Goal: Information Seeking & Learning: Learn about a topic

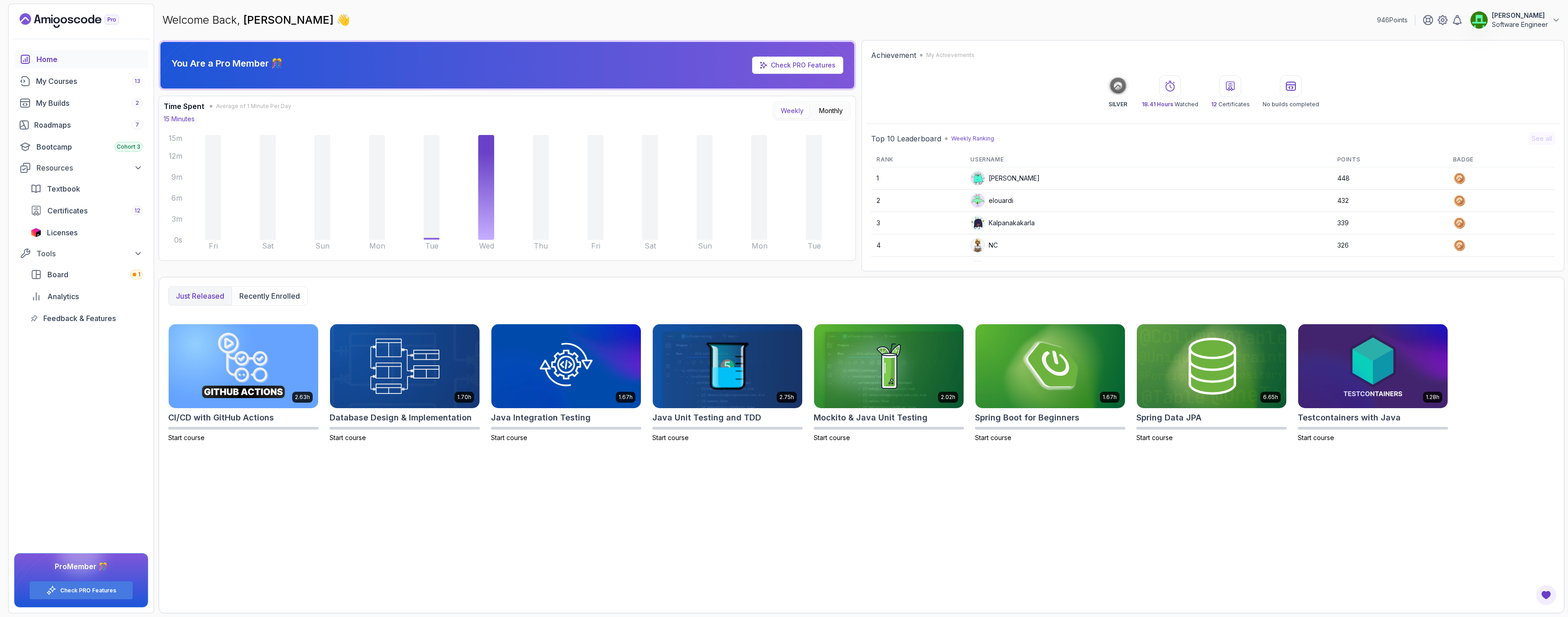
click at [1521, 26] on p "Software Engineer" at bounding box center [1520, 24] width 56 height 9
click at [1485, 96] on link "Billing" at bounding box center [1506, 88] width 108 height 22
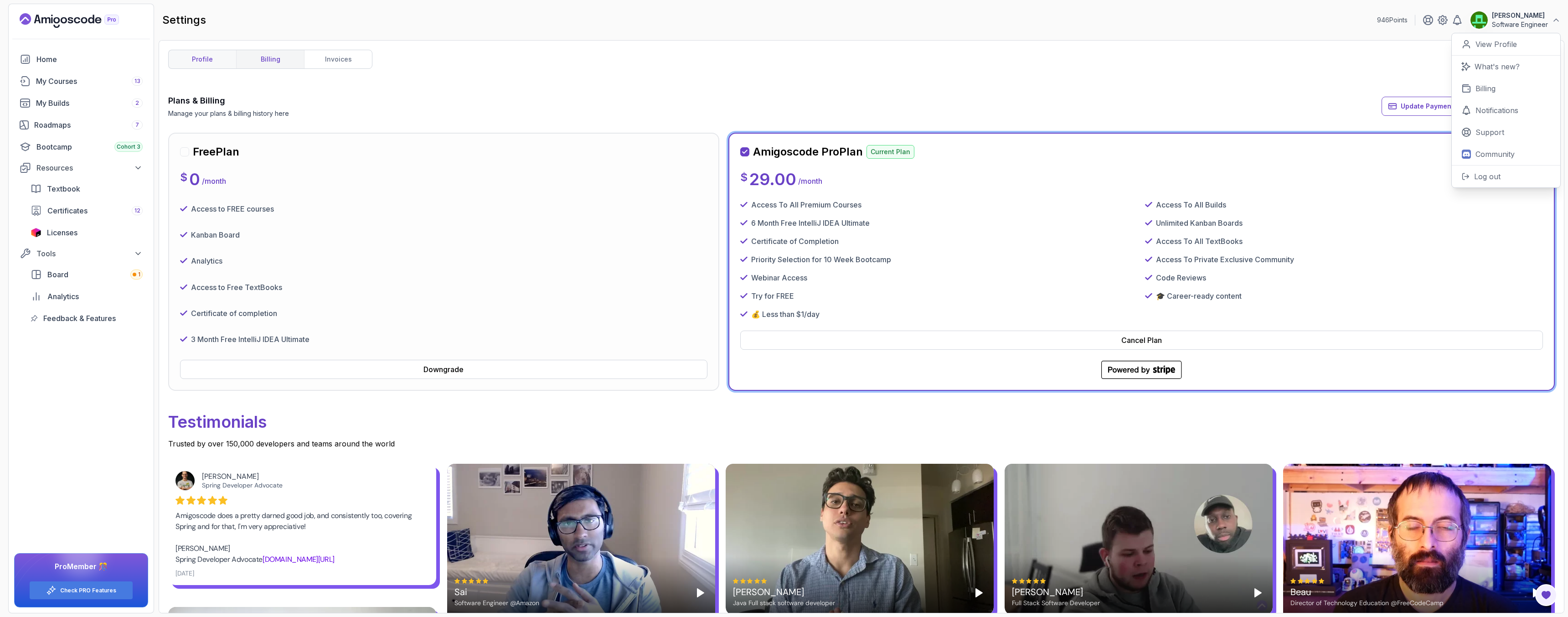
click at [197, 62] on link "profile" at bounding box center [202, 59] width 68 height 18
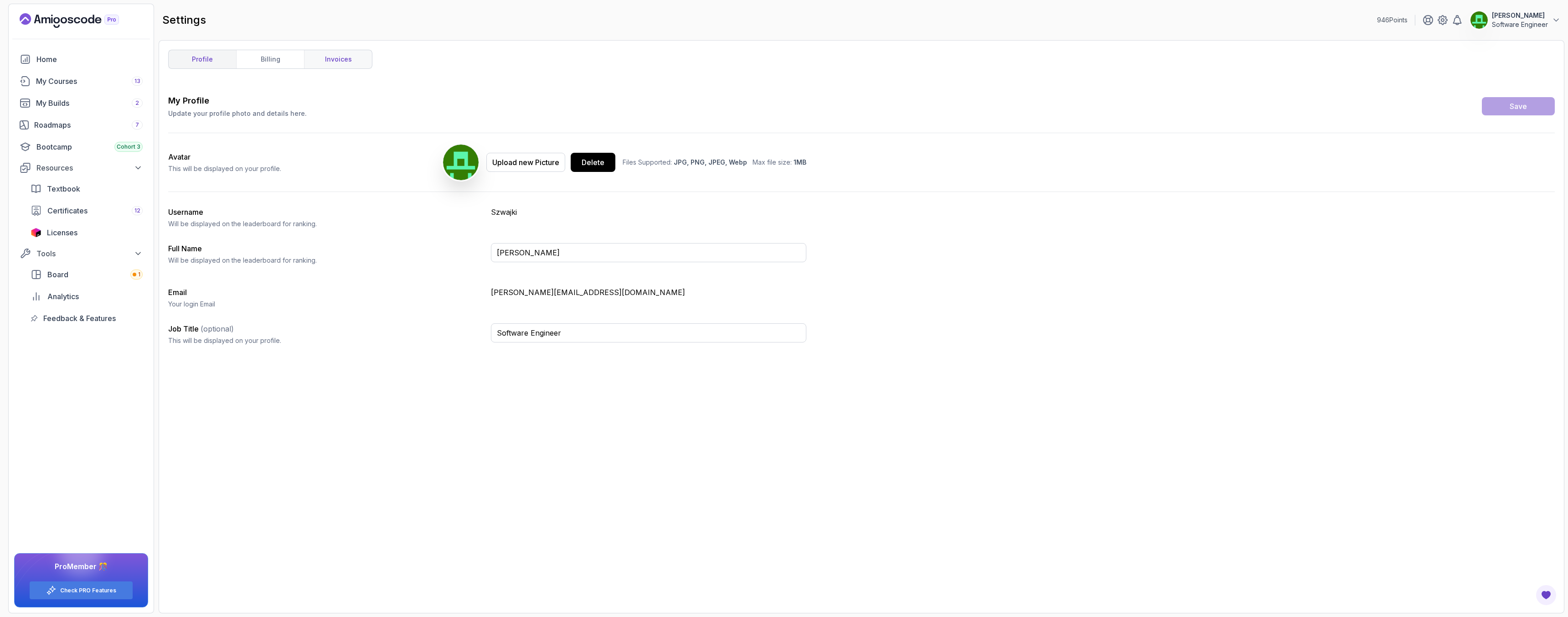
click at [329, 65] on link "invoices" at bounding box center [338, 59] width 68 height 18
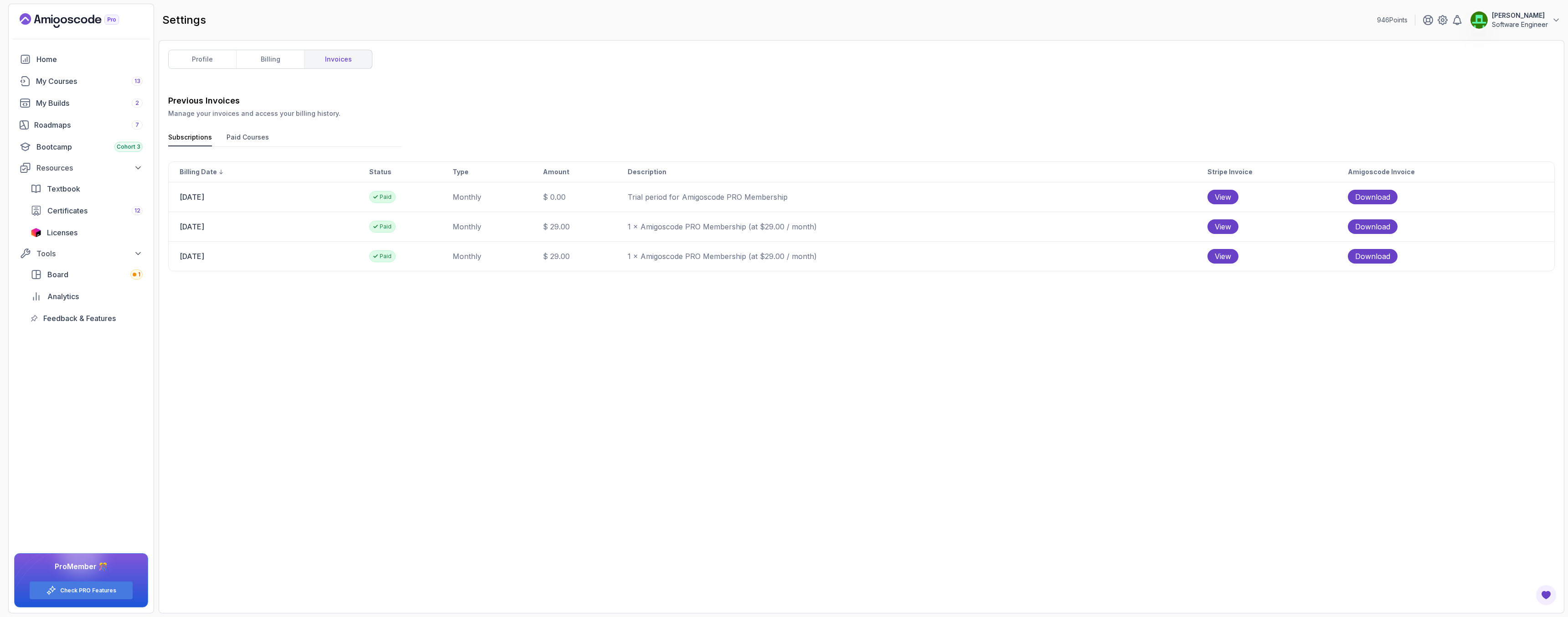
click at [243, 143] on button "Paid Courses" at bounding box center [248, 139] width 43 height 13
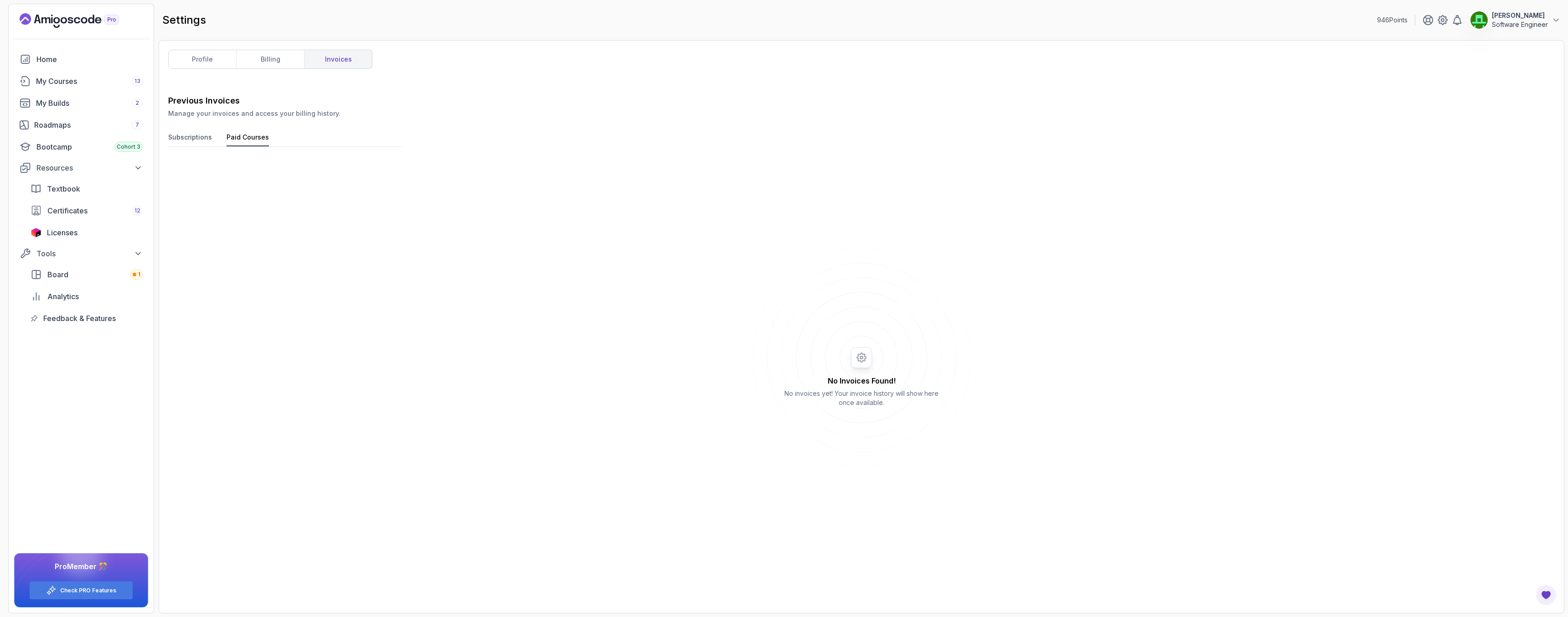
click at [190, 137] on button "Subscriptions" at bounding box center [190, 139] width 44 height 13
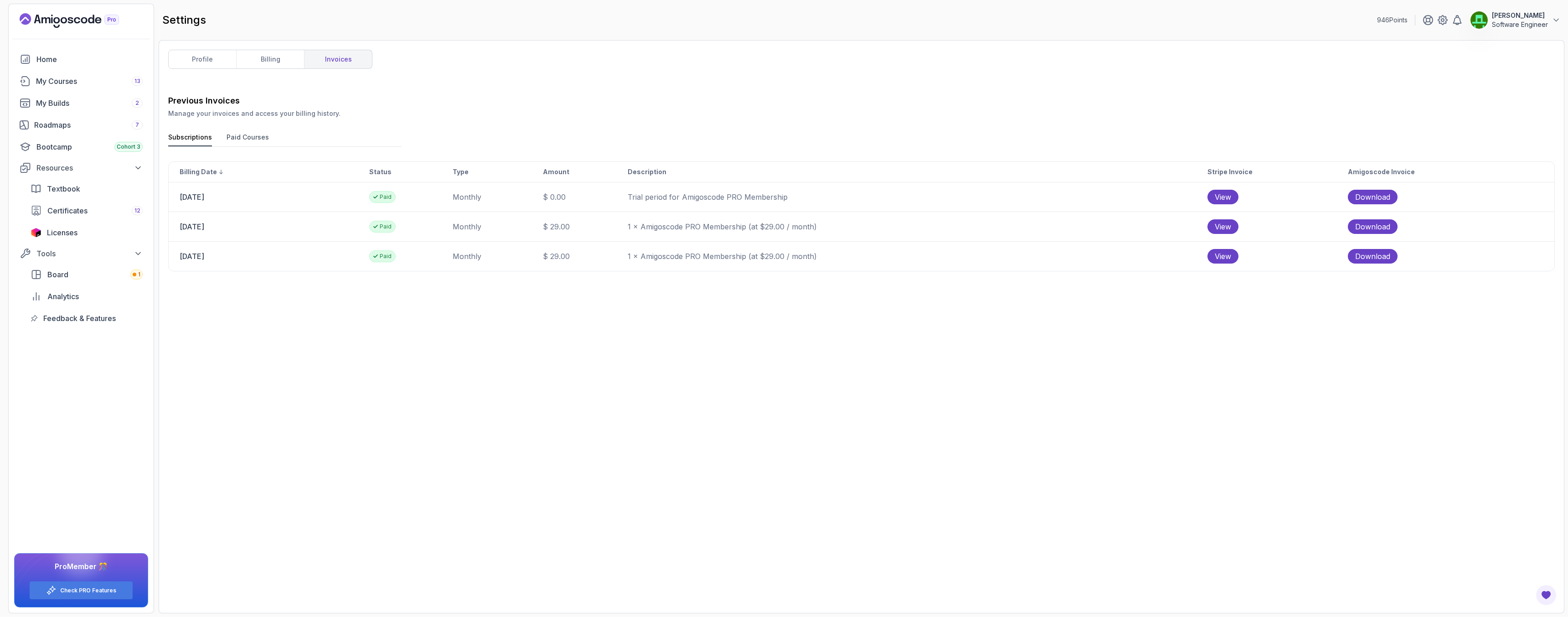
click at [61, 16] on icon "Landing page" at bounding box center [69, 21] width 99 height 15
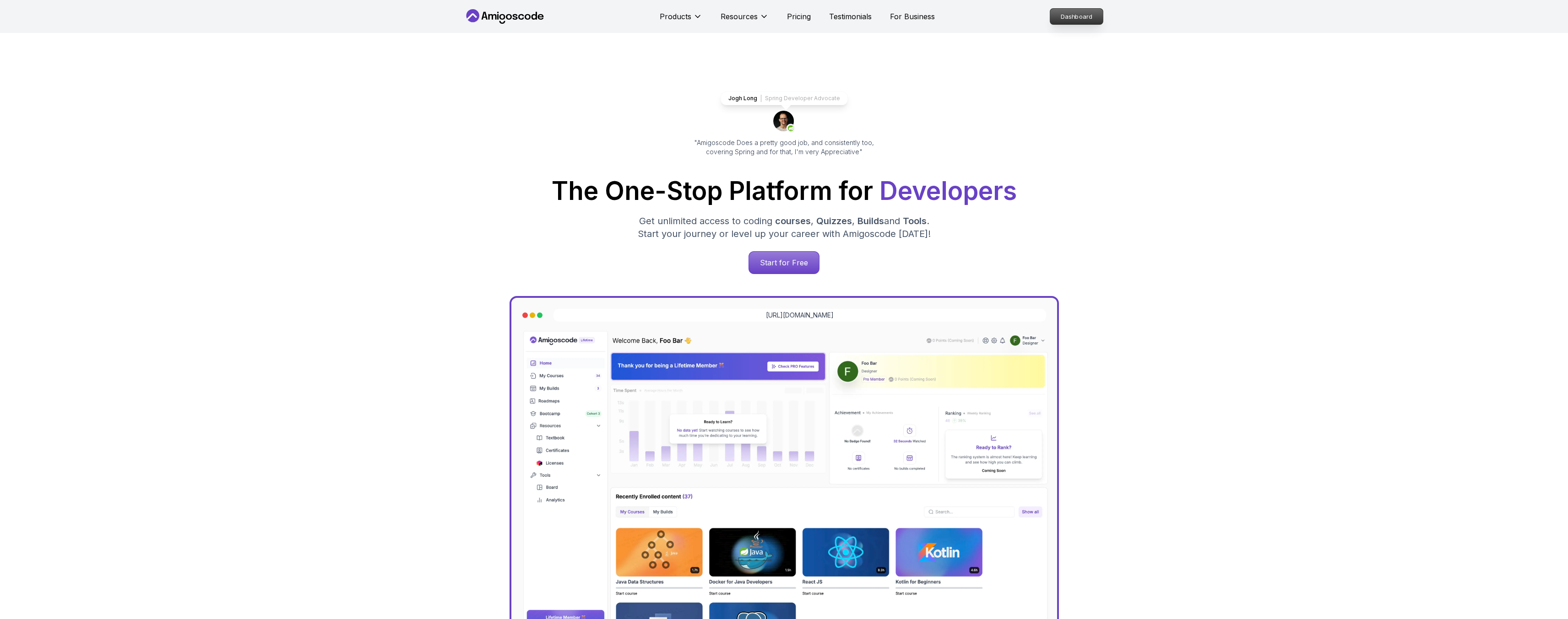
click at [1070, 23] on p "Dashboard" at bounding box center [1077, 16] width 53 height 15
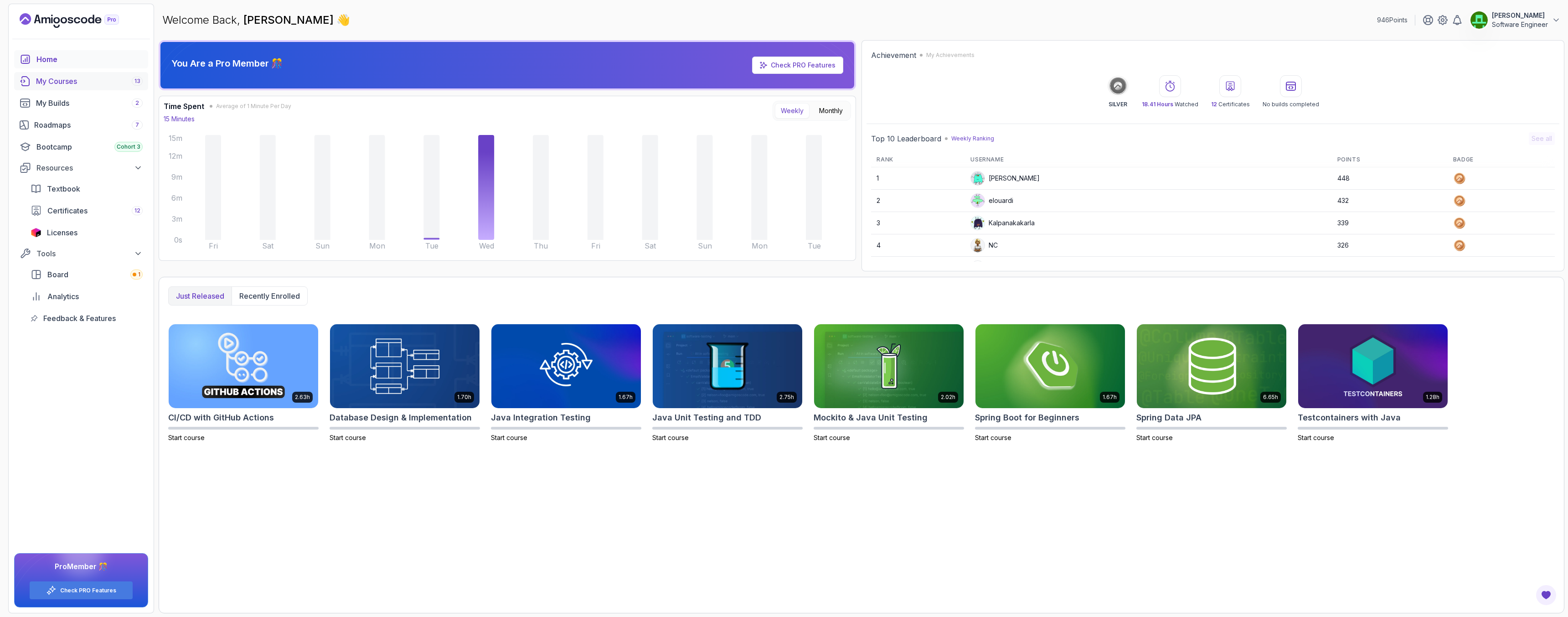
click at [69, 85] on div "My Courses 13" at bounding box center [89, 81] width 107 height 11
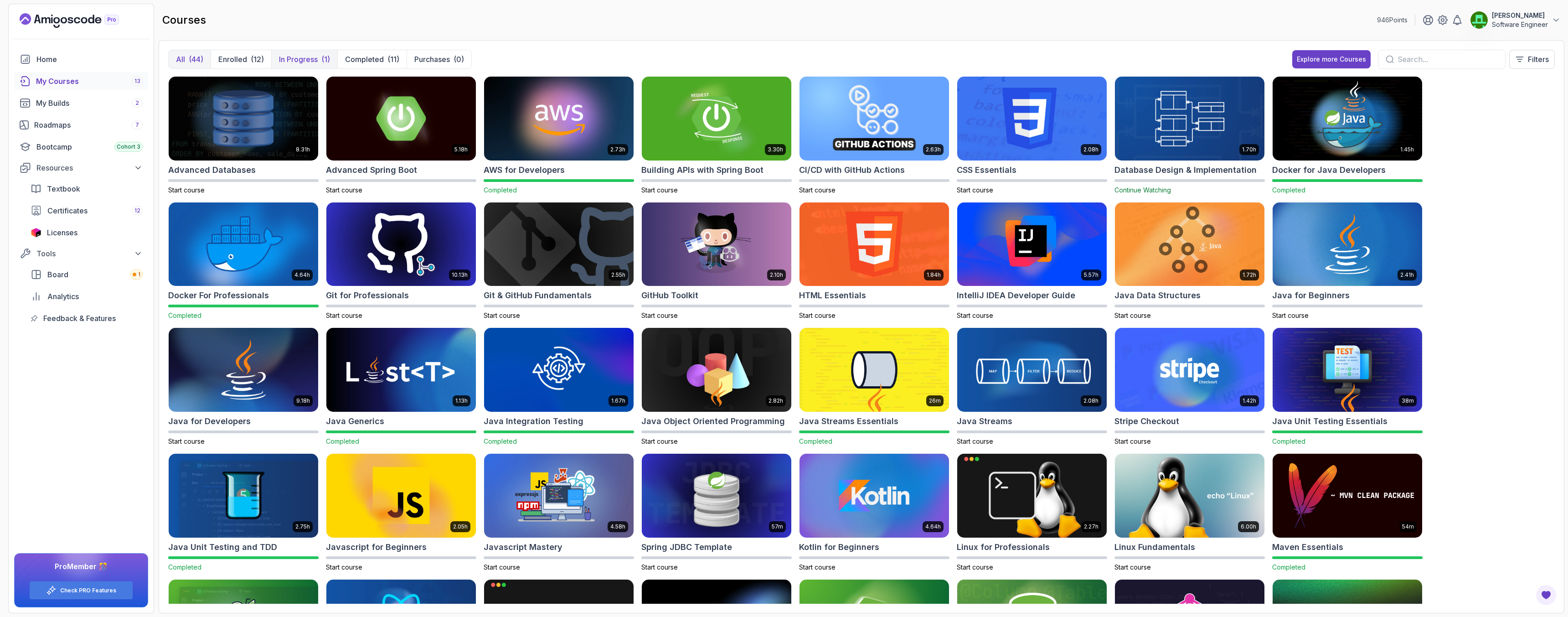
click at [280, 62] on p "In Progress" at bounding box center [298, 59] width 39 height 11
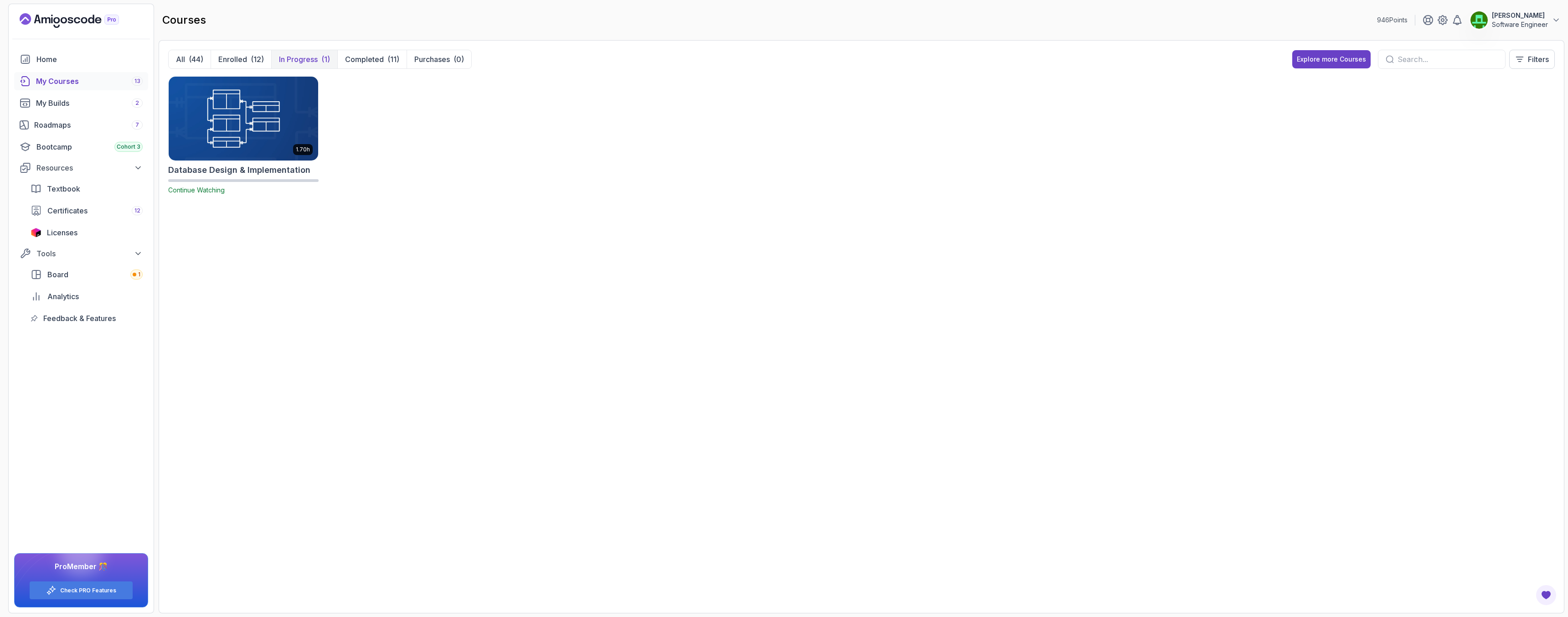
click at [216, 112] on img at bounding box center [243, 118] width 157 height 88
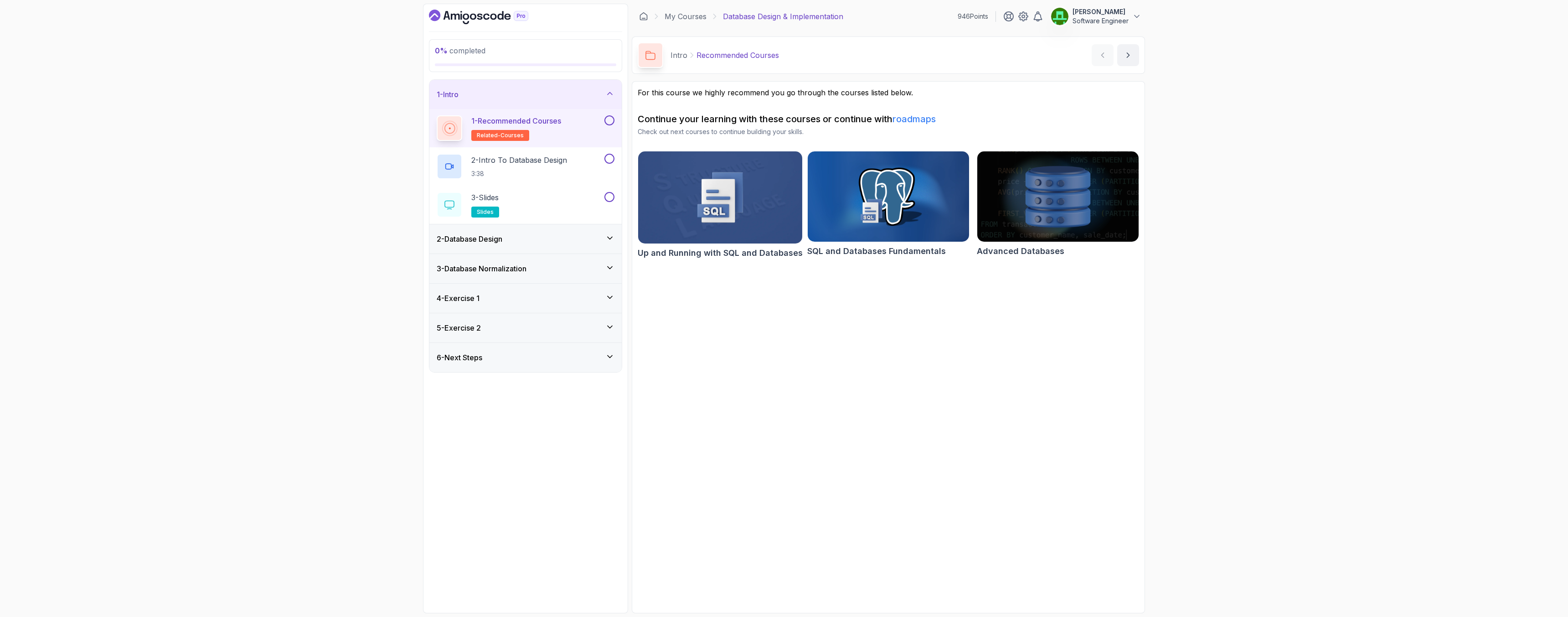
click at [607, 233] on icon at bounding box center [609, 238] width 9 height 9
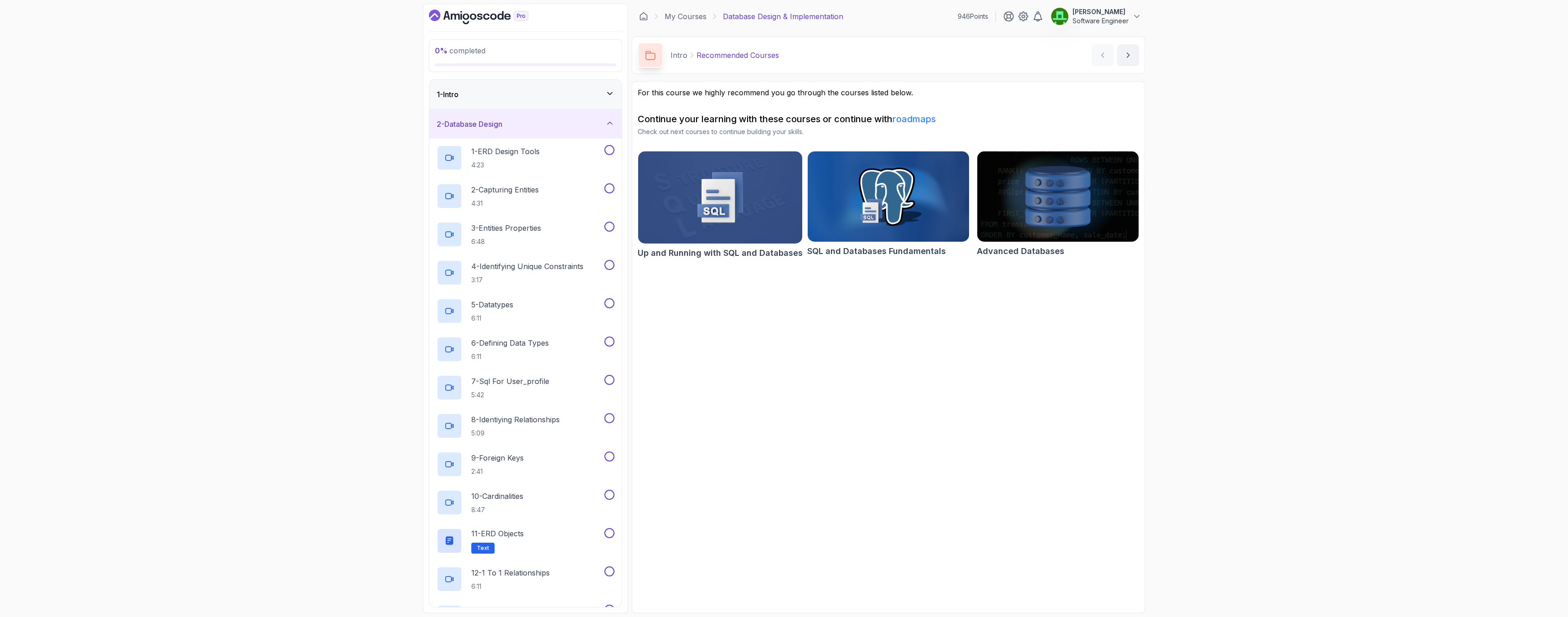
click at [606, 133] on div "2 - Database Design" at bounding box center [525, 124] width 192 height 29
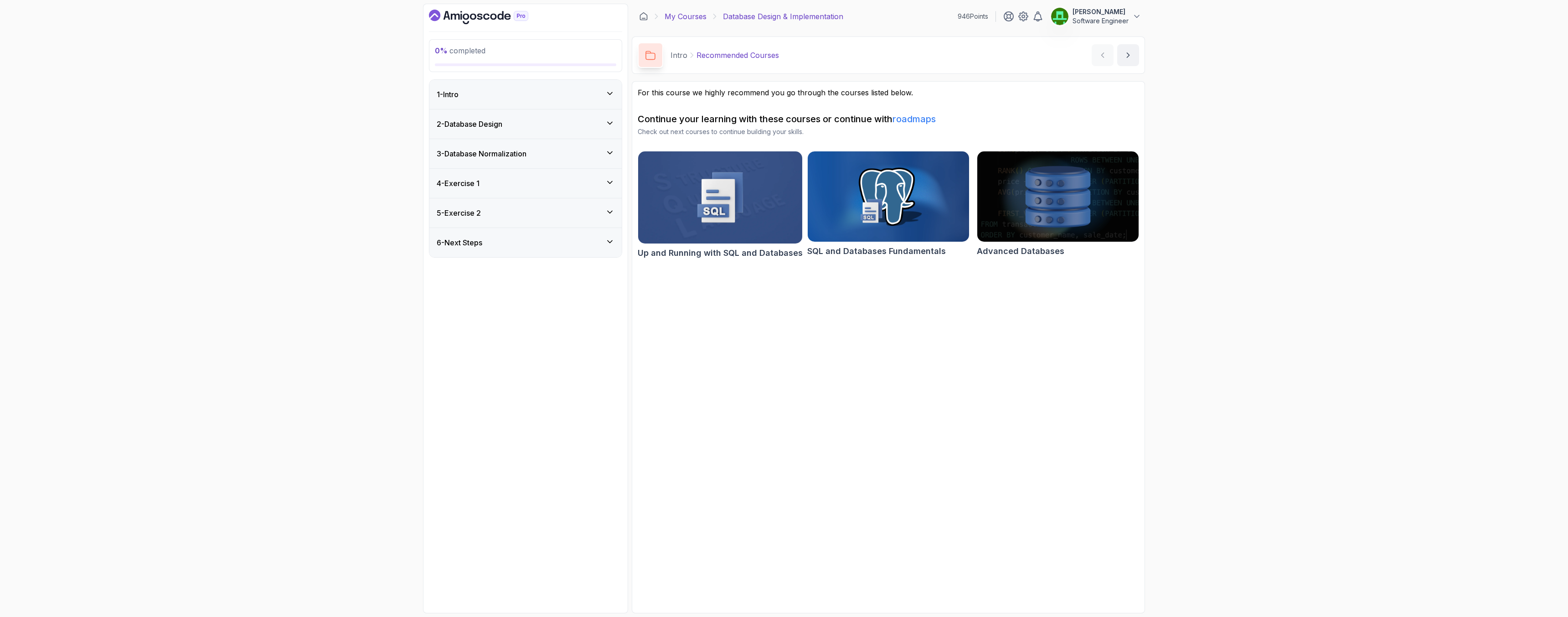
click at [687, 16] on link "My Courses" at bounding box center [685, 16] width 42 height 11
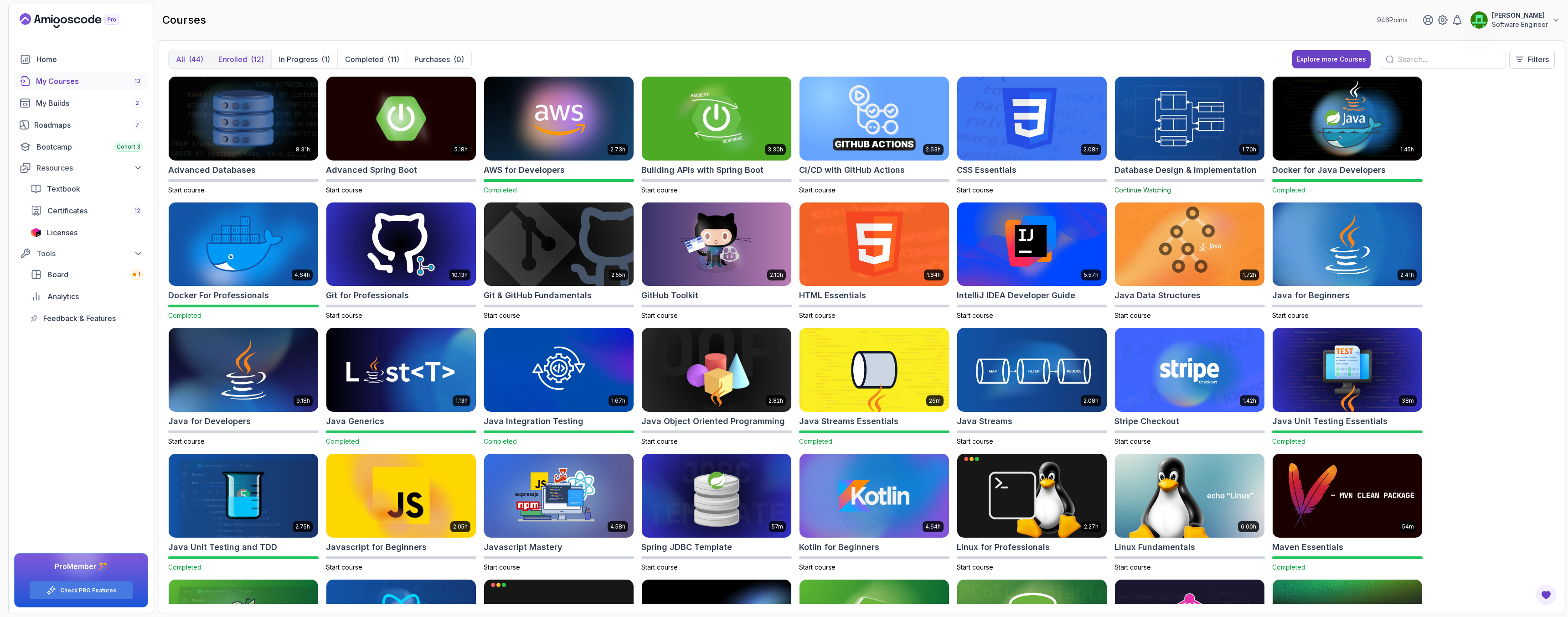
click at [245, 61] on p "Enrolled" at bounding box center [233, 59] width 29 height 11
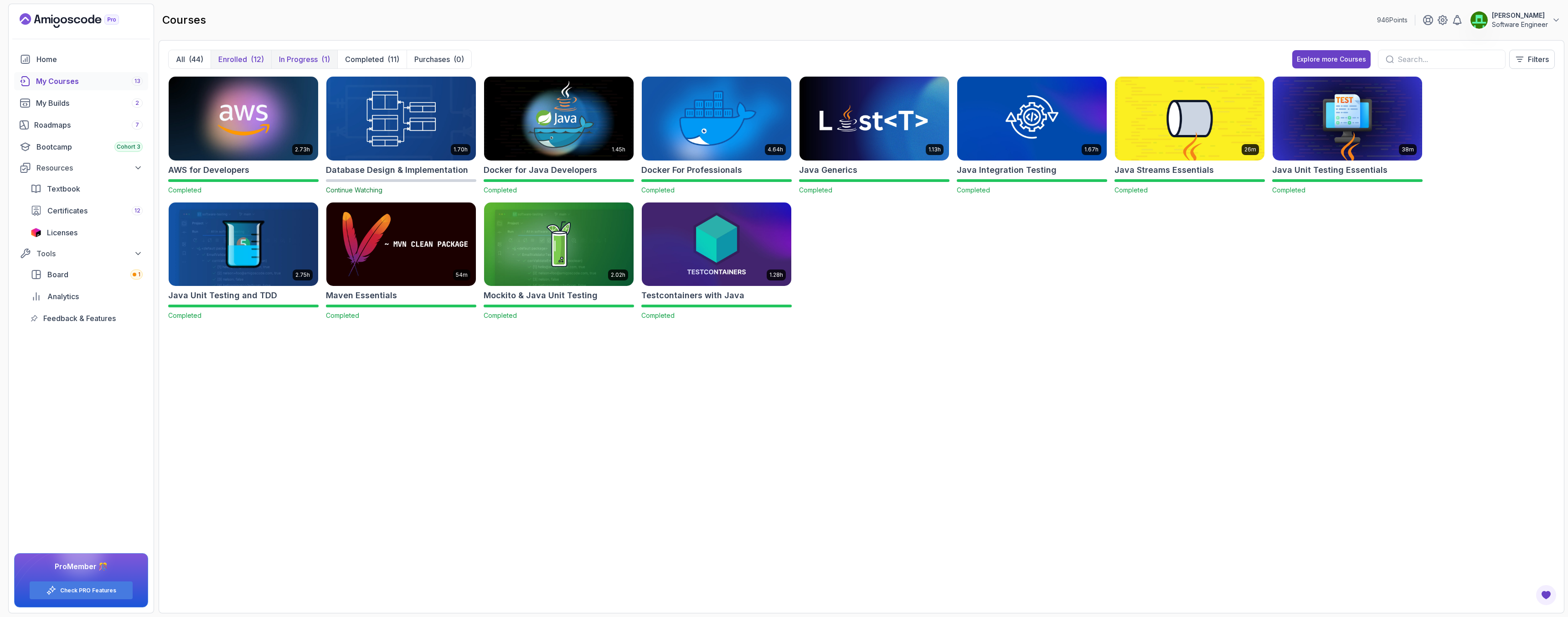
click at [288, 59] on p "In Progress" at bounding box center [298, 59] width 39 height 11
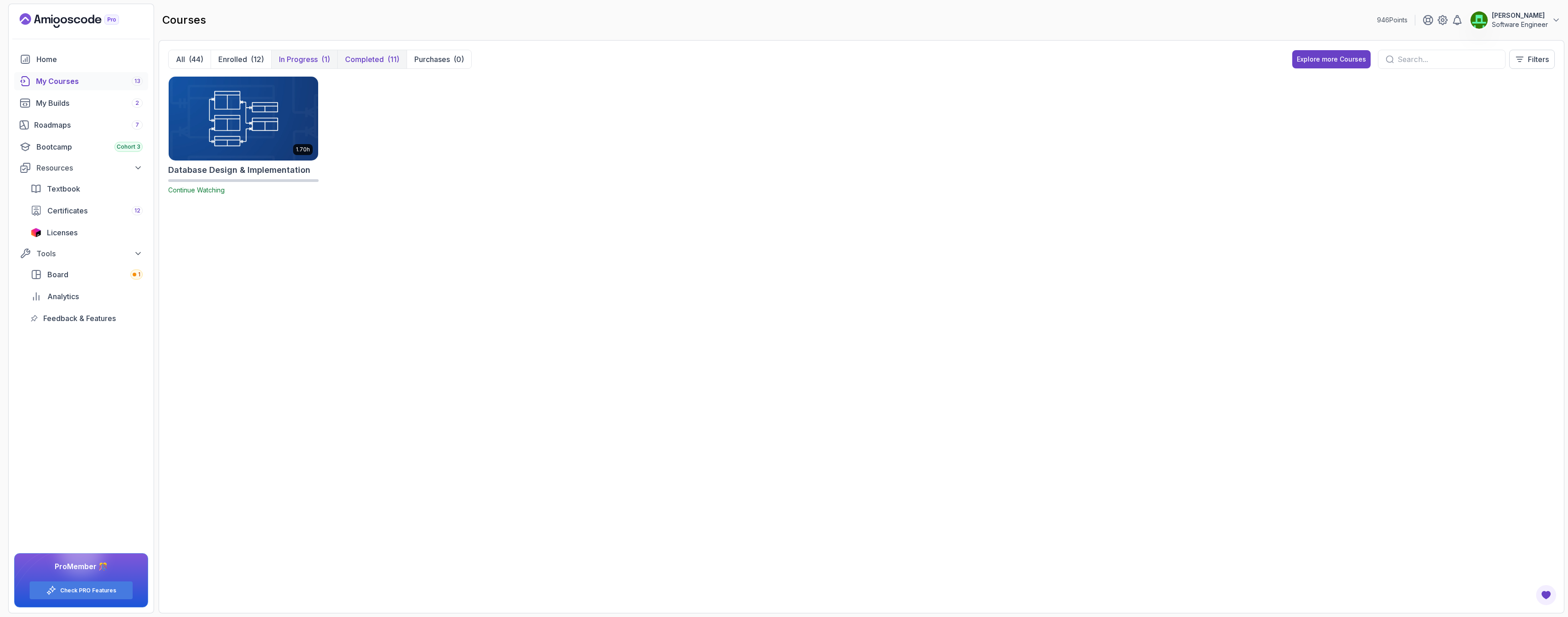
click at [368, 57] on p "Completed" at bounding box center [365, 59] width 39 height 11
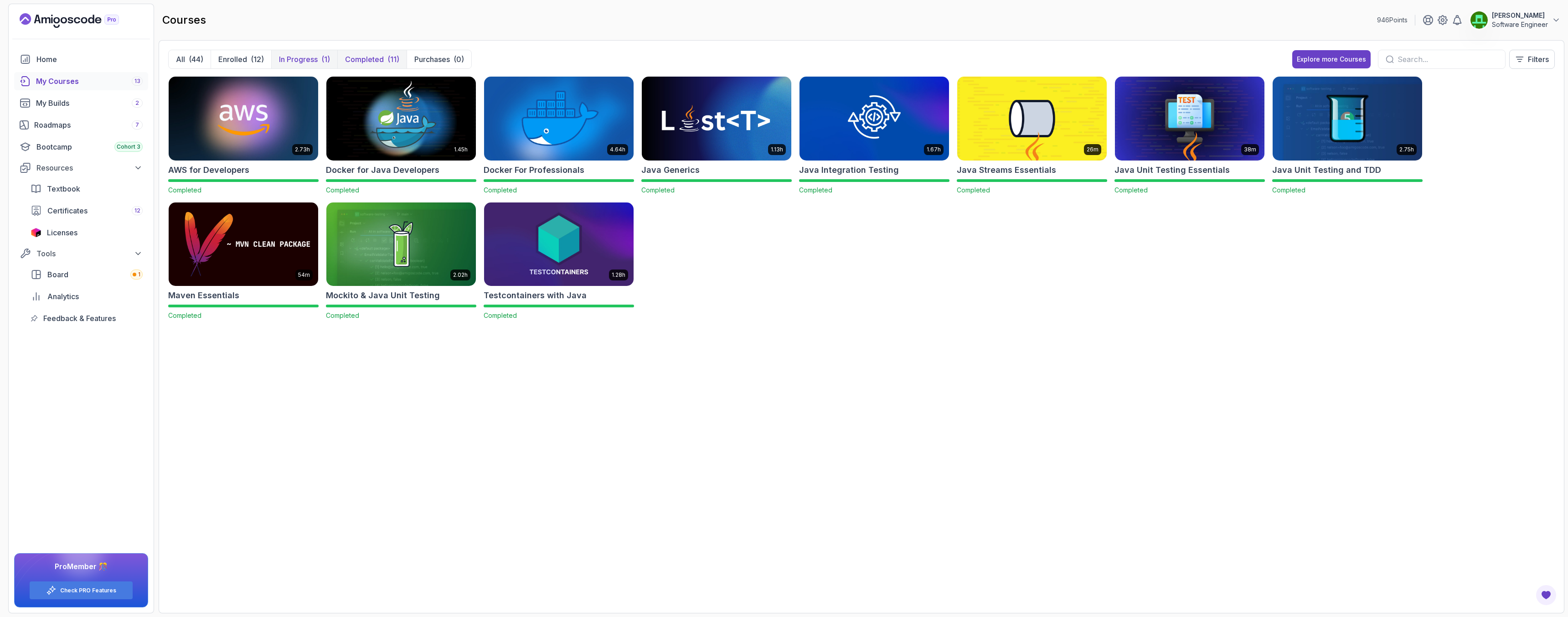
click at [295, 63] on p "In Progress" at bounding box center [298, 59] width 39 height 11
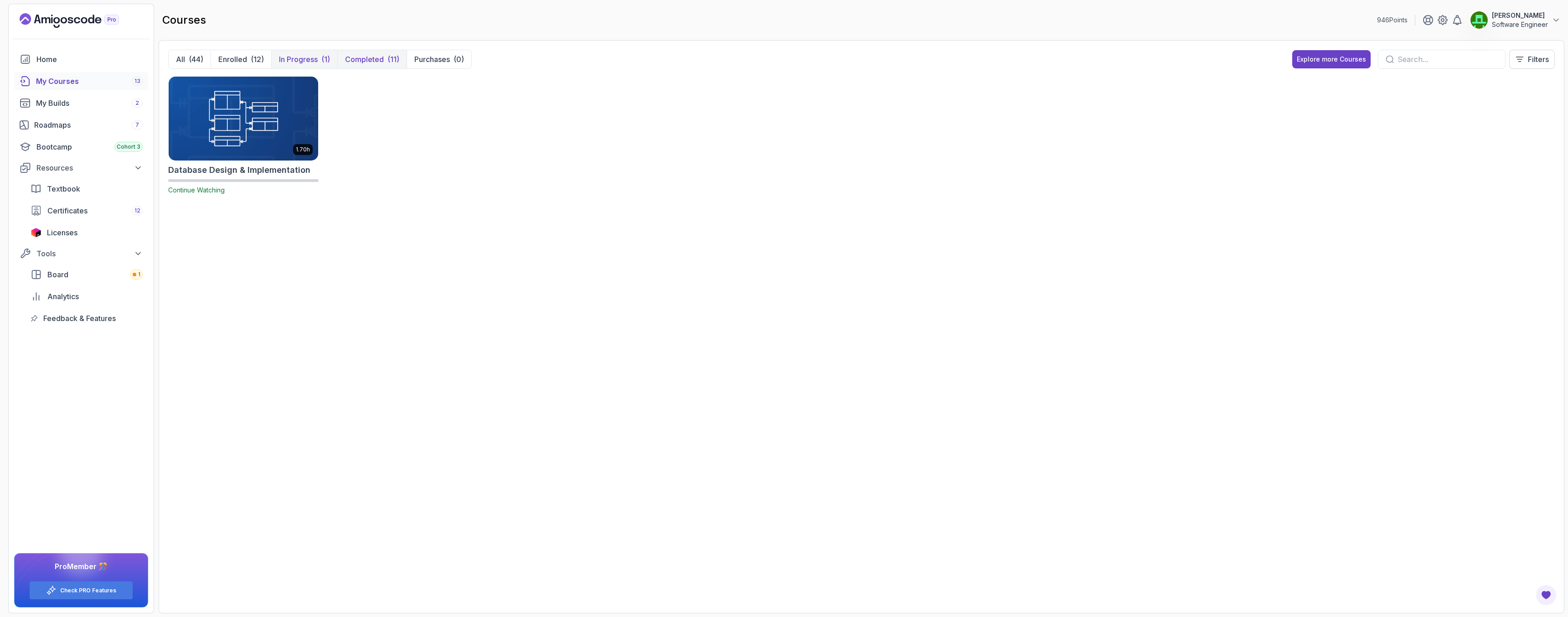
click at [366, 66] on button "Completed (11)" at bounding box center [372, 59] width 69 height 18
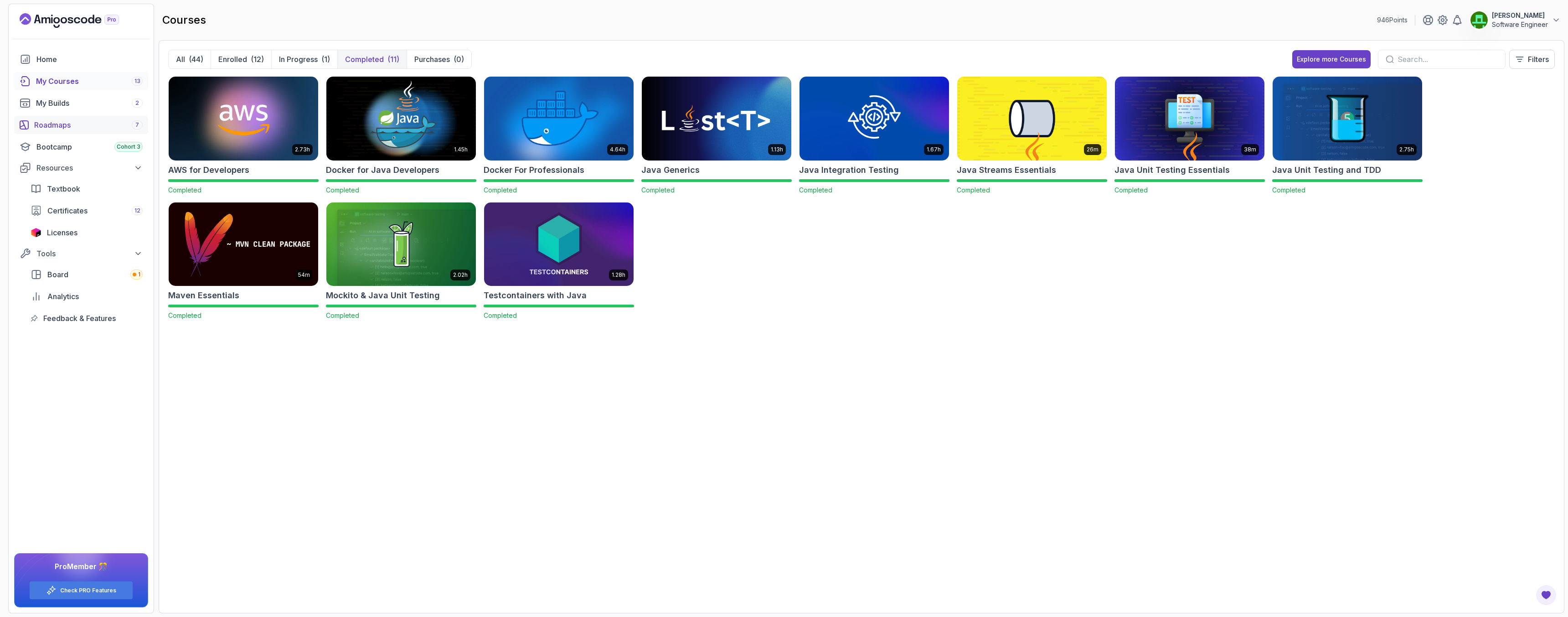
click at [59, 125] on div "Roadmaps 7" at bounding box center [88, 125] width 108 height 11
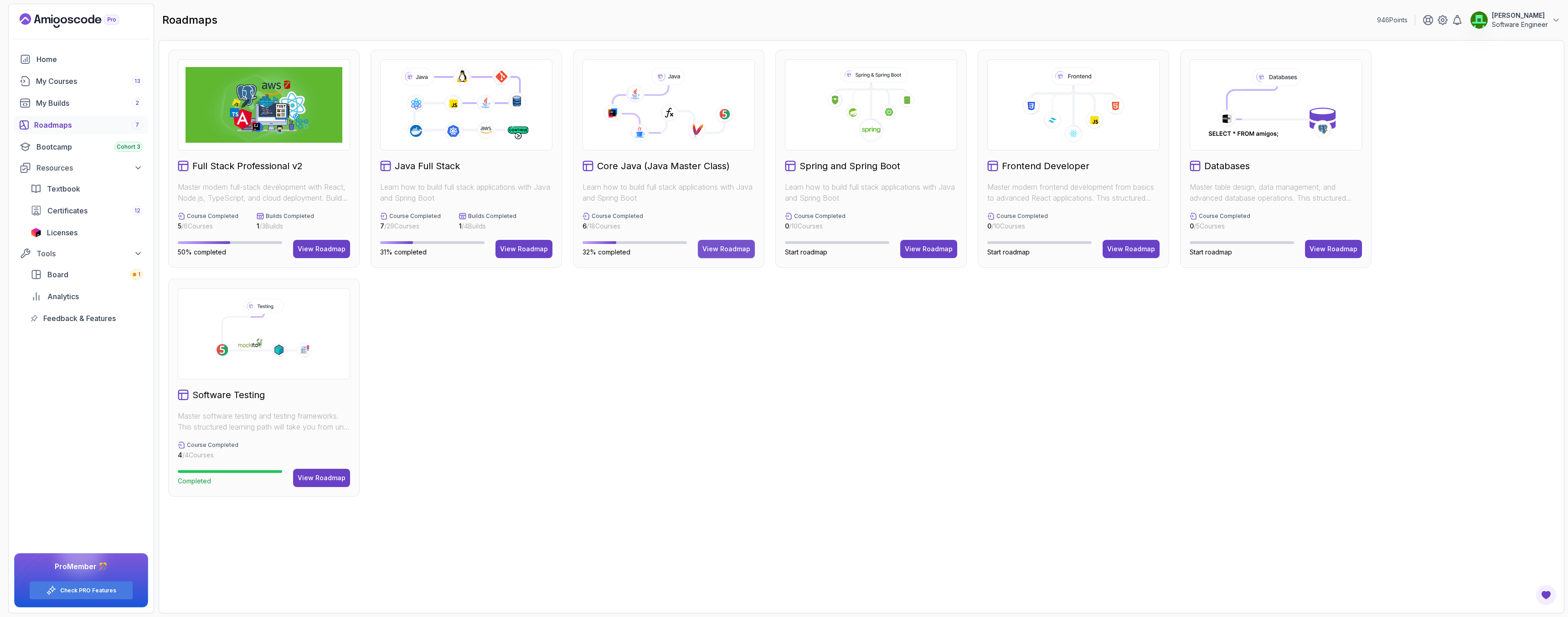
click at [723, 250] on div "View Roadmap" at bounding box center [726, 249] width 48 height 9
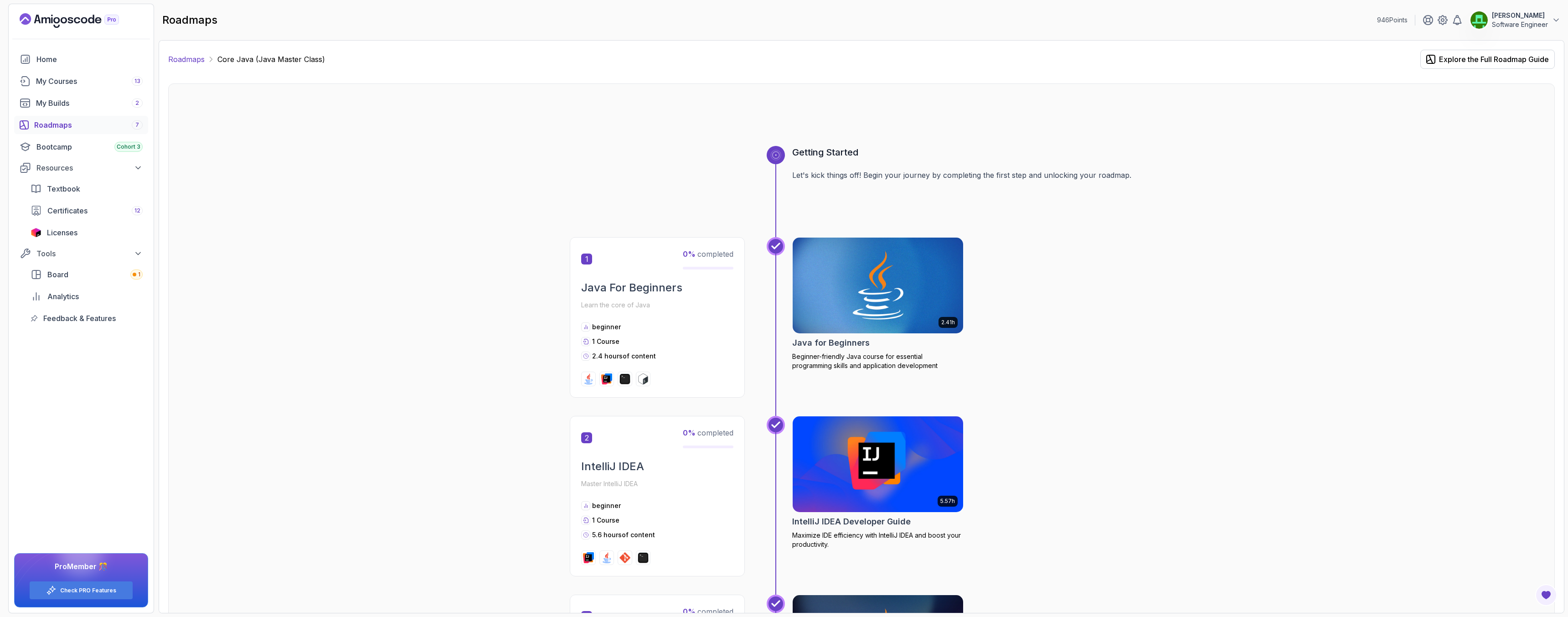
click at [181, 59] on link "Roadmaps" at bounding box center [186, 59] width 37 height 11
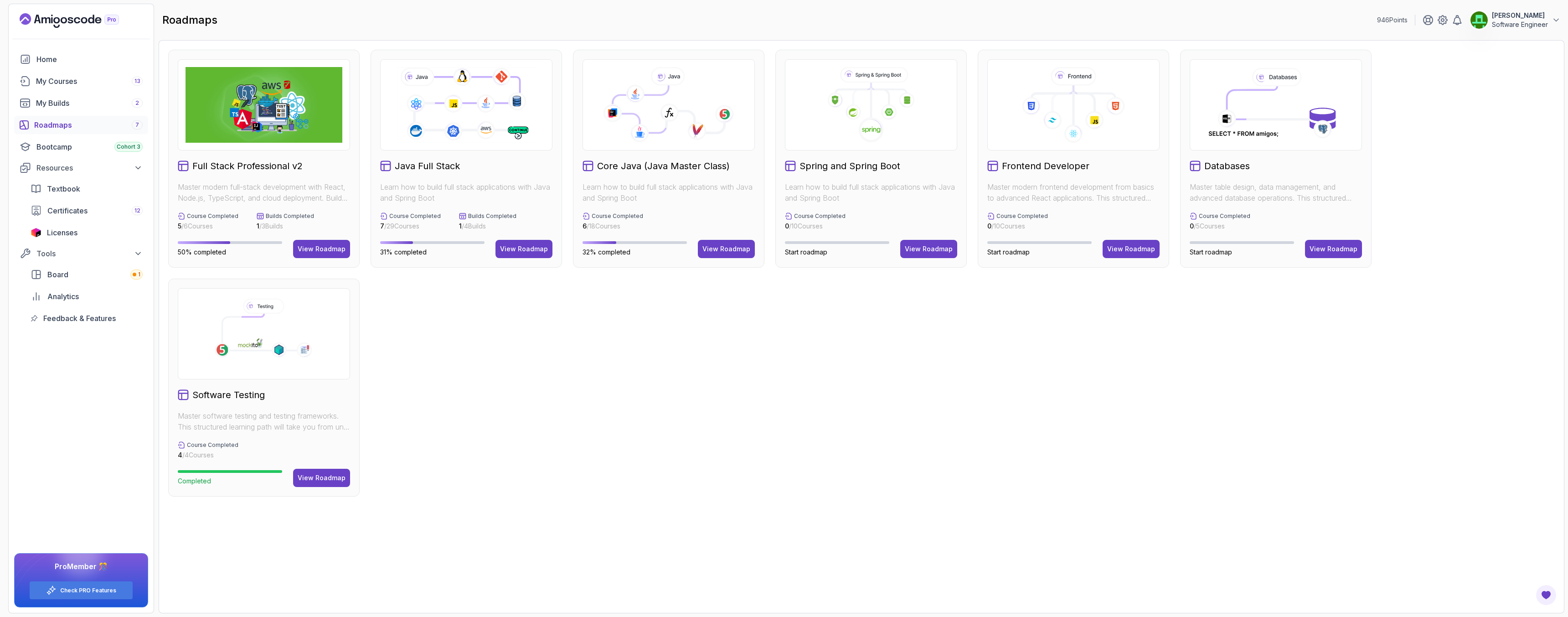
click at [536, 259] on div "Java Full Stack Learn how to build full stack applications with Java and Spring…" at bounding box center [466, 159] width 192 height 218
click at [530, 255] on button "View Roadmap" at bounding box center [524, 249] width 57 height 18
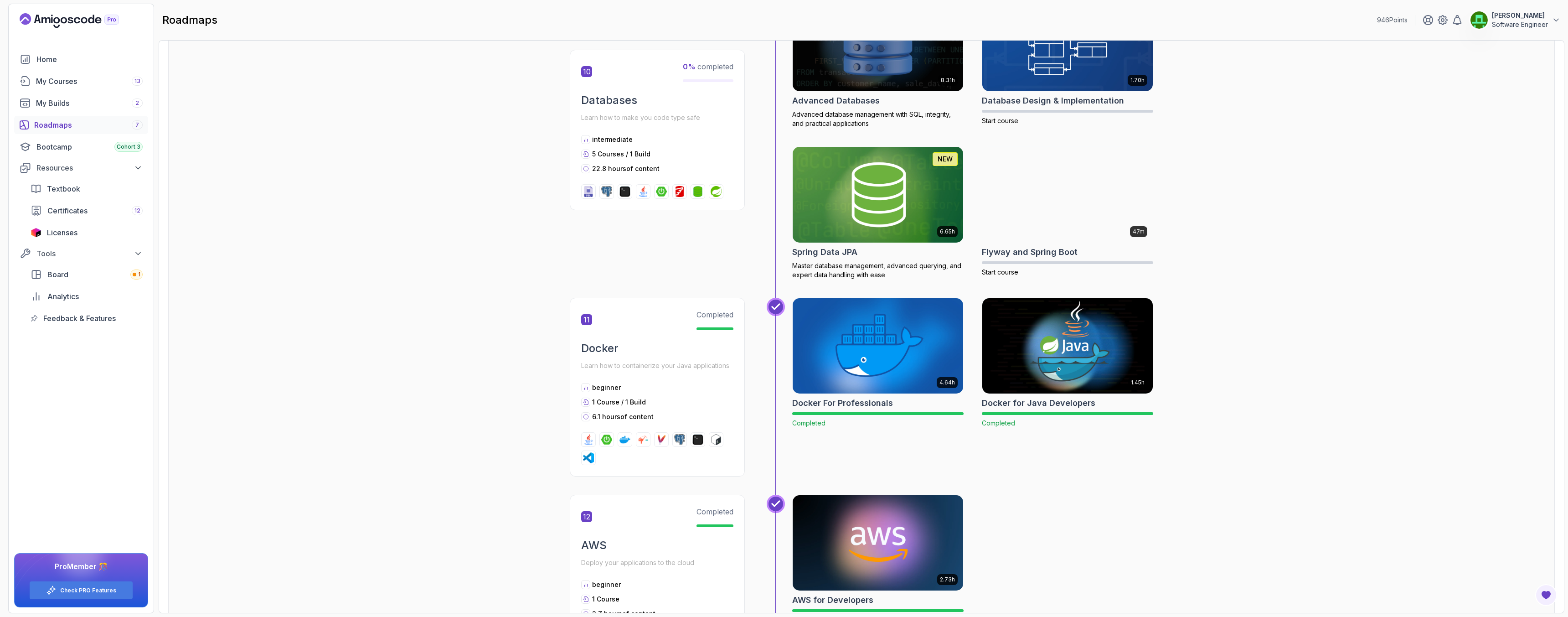
scroll to position [2244, 0]
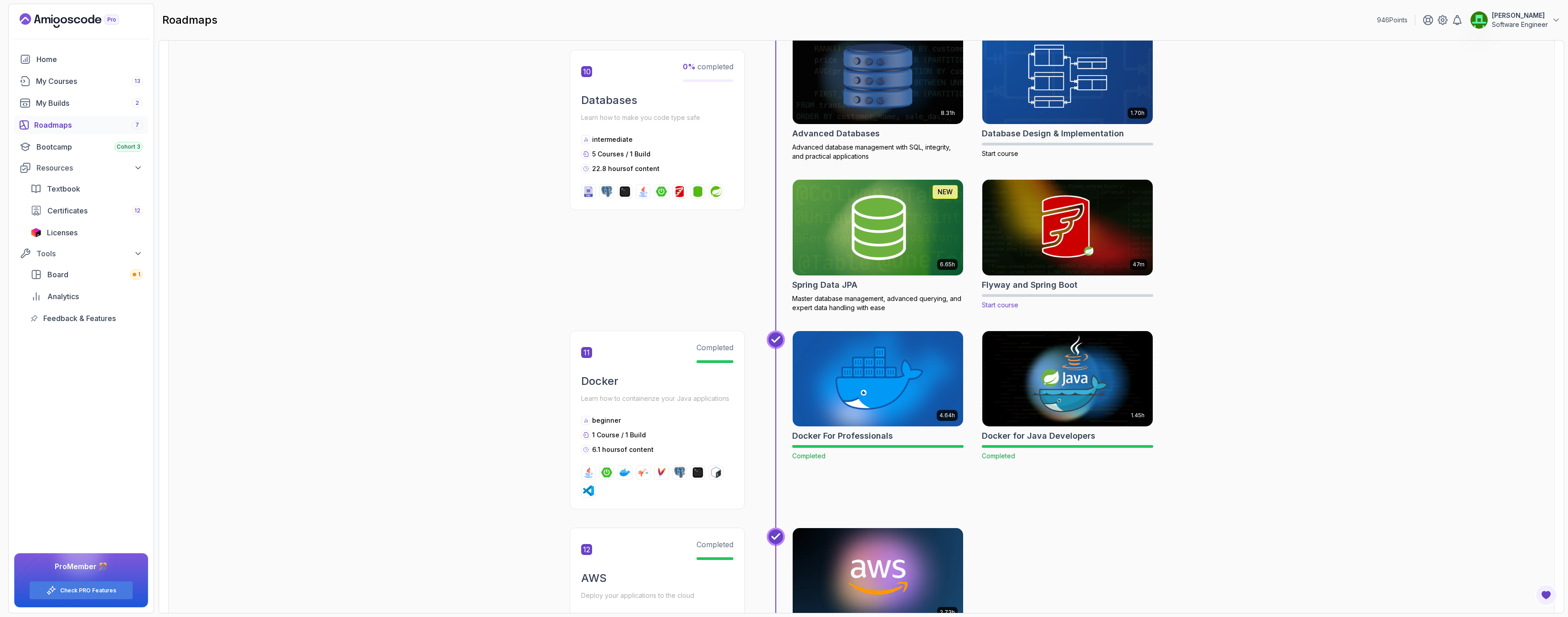
click at [1074, 205] on img at bounding box center [1068, 227] width 179 height 100
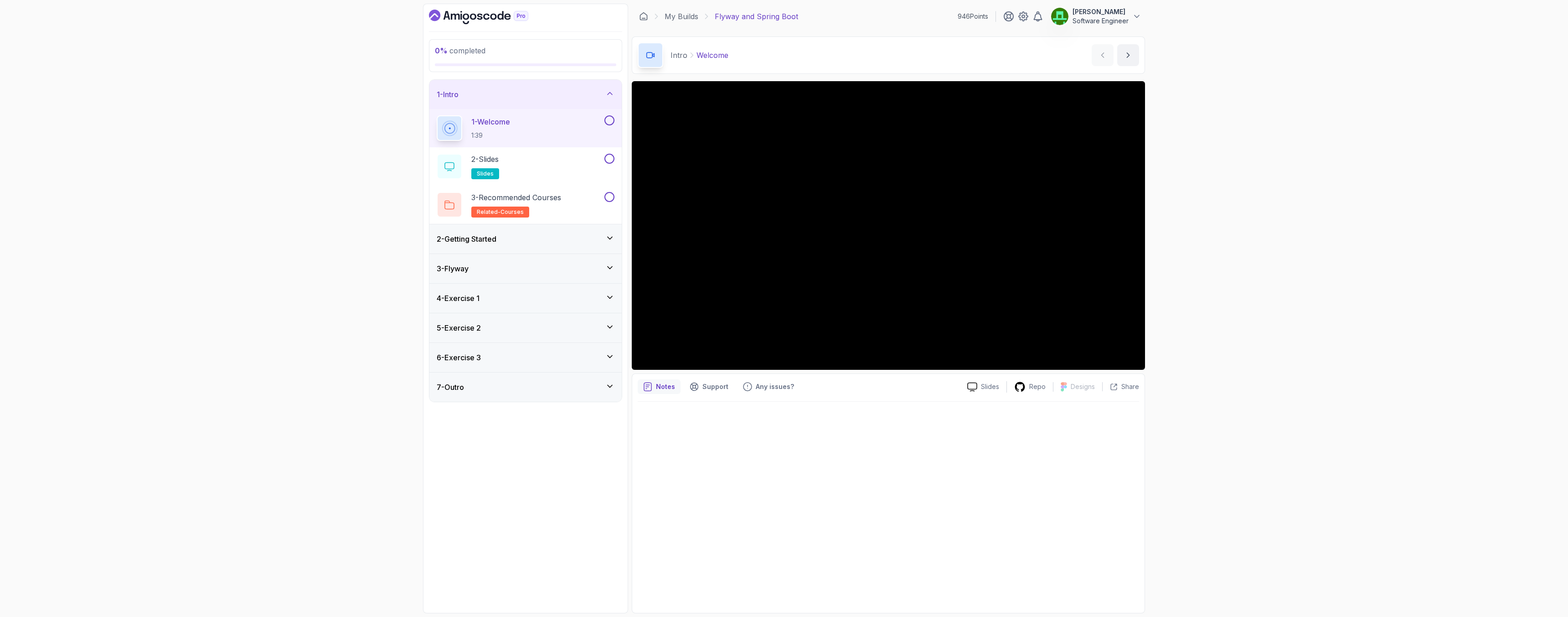
click at [608, 121] on button at bounding box center [609, 120] width 10 height 10
click at [509, 163] on div "2 - Slides slides" at bounding box center [519, 166] width 166 height 26
click at [606, 161] on button at bounding box center [609, 158] width 10 height 10
click at [612, 199] on button at bounding box center [609, 197] width 10 height 10
click at [540, 202] on p "3 - Recommended Courses" at bounding box center [516, 197] width 90 height 11
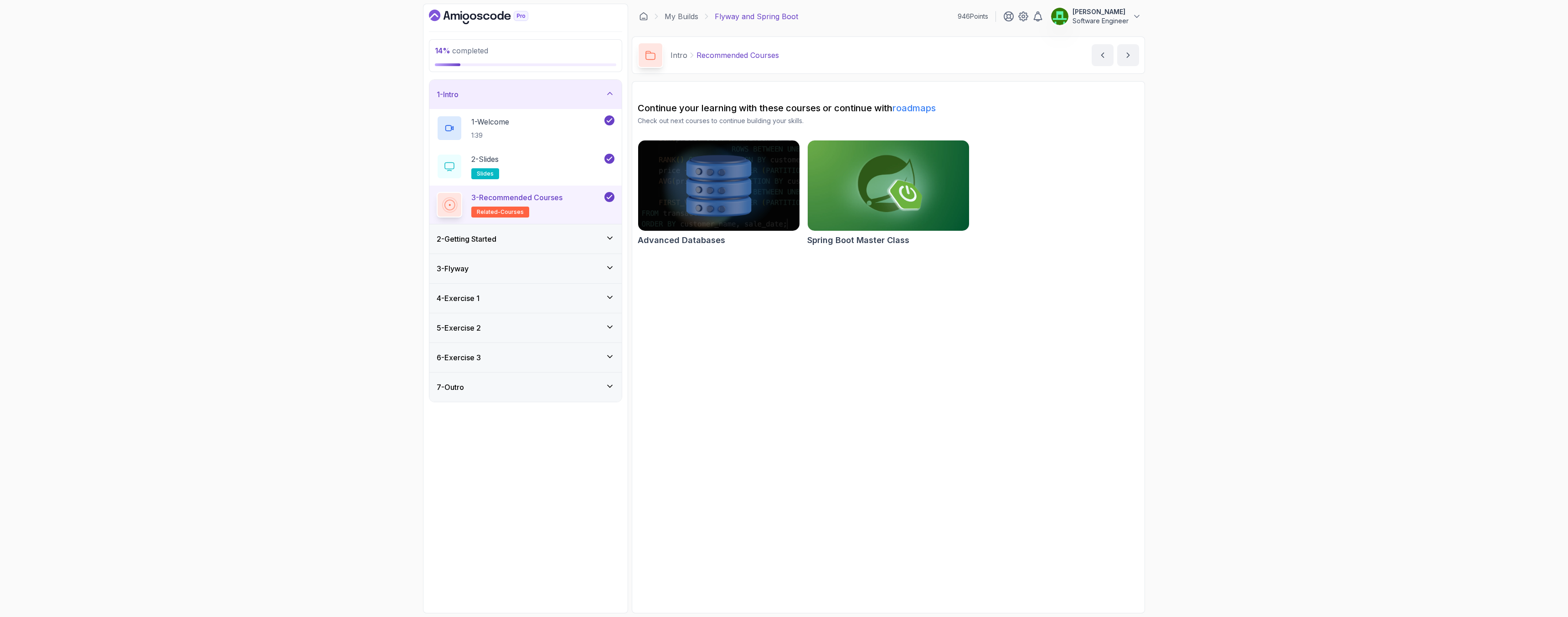
click at [484, 241] on h3 "2 - Getting Started" at bounding box center [466, 239] width 60 height 11
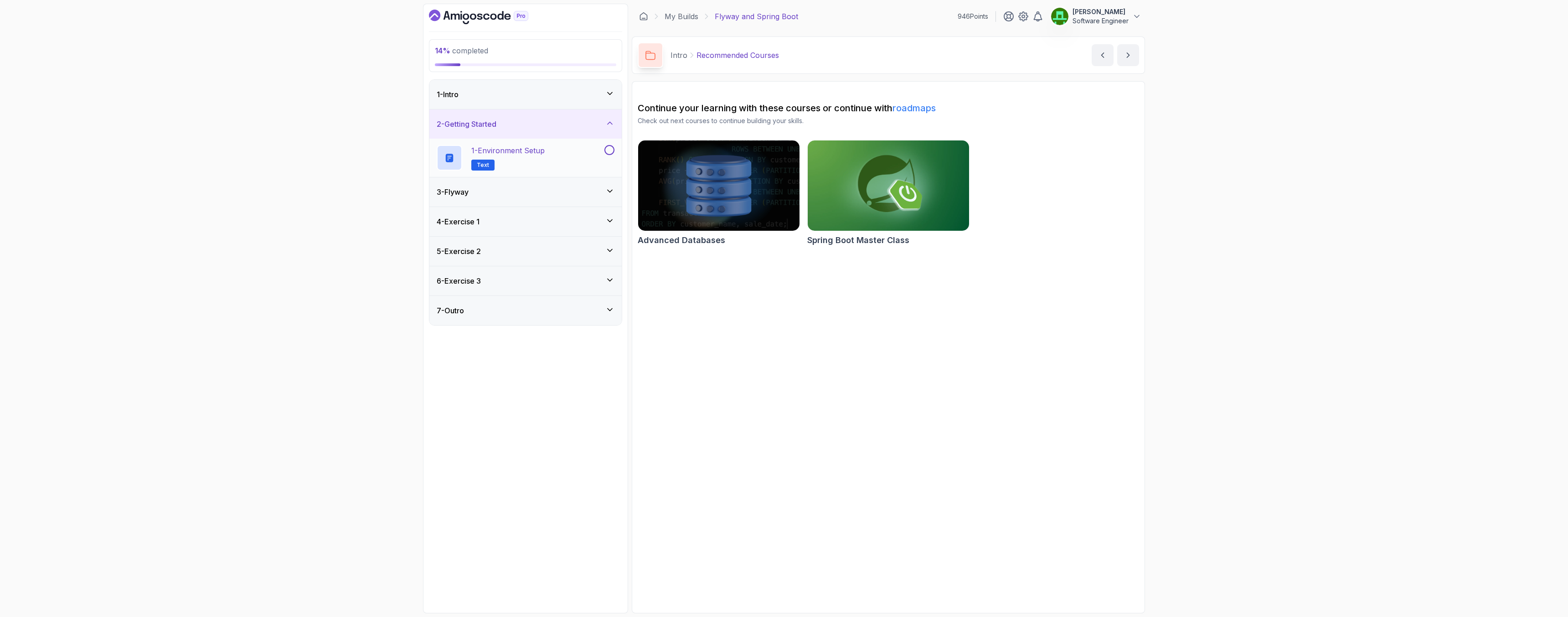
click at [542, 153] on p "1 - Environment Setup" at bounding box center [508, 150] width 74 height 11
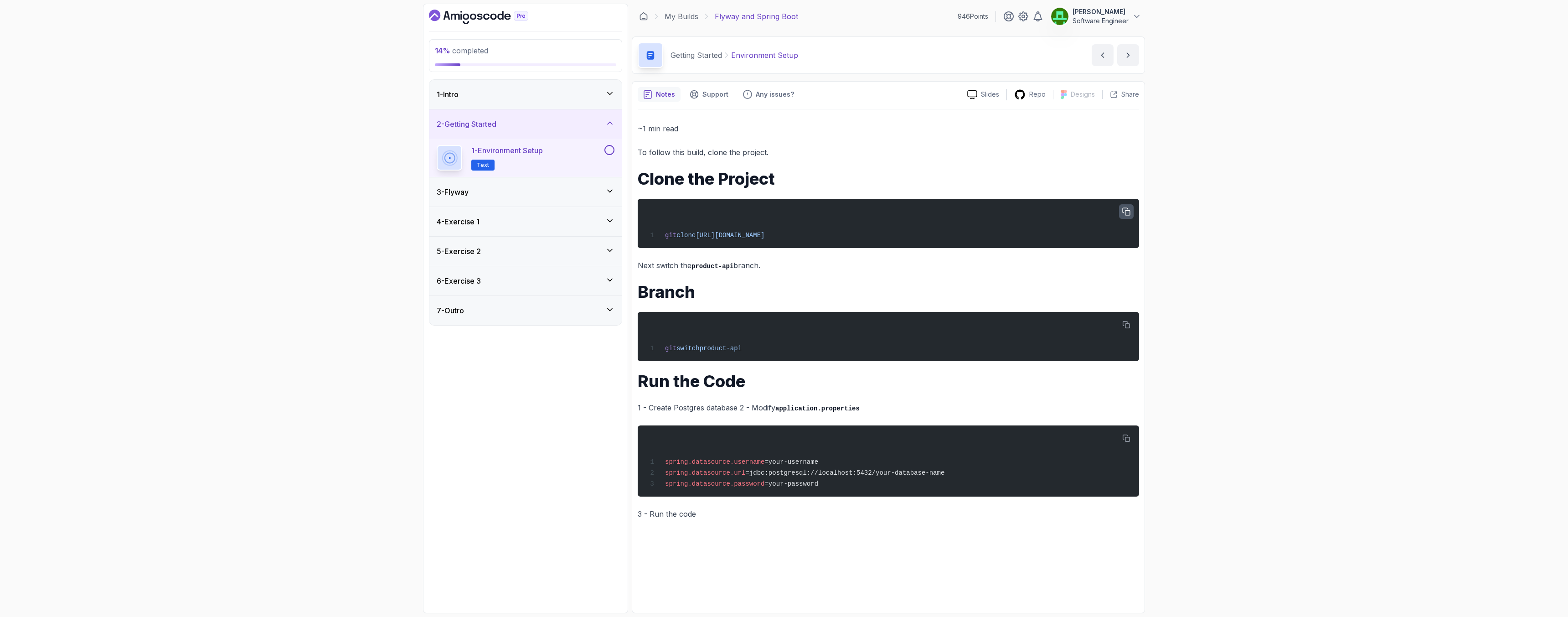
click at [1126, 214] on icon "button" at bounding box center [1126, 211] width 8 height 8
click at [385, 383] on div "14 % completed 1 - Intro 2 - Getting Started 1 - Environment Setup Text 3 - Fly…" at bounding box center [784, 308] width 1568 height 617
click at [465, 12] on icon "Dashboard" at bounding box center [478, 17] width 99 height 15
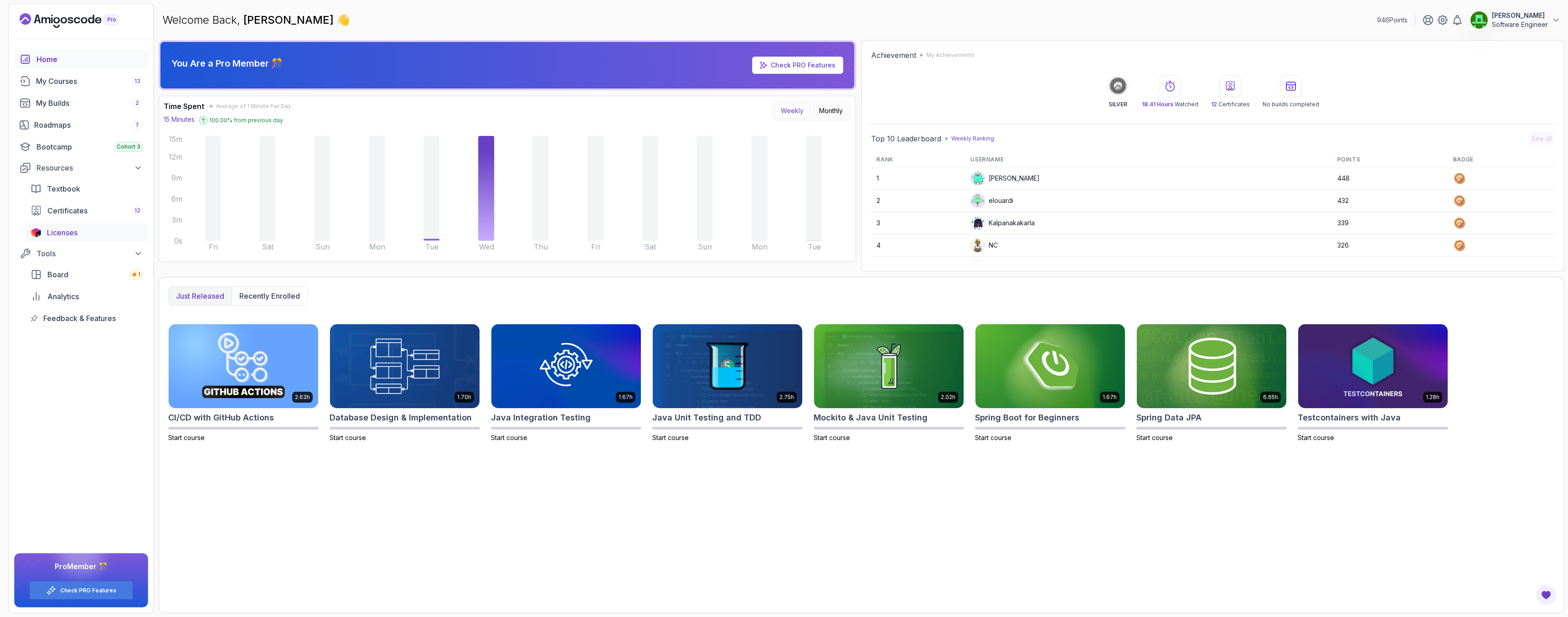
click at [64, 233] on span "Licenses" at bounding box center [62, 233] width 30 height 11
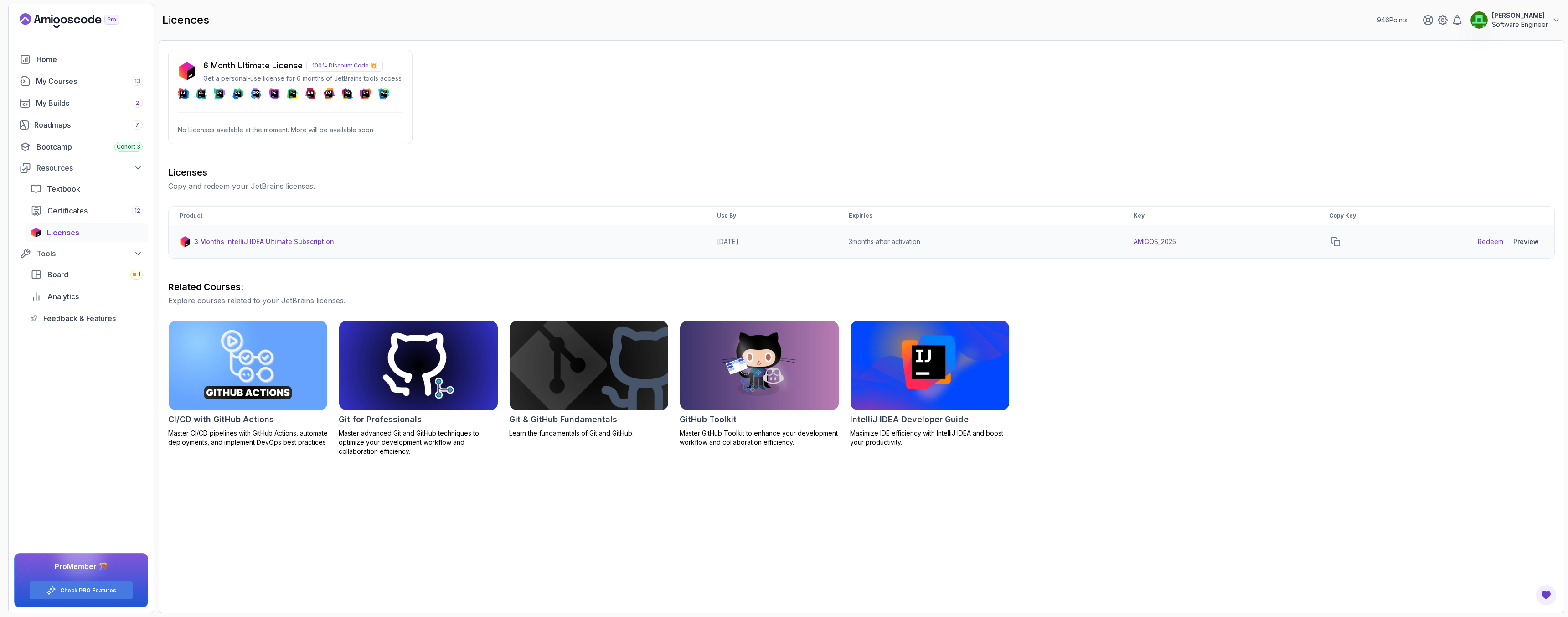
click at [1490, 244] on link "Redeem" at bounding box center [1491, 241] width 26 height 9
click at [244, 66] on p "6 Month Ultimate License" at bounding box center [253, 65] width 99 height 13
click at [270, 86] on div "6 Month Ultimate License 100% Discount Code 💥 Get a personal-use license for 6 …" at bounding box center [290, 79] width 225 height 40
click at [235, 60] on p "6 Month Ultimate License" at bounding box center [253, 65] width 99 height 13
click at [261, 65] on p "6 Month Ultimate License" at bounding box center [253, 65] width 99 height 13
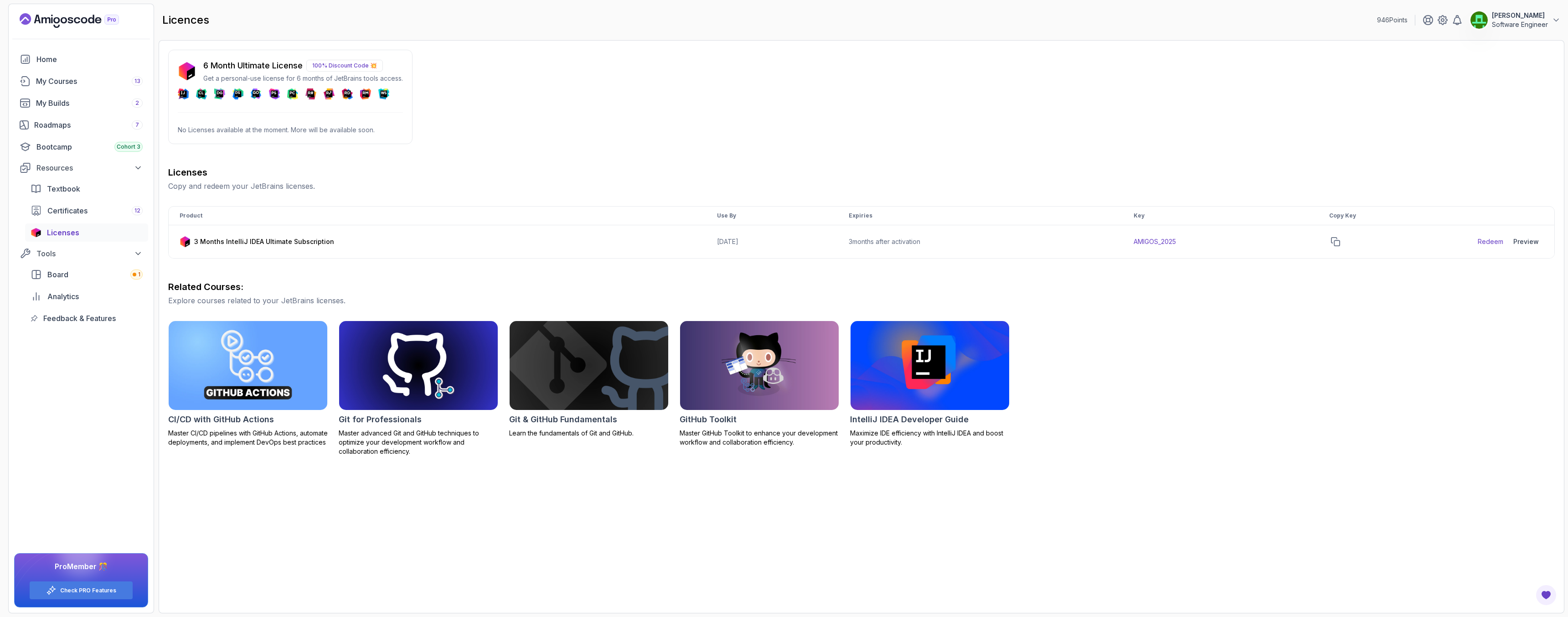
drag, startPoint x: 304, startPoint y: 65, endPoint x: 311, endPoint y: 66, distance: 7.1
click at [307, 65] on div "6 Month Ultimate License 100% Discount Code 💥" at bounding box center [303, 65] width 200 height 13
click at [321, 67] on p "100% Discount Code 💥" at bounding box center [345, 65] width 77 height 12
click at [326, 91] on icon at bounding box center [329, 94] width 7 height 7
click at [256, 174] on h3 "Licenses" at bounding box center [861, 172] width 1387 height 13
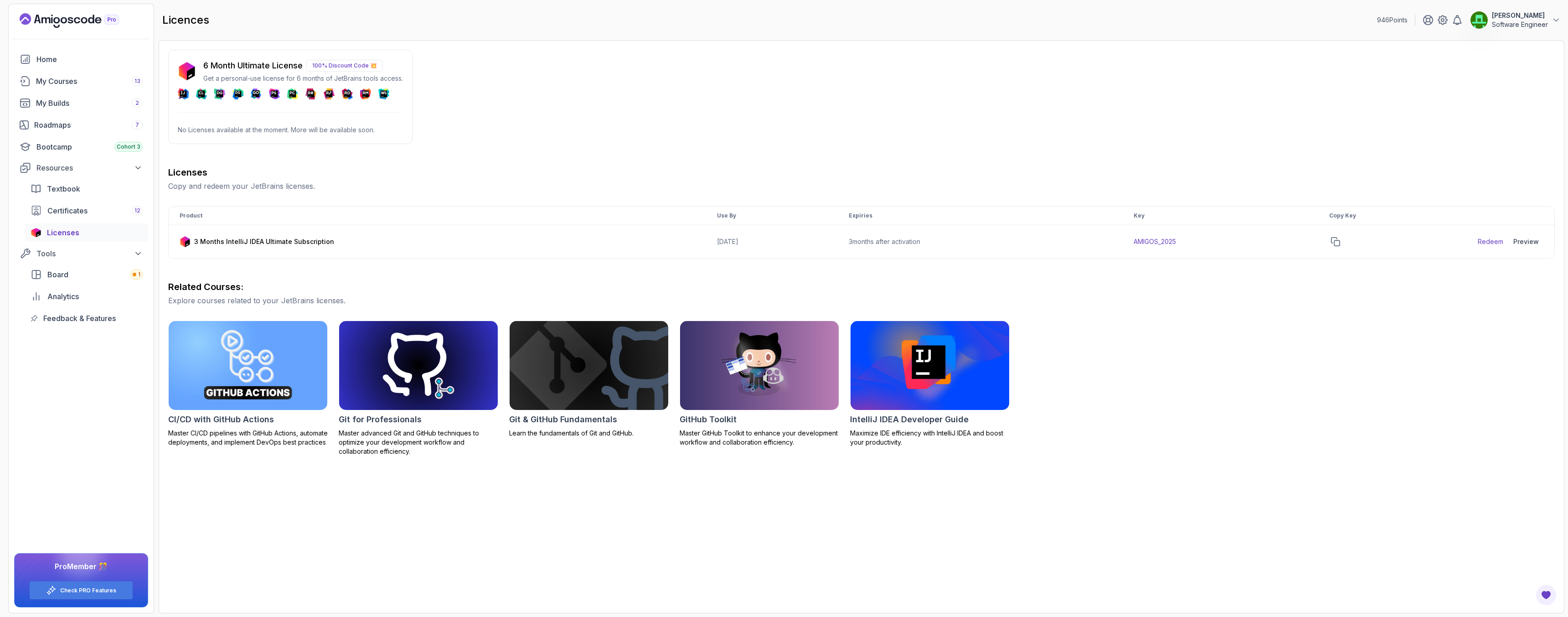
click at [252, 185] on p "Copy and redeem your JetBrains licenses." at bounding box center [861, 186] width 1387 height 11
click at [1340, 244] on icon "copy-button" at bounding box center [1335, 241] width 8 height 8
click at [56, 128] on div "Roadmaps 7" at bounding box center [88, 125] width 108 height 11
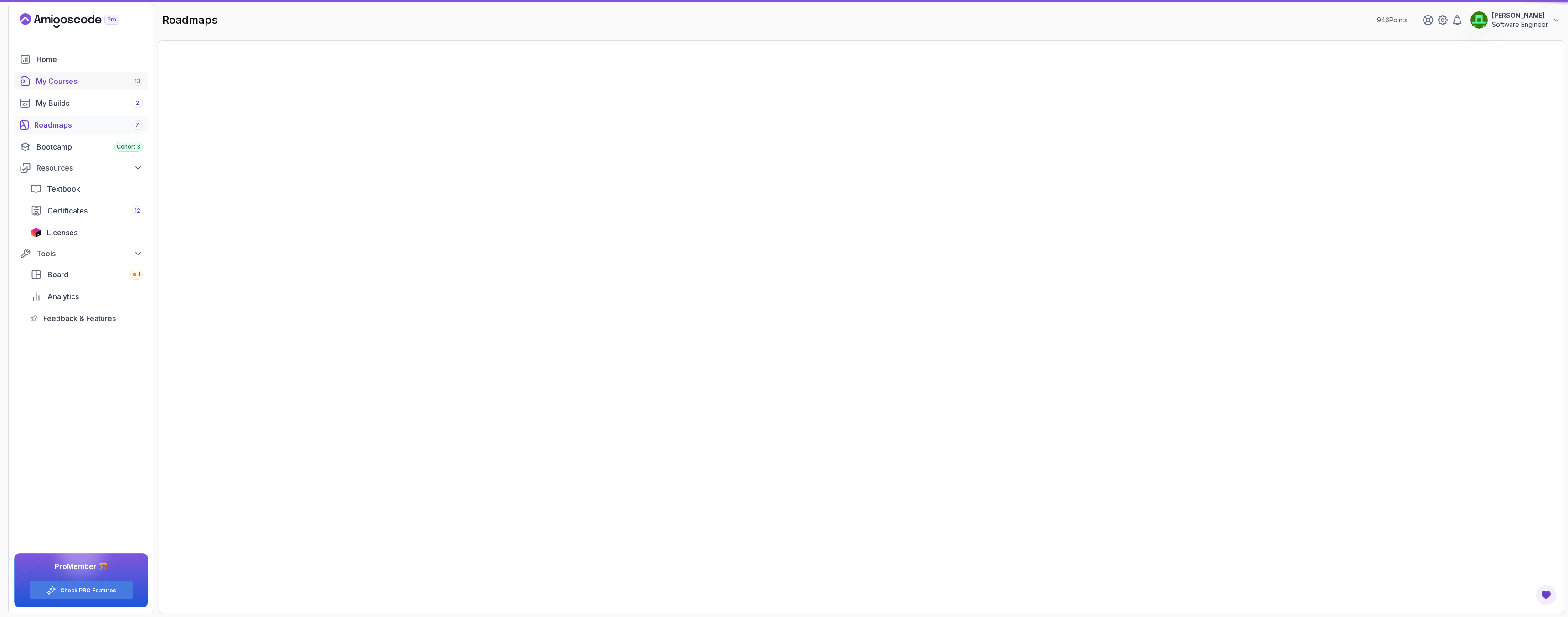
click at [46, 81] on div "My Courses 13" at bounding box center [89, 81] width 107 height 11
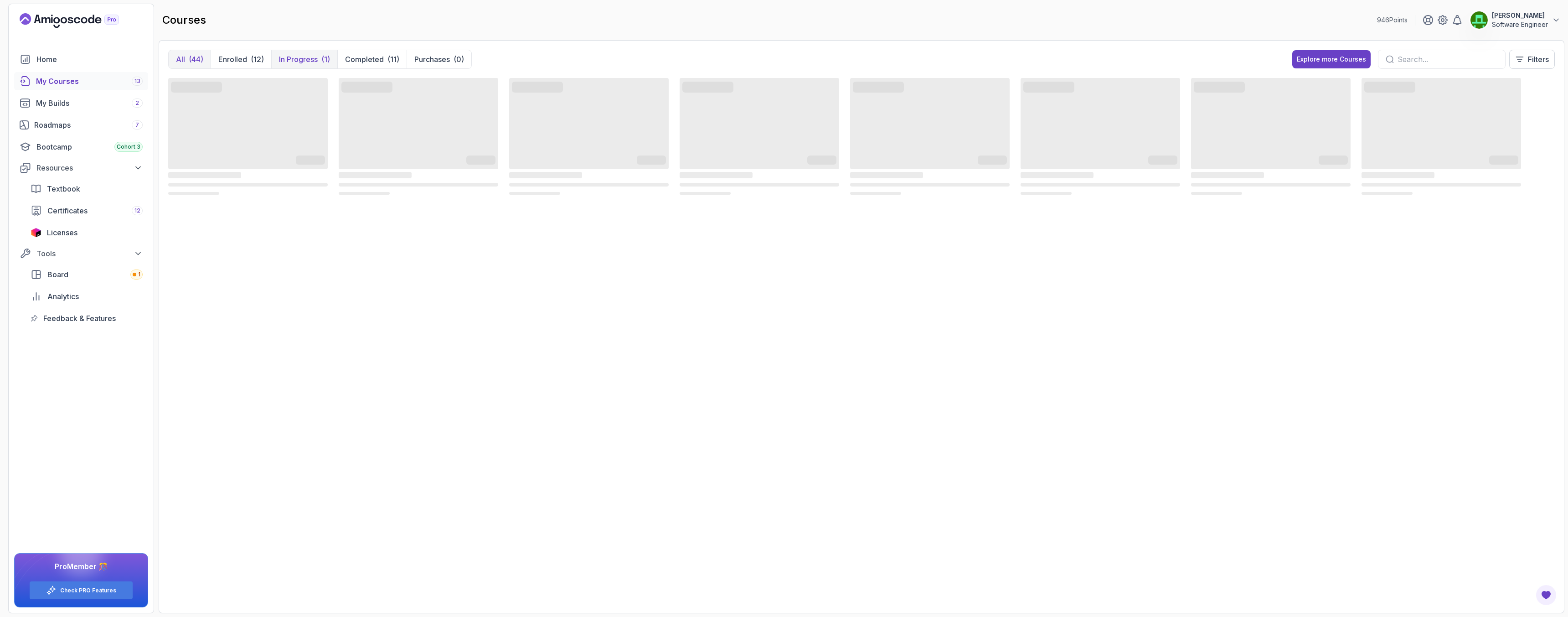
click at [309, 63] on p "In Progress" at bounding box center [298, 59] width 39 height 11
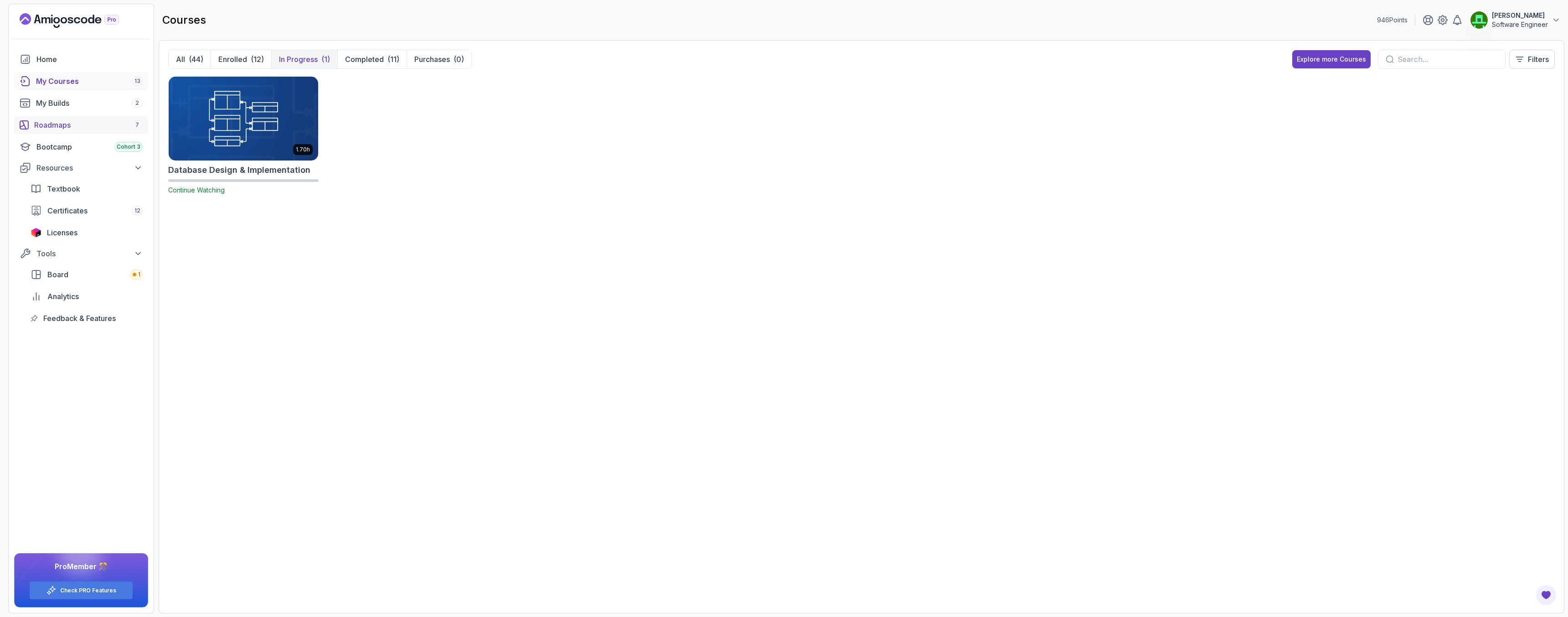
click at [51, 129] on div "Roadmaps 7" at bounding box center [88, 125] width 108 height 11
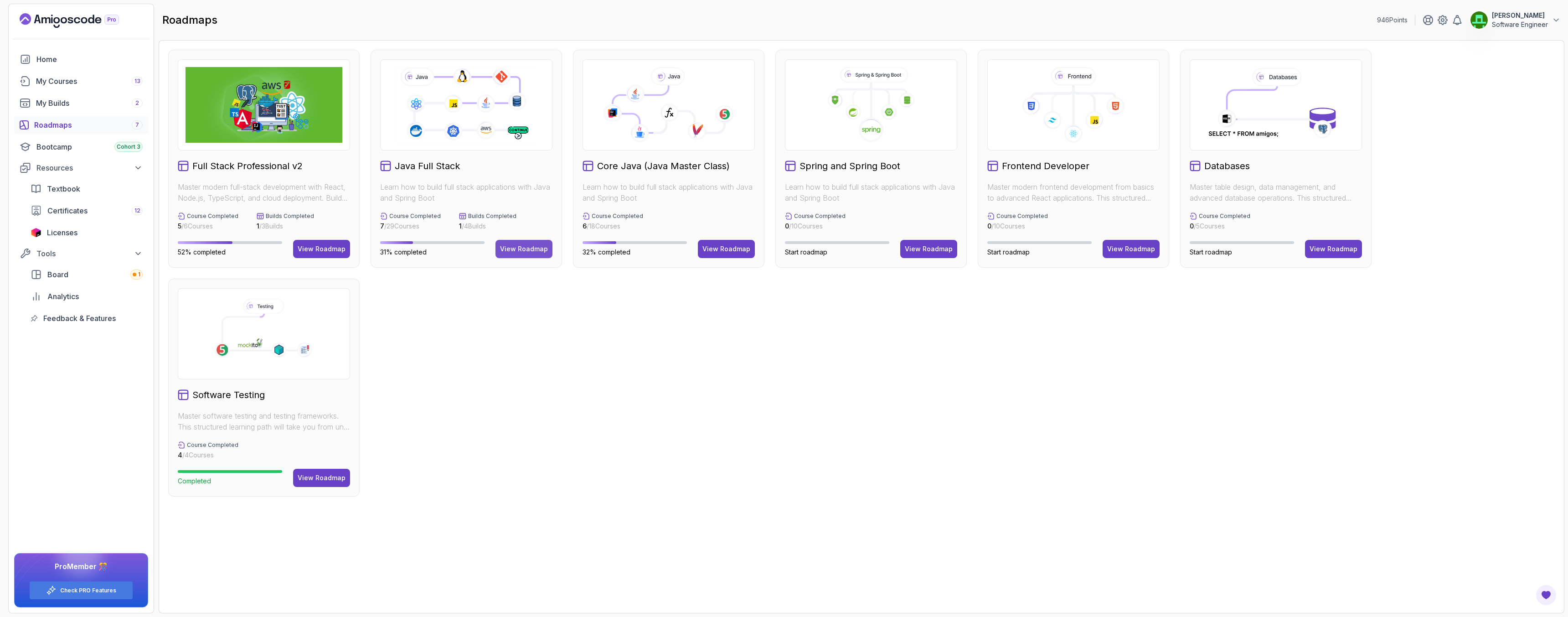
click at [542, 251] on div "View Roadmap" at bounding box center [523, 249] width 48 height 9
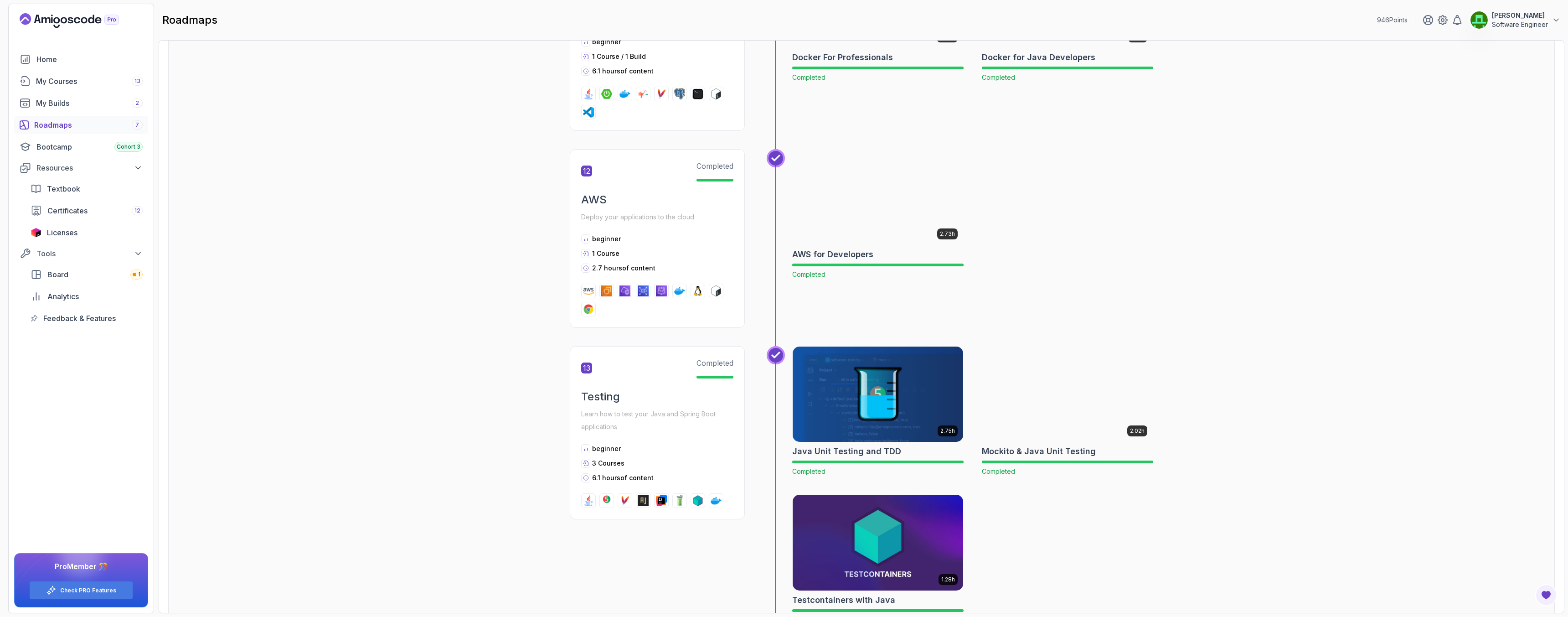
scroll to position [2294, 0]
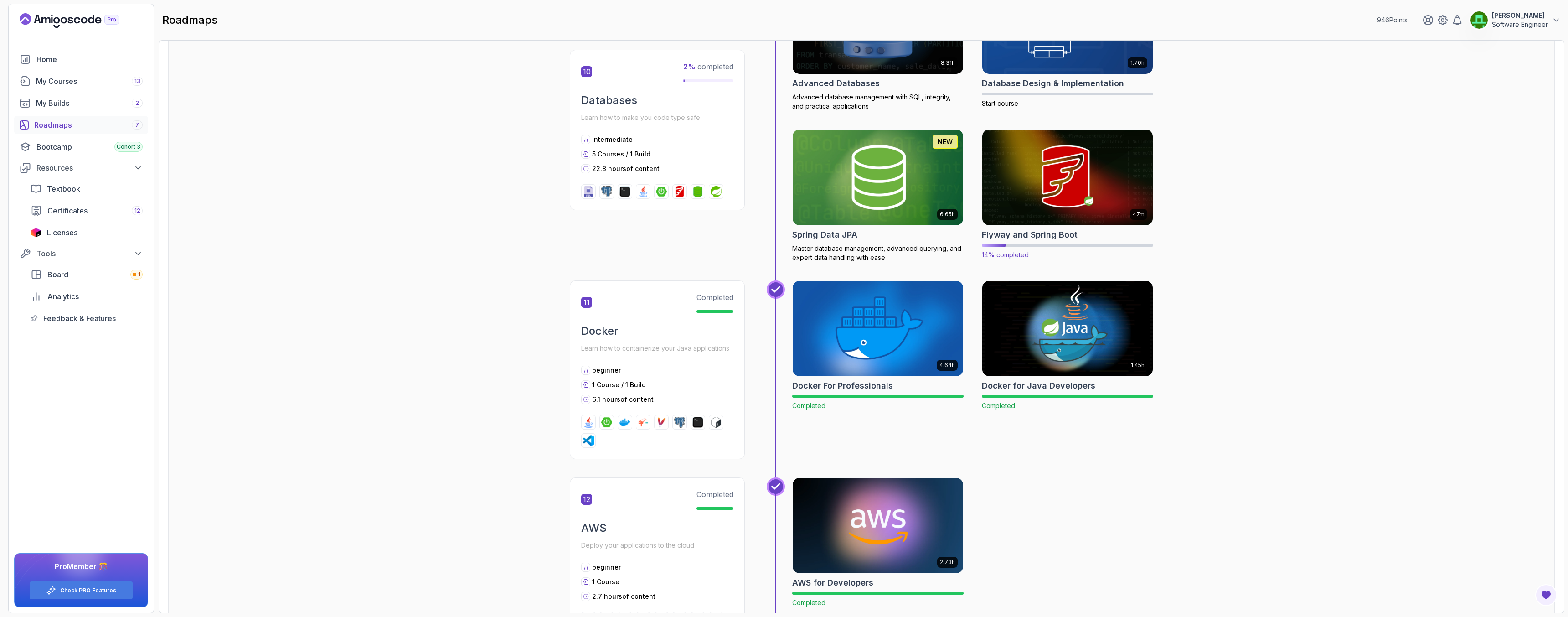
click at [1056, 190] on img at bounding box center [1068, 177] width 179 height 100
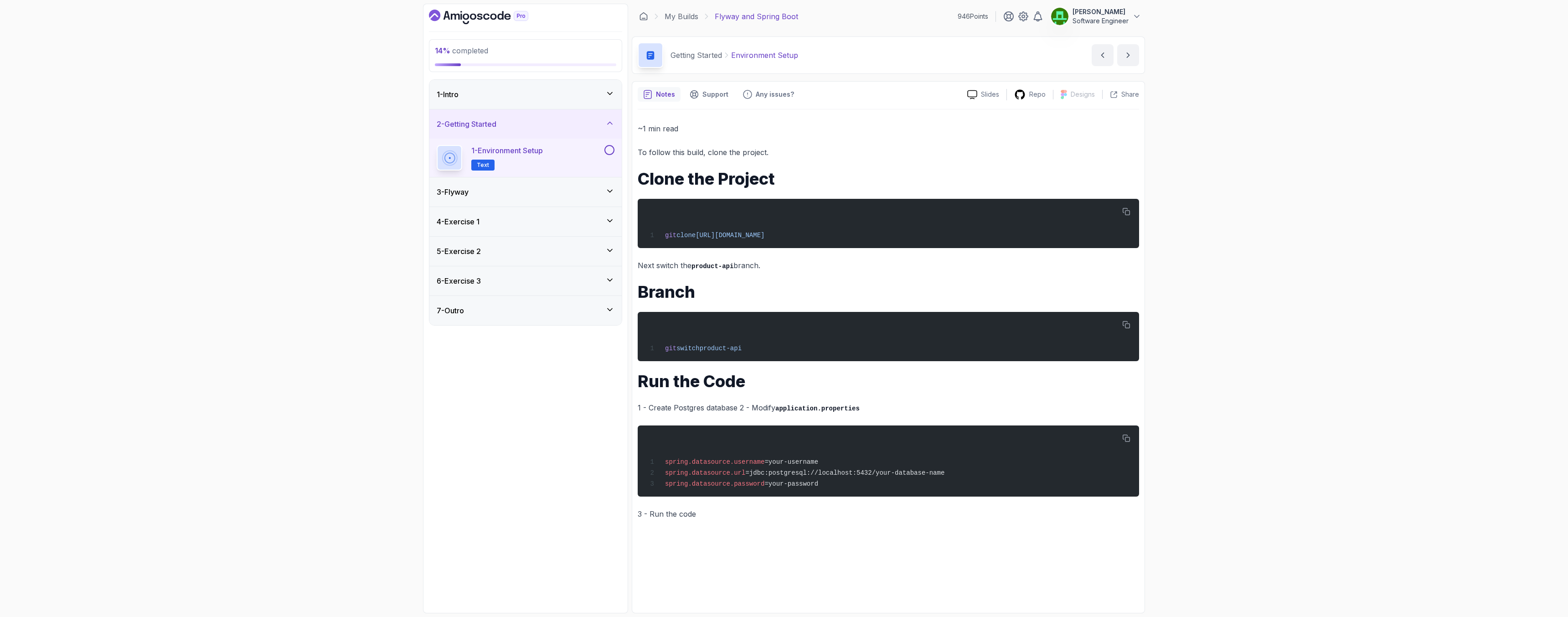
click at [469, 192] on h3 "3 - Flyway" at bounding box center [452, 192] width 32 height 11
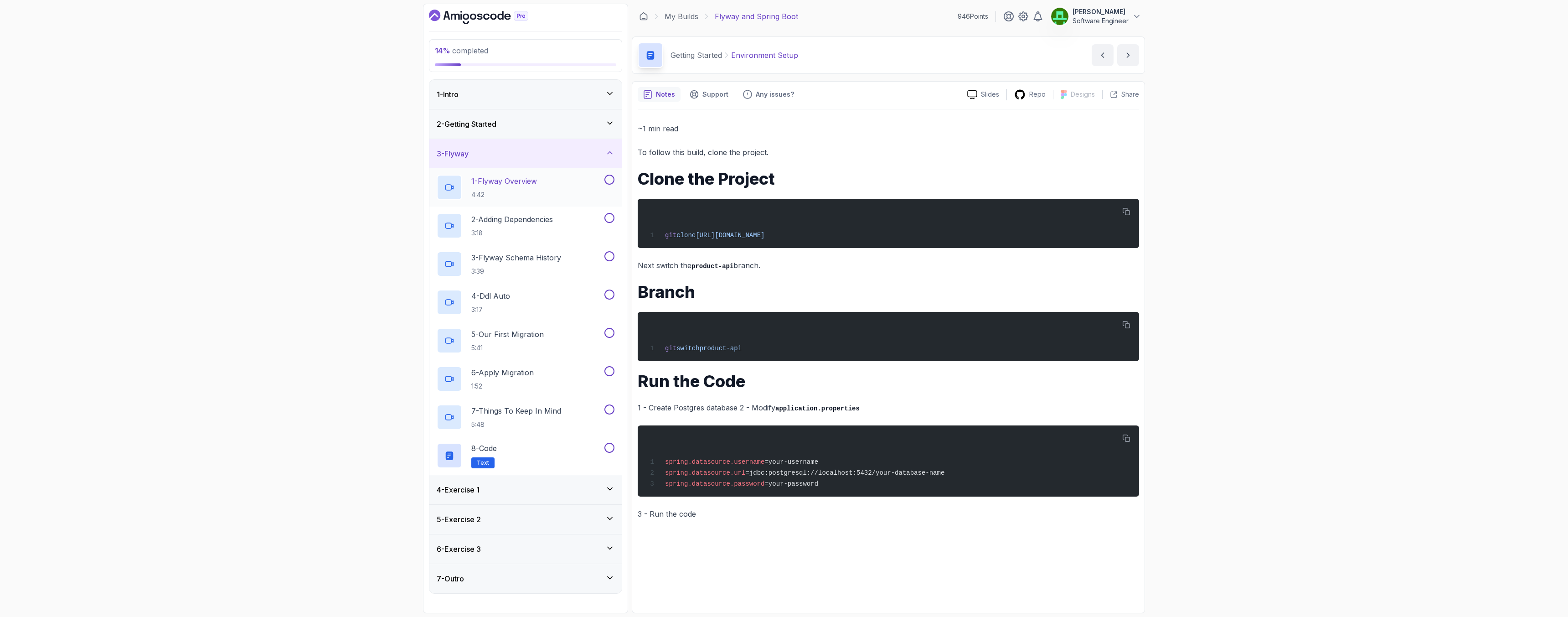
click at [507, 185] on p "1 - Flyway Overview" at bounding box center [504, 181] width 66 height 11
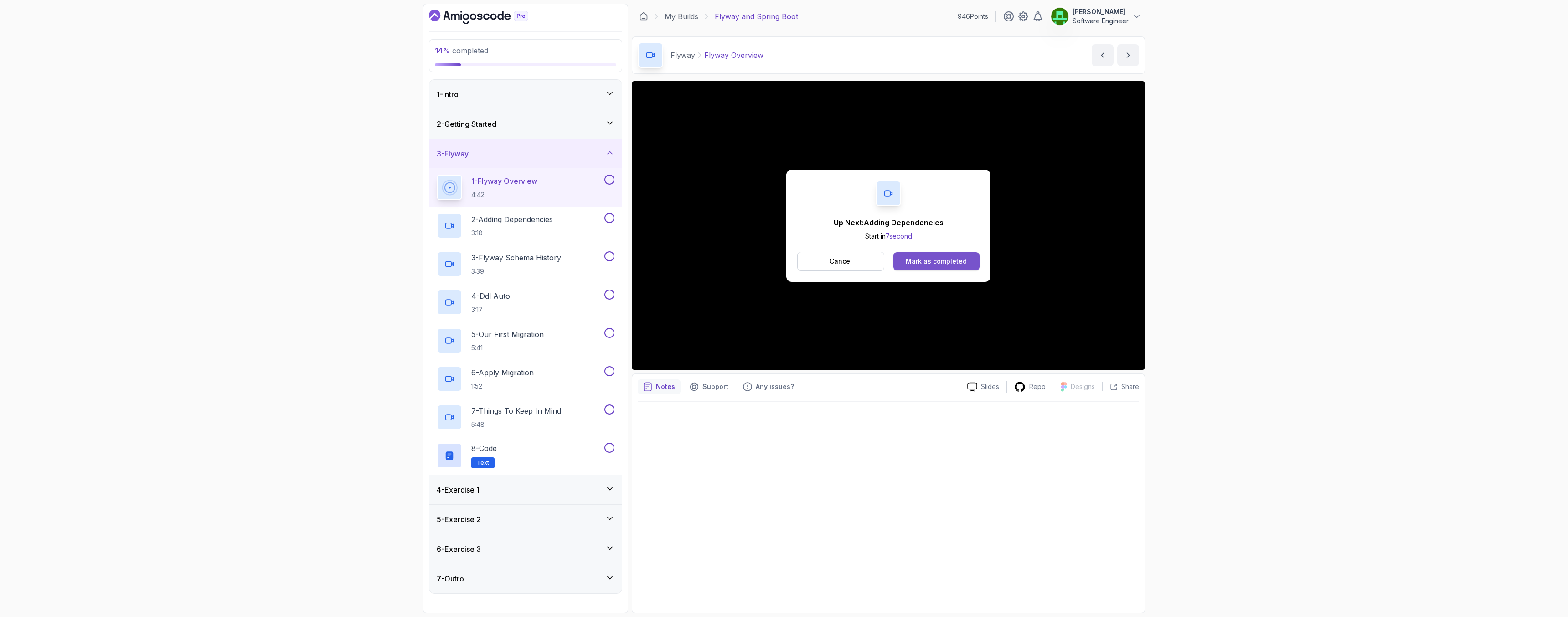
click at [966, 264] on button "Mark as completed" at bounding box center [937, 261] width 86 height 18
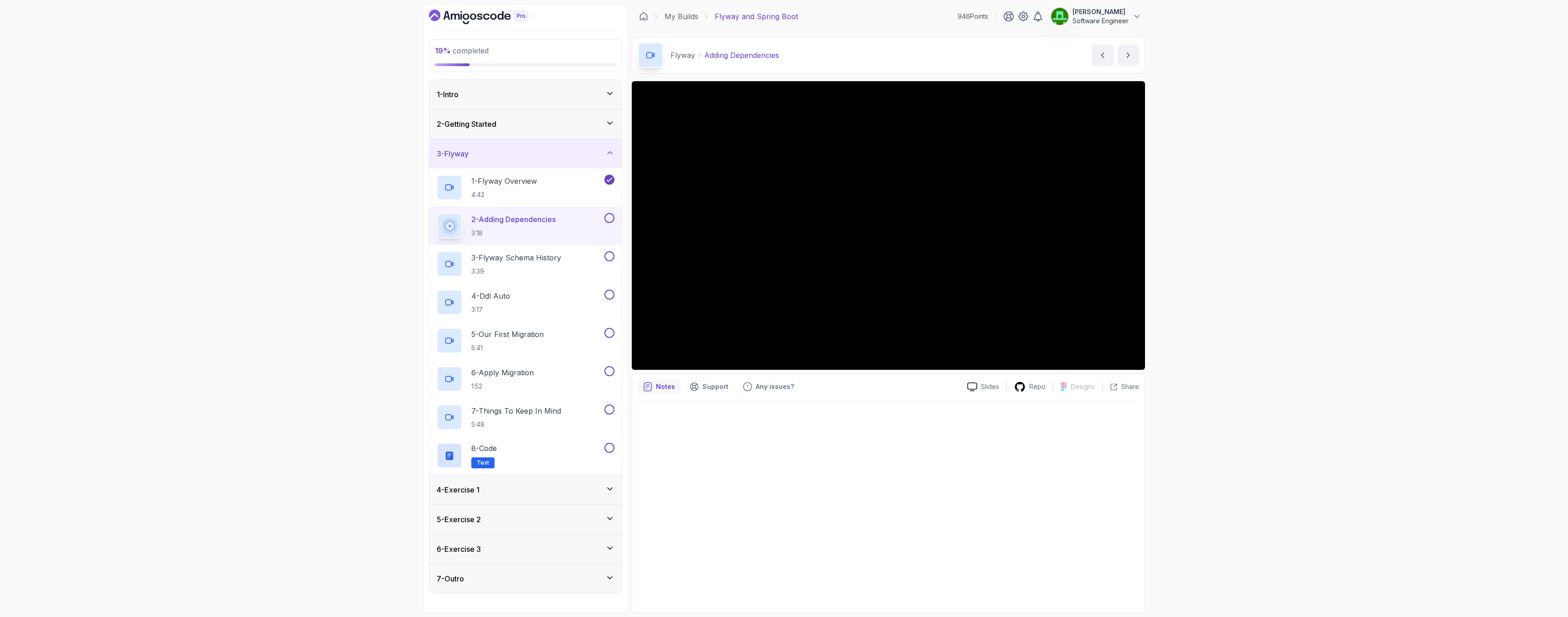
click at [471, 492] on h3 "4 - Exercise 1" at bounding box center [458, 490] width 43 height 11
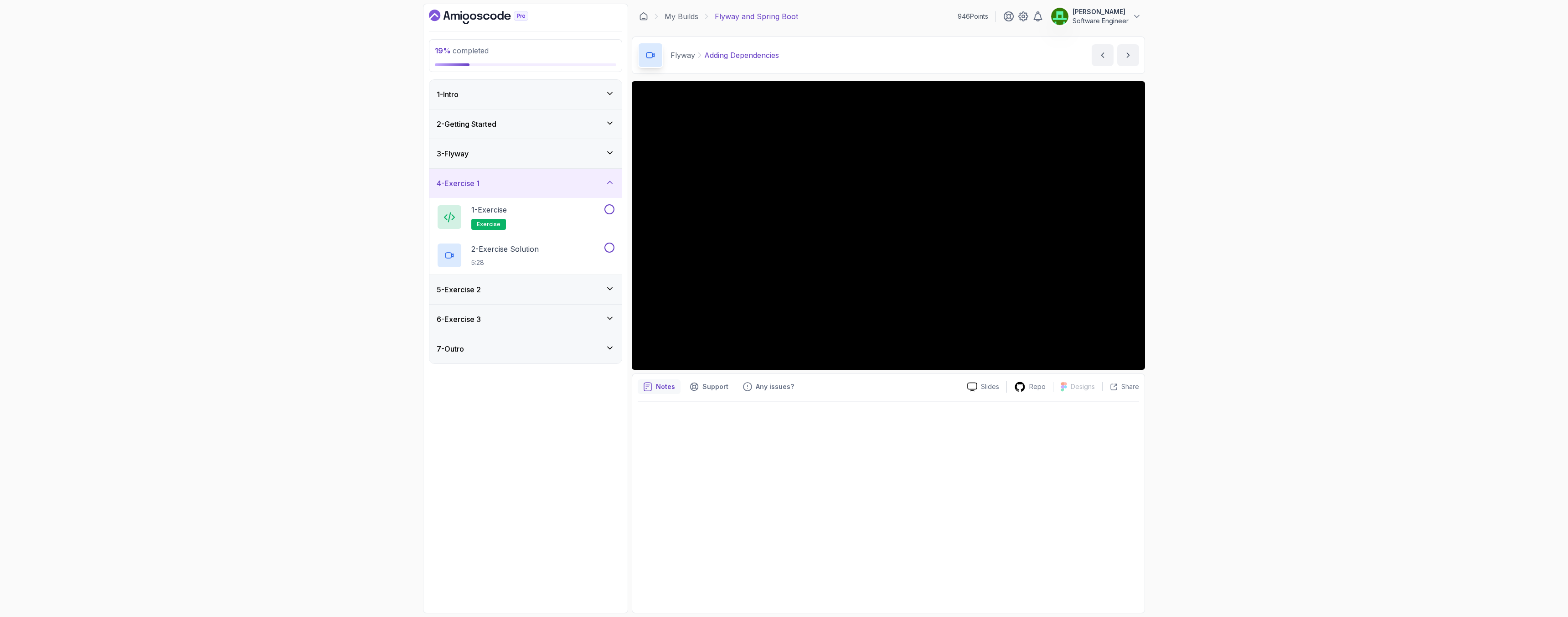
click at [473, 187] on h3 "4 - Exercise 1" at bounding box center [458, 183] width 43 height 11
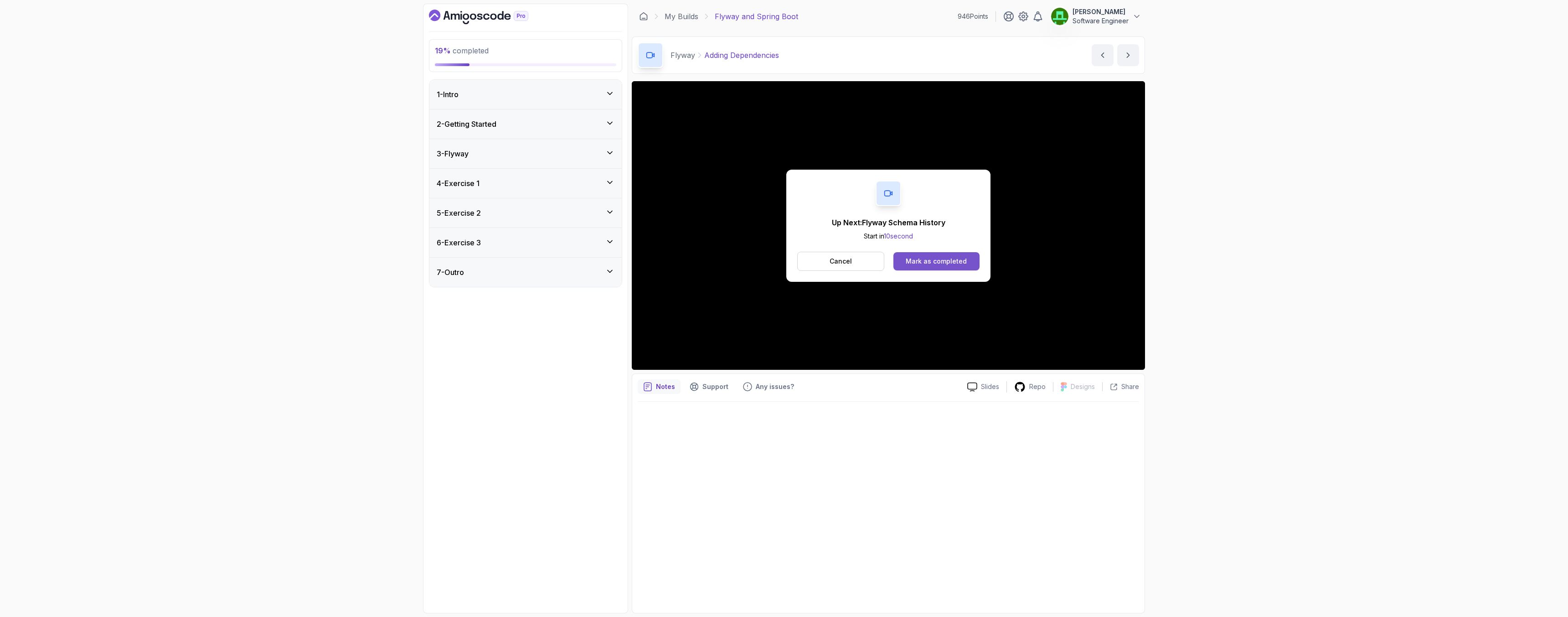
click at [939, 259] on div "Mark as completed" at bounding box center [936, 261] width 61 height 9
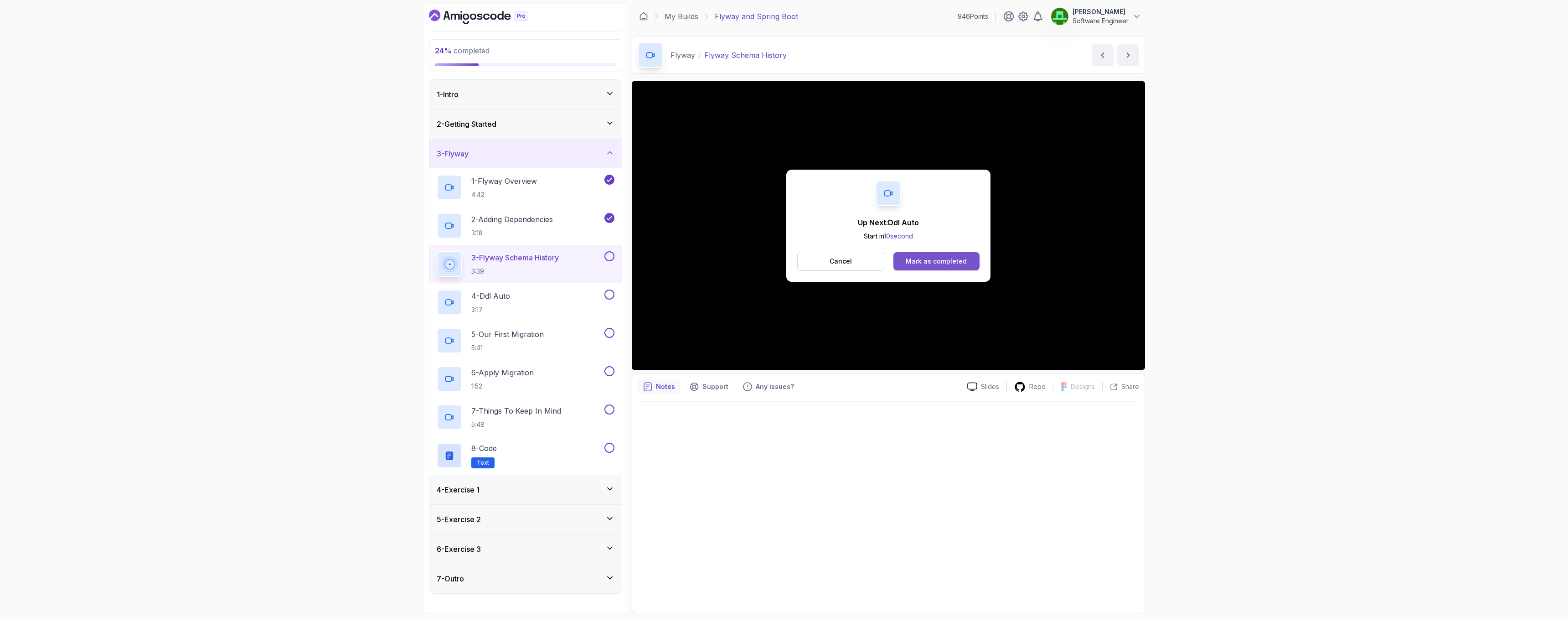
click at [926, 258] on div "Mark as completed" at bounding box center [936, 261] width 61 height 9
click at [941, 259] on div "Mark as completed" at bounding box center [936, 261] width 61 height 9
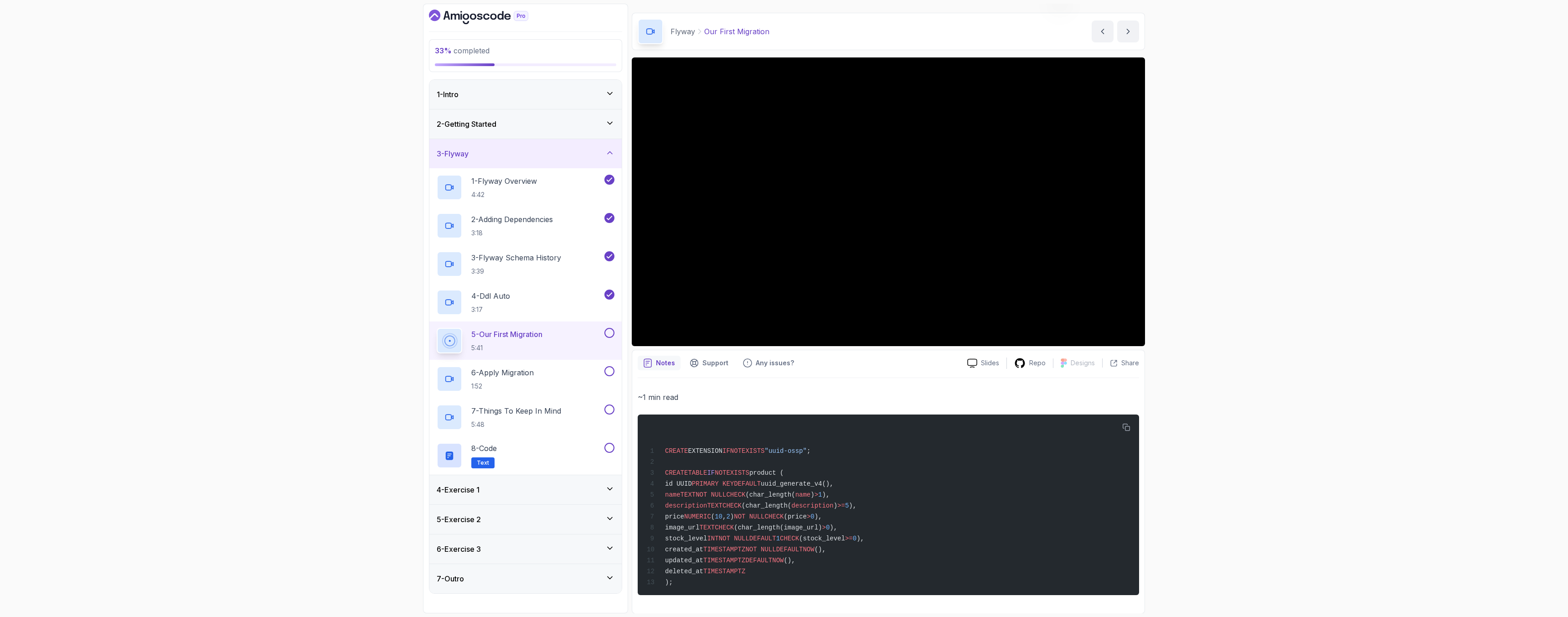
scroll to position [24, 0]
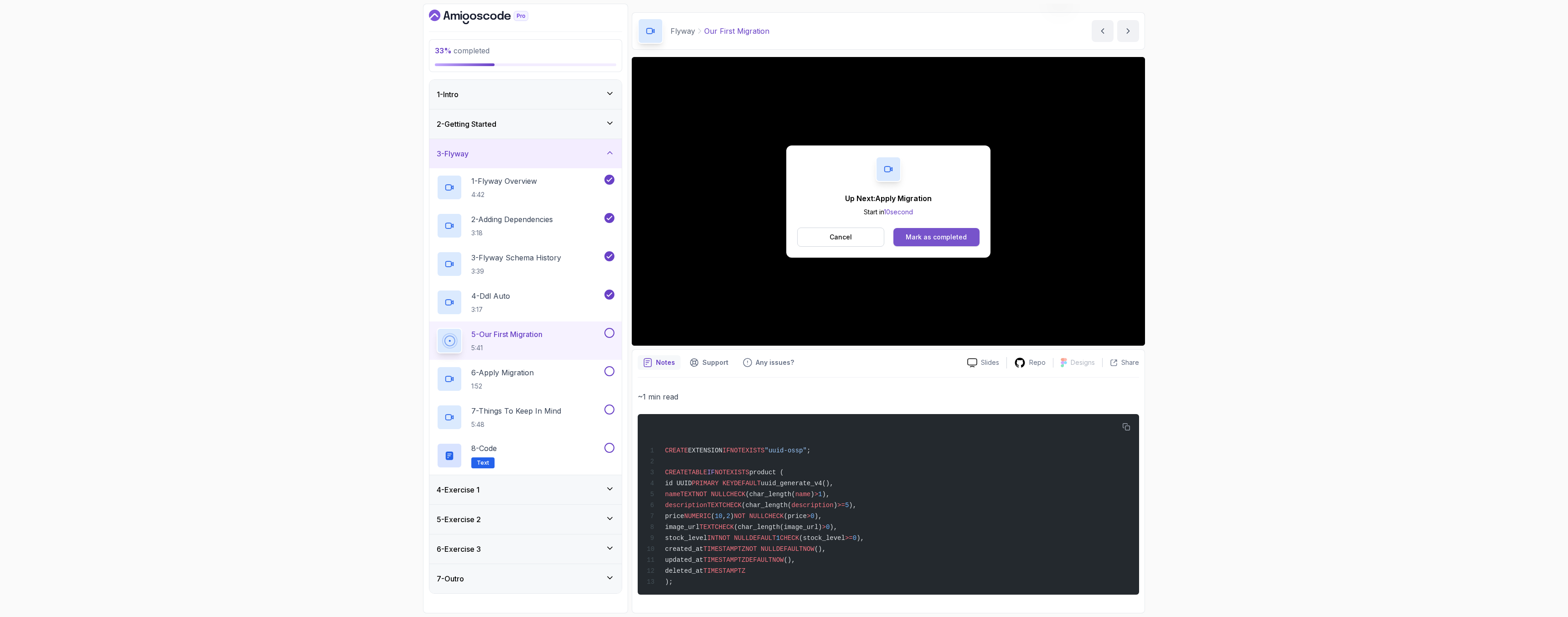
click at [932, 236] on div "Mark as completed" at bounding box center [936, 237] width 61 height 9
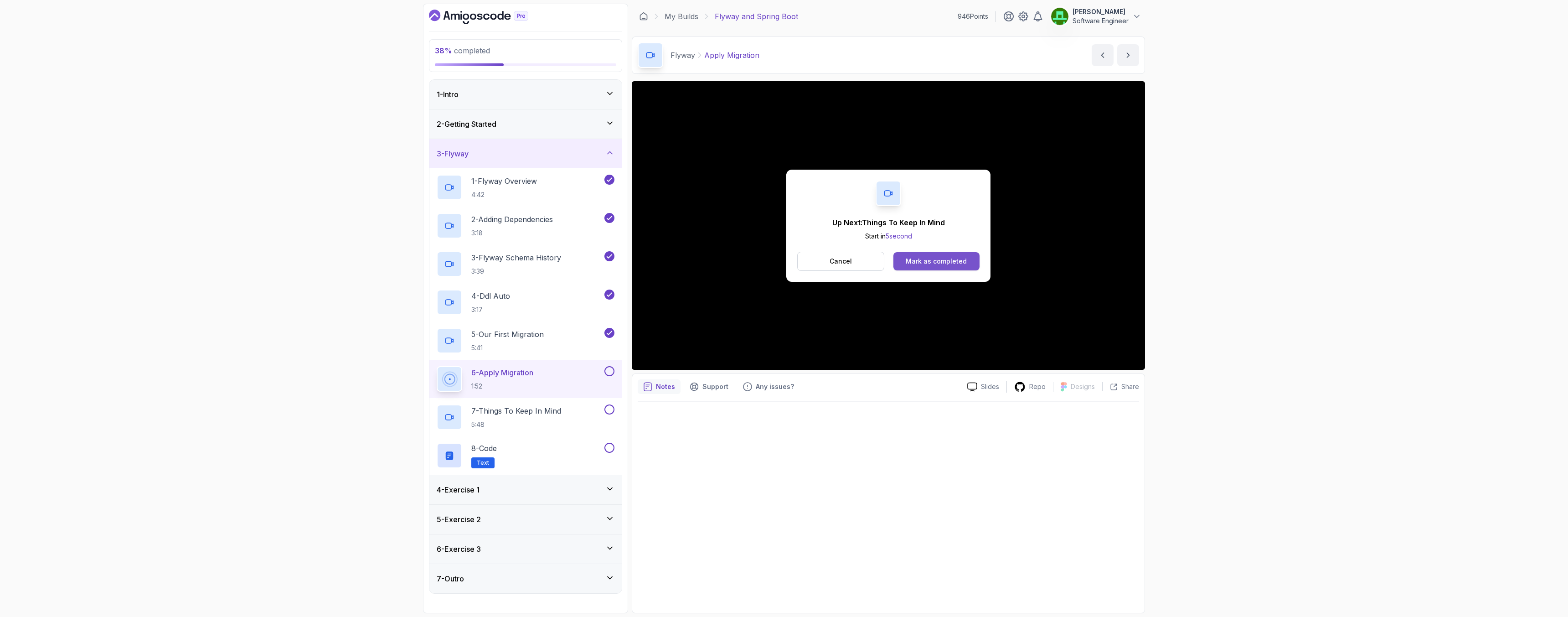
click at [933, 261] on div "Mark as completed" at bounding box center [936, 261] width 61 height 9
click at [928, 252] on button "Mark as completed" at bounding box center [937, 261] width 86 height 18
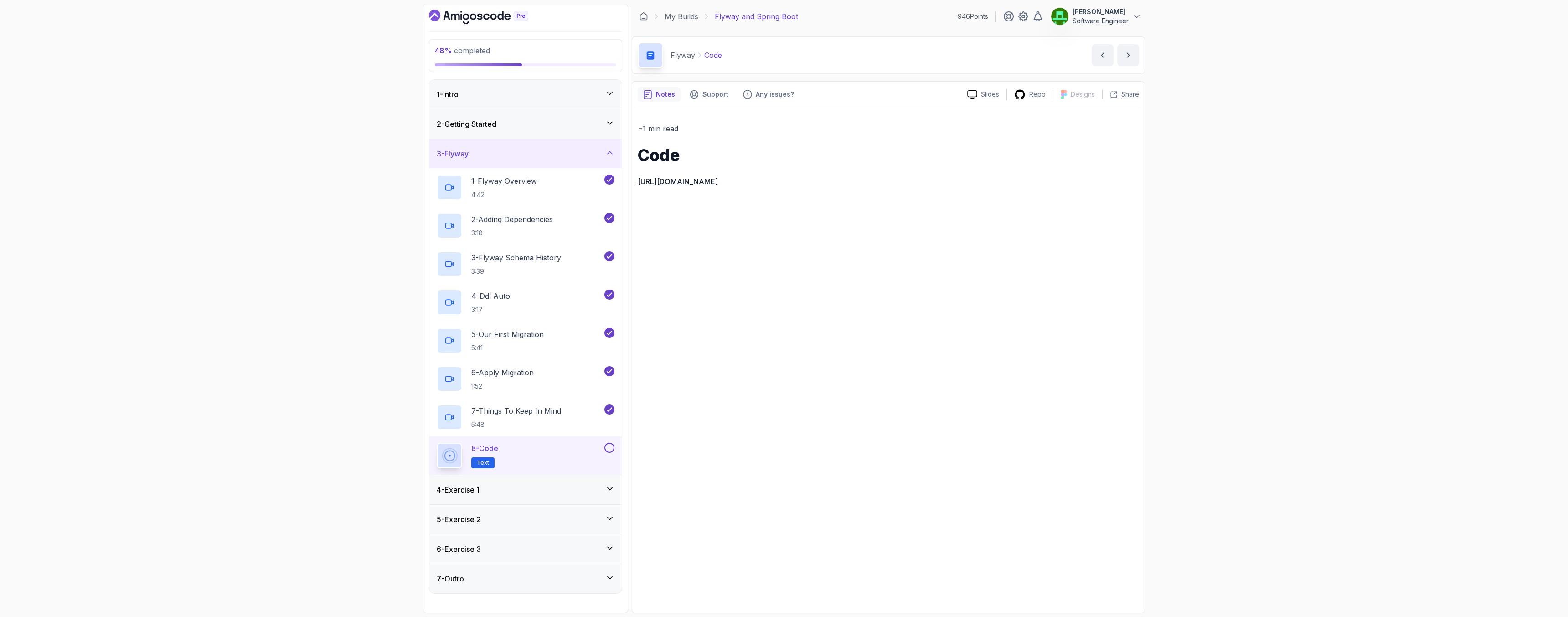
click at [477, 490] on h3 "4 - Exercise 1" at bounding box center [458, 490] width 43 height 11
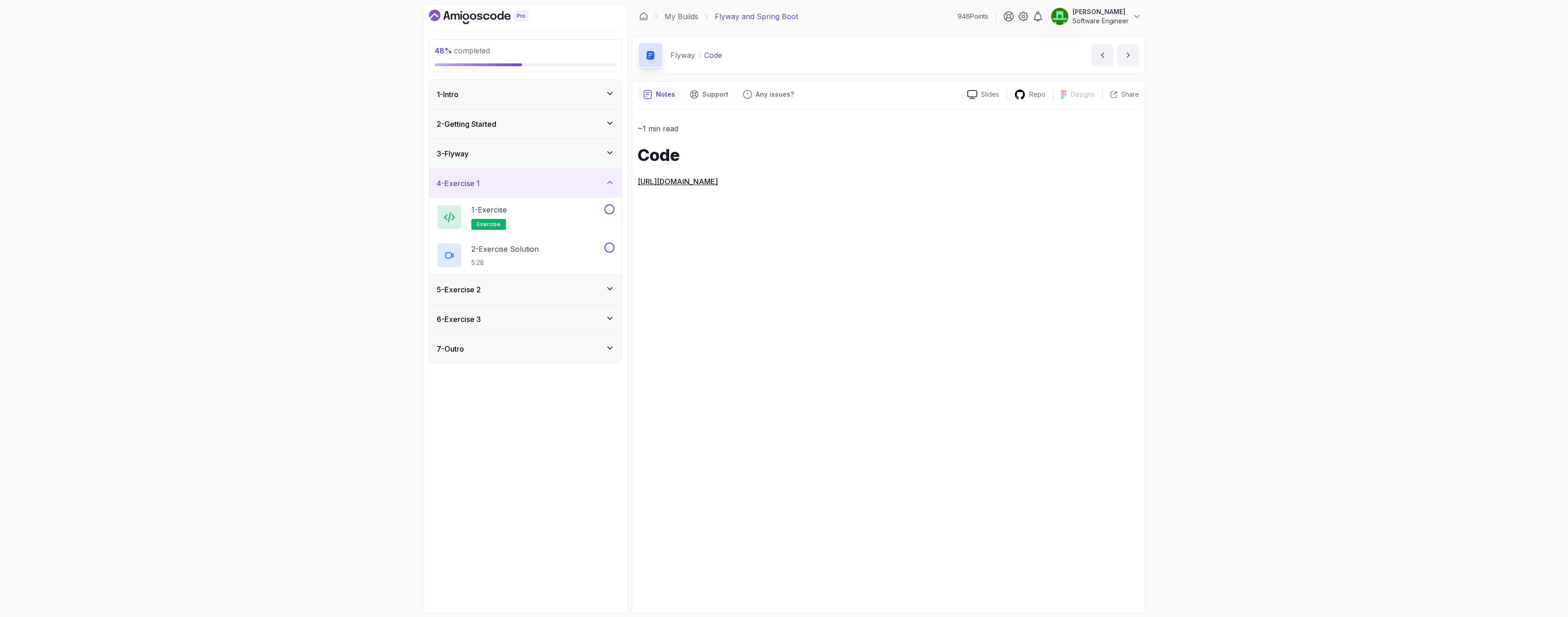
click at [469, 158] on h3 "3 - Flyway" at bounding box center [452, 153] width 32 height 11
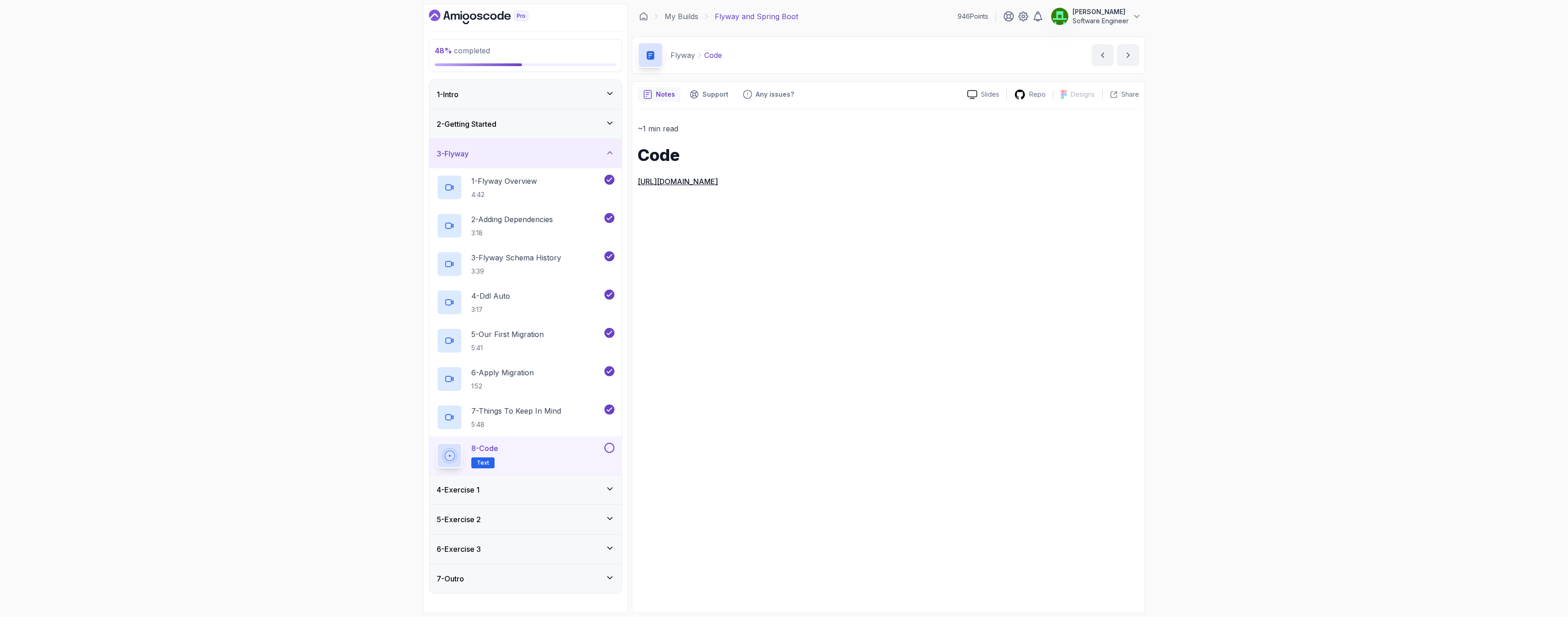
click at [609, 448] on button at bounding box center [609, 448] width 10 height 10
click at [473, 487] on h3 "4 - Exercise 1" at bounding box center [458, 490] width 43 height 11
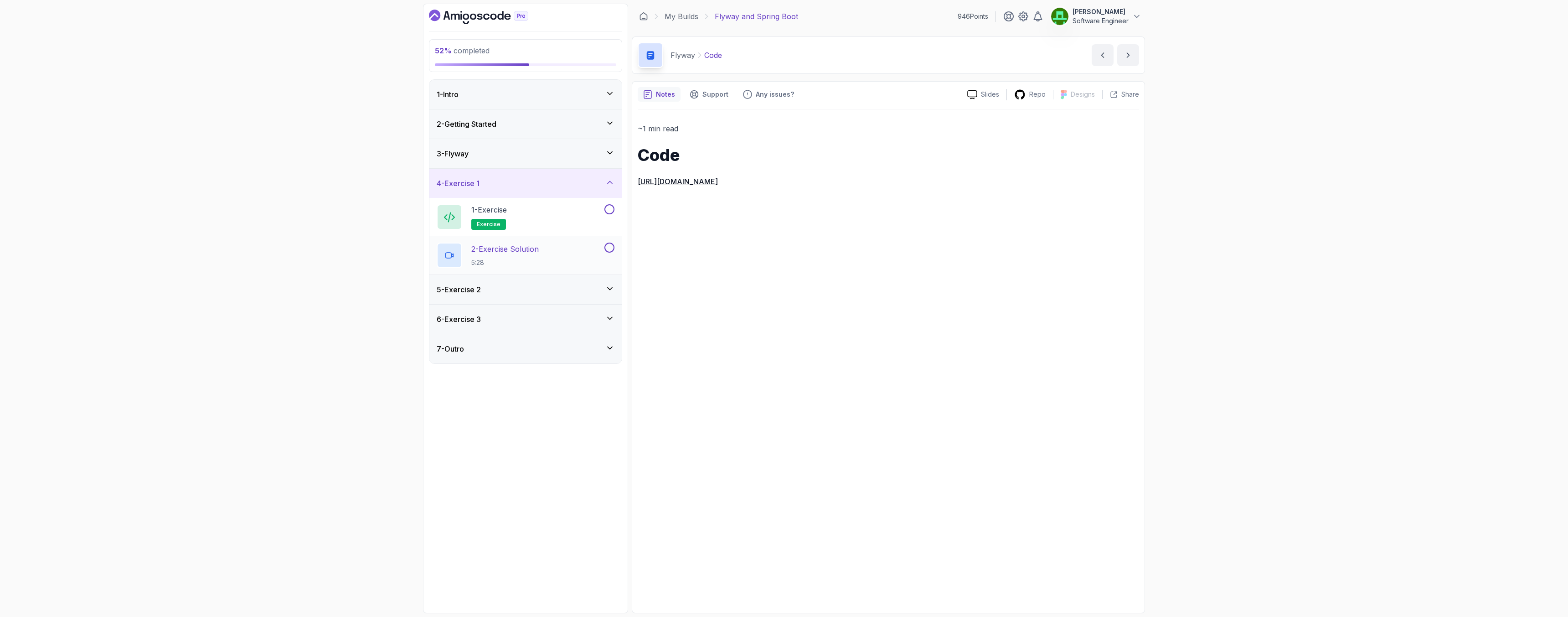
click at [514, 253] on p "2 - Exercise Solution" at bounding box center [505, 249] width 68 height 11
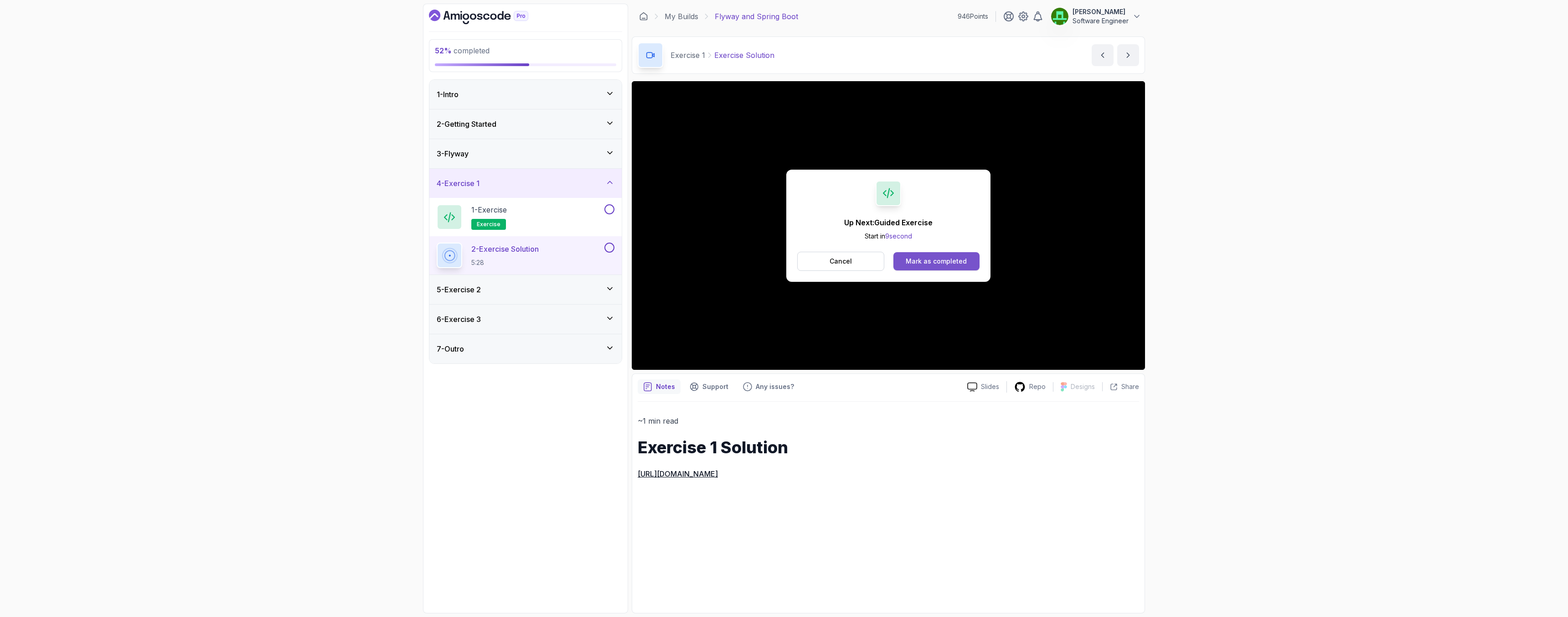
click at [943, 267] on button "Mark as completed" at bounding box center [937, 261] width 86 height 18
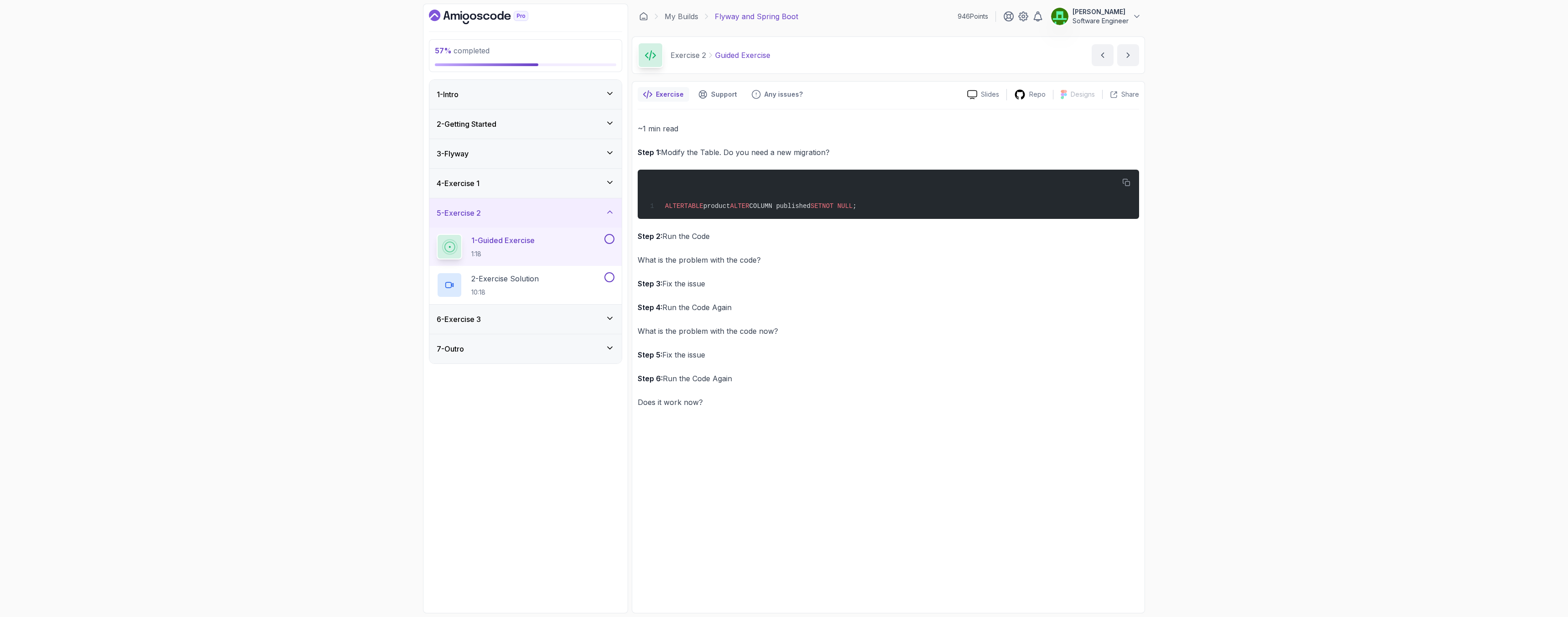
click at [492, 241] on p "1 - Guided Exercise" at bounding box center [503, 241] width 63 height 11
click at [520, 281] on p "2 - Exercise Solution" at bounding box center [505, 279] width 68 height 11
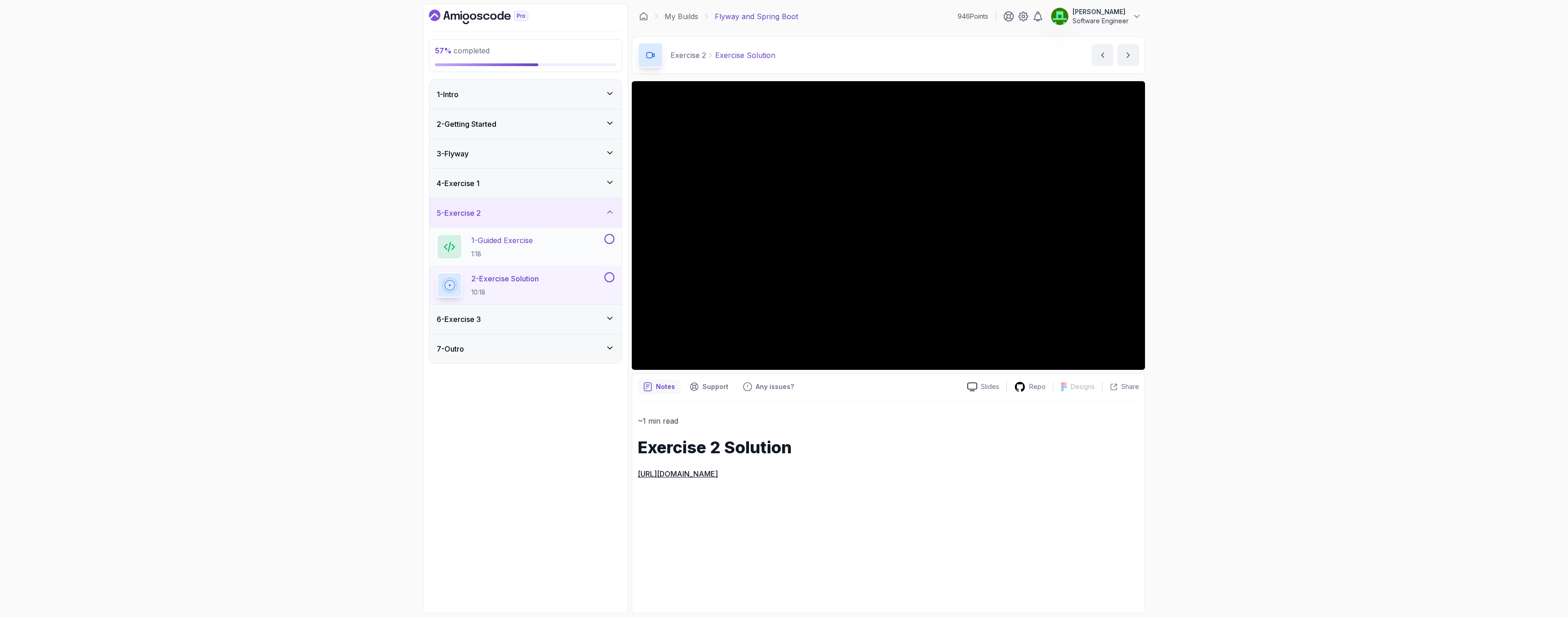
click at [608, 241] on button at bounding box center [609, 239] width 10 height 10
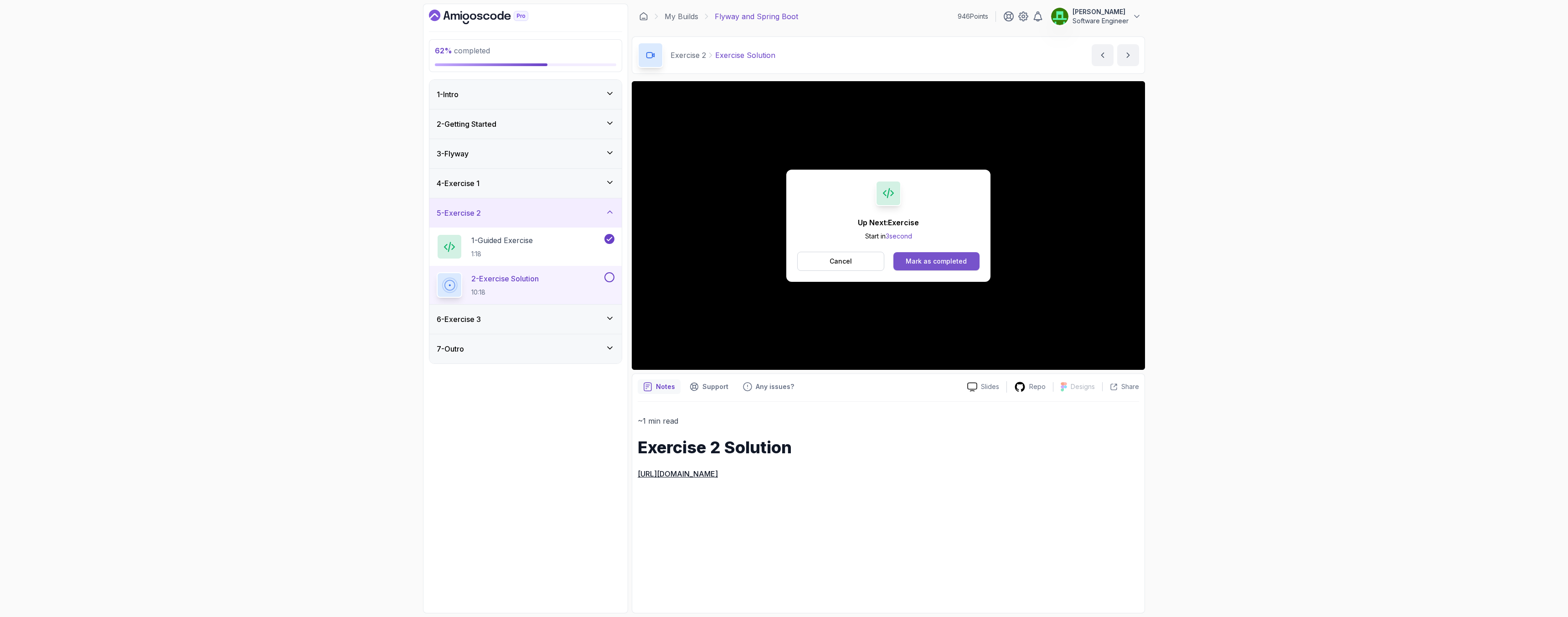
click at [919, 264] on div "Mark as completed" at bounding box center [936, 261] width 61 height 9
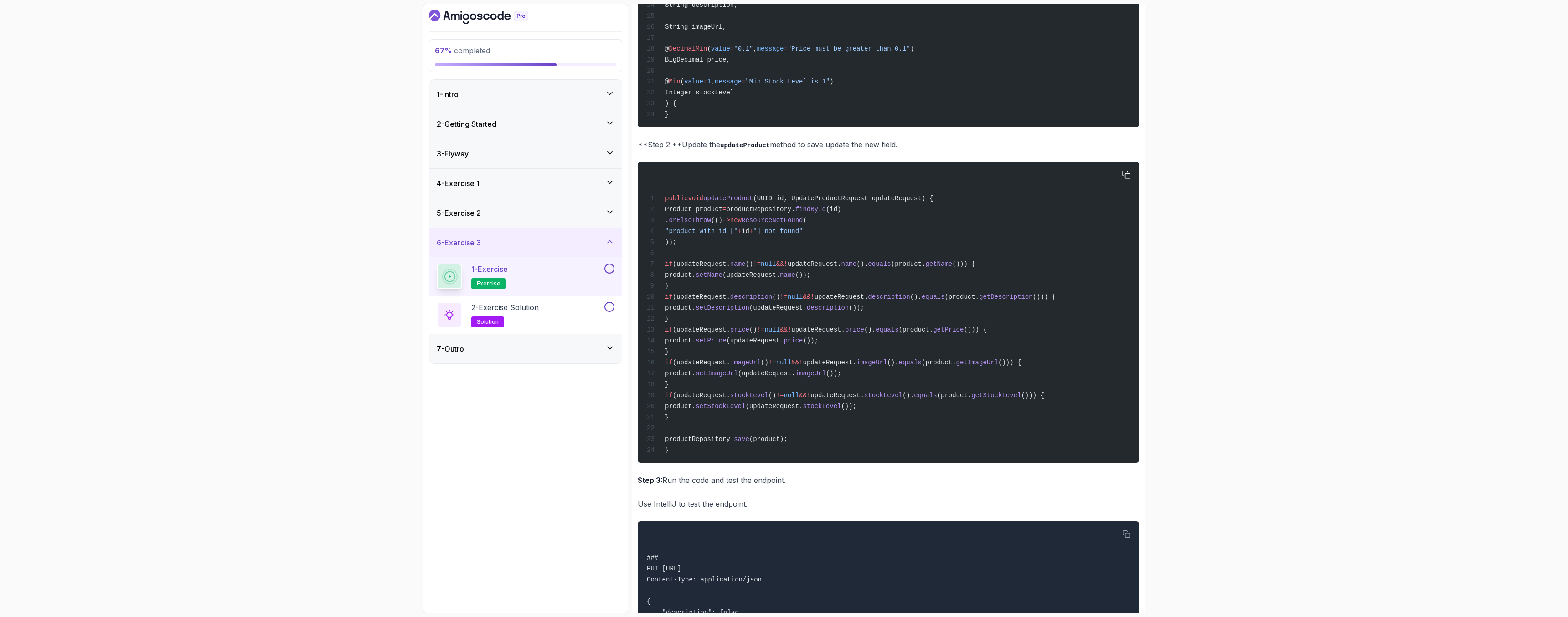
scroll to position [386, 0]
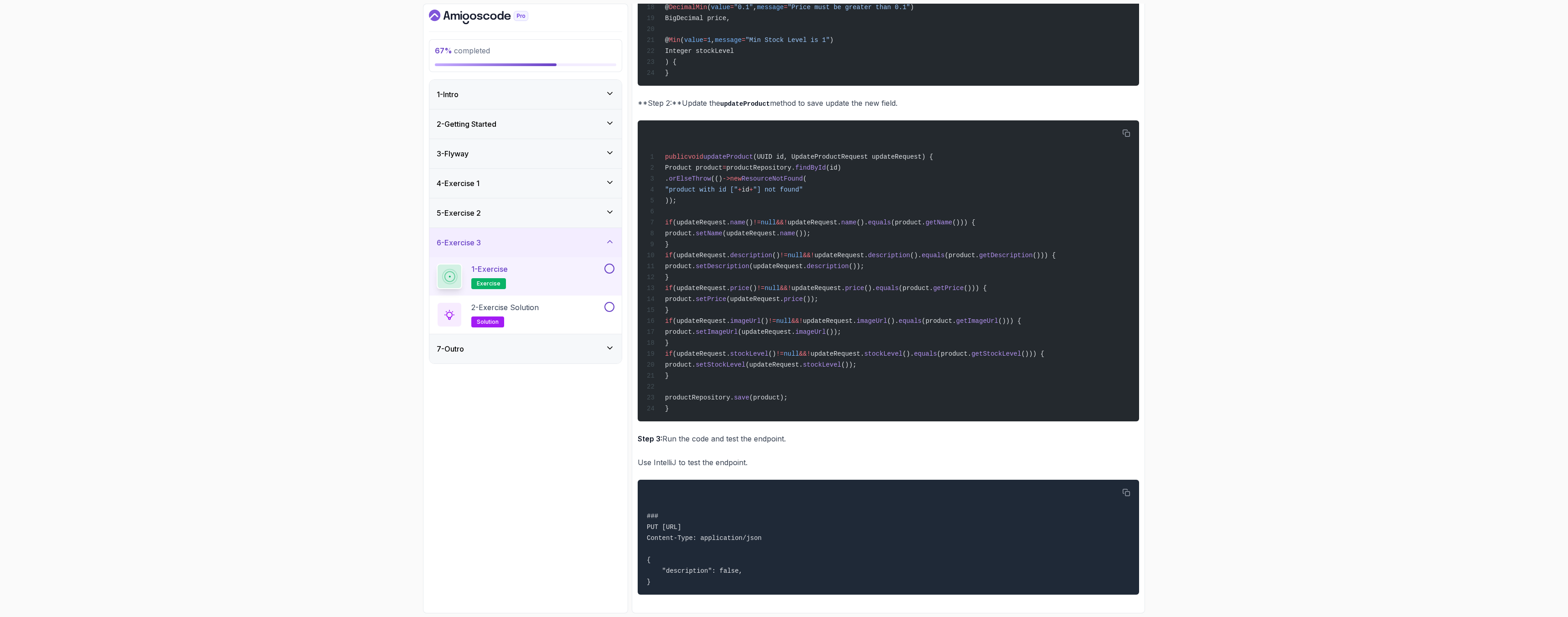
click at [610, 269] on button at bounding box center [609, 269] width 10 height 10
click at [505, 308] on p "2 - Exercise Solution" at bounding box center [505, 308] width 68 height 11
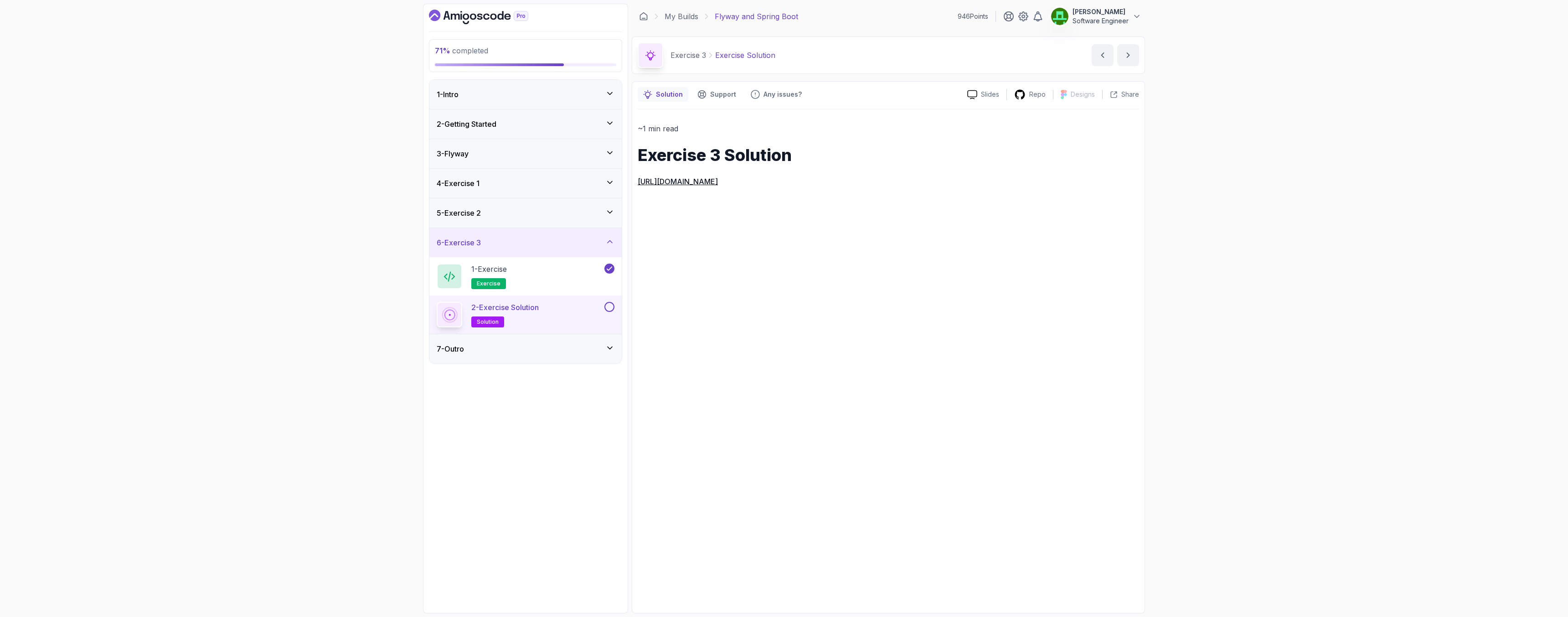
click at [611, 306] on button at bounding box center [609, 307] width 10 height 10
click at [605, 344] on icon at bounding box center [609, 348] width 9 height 9
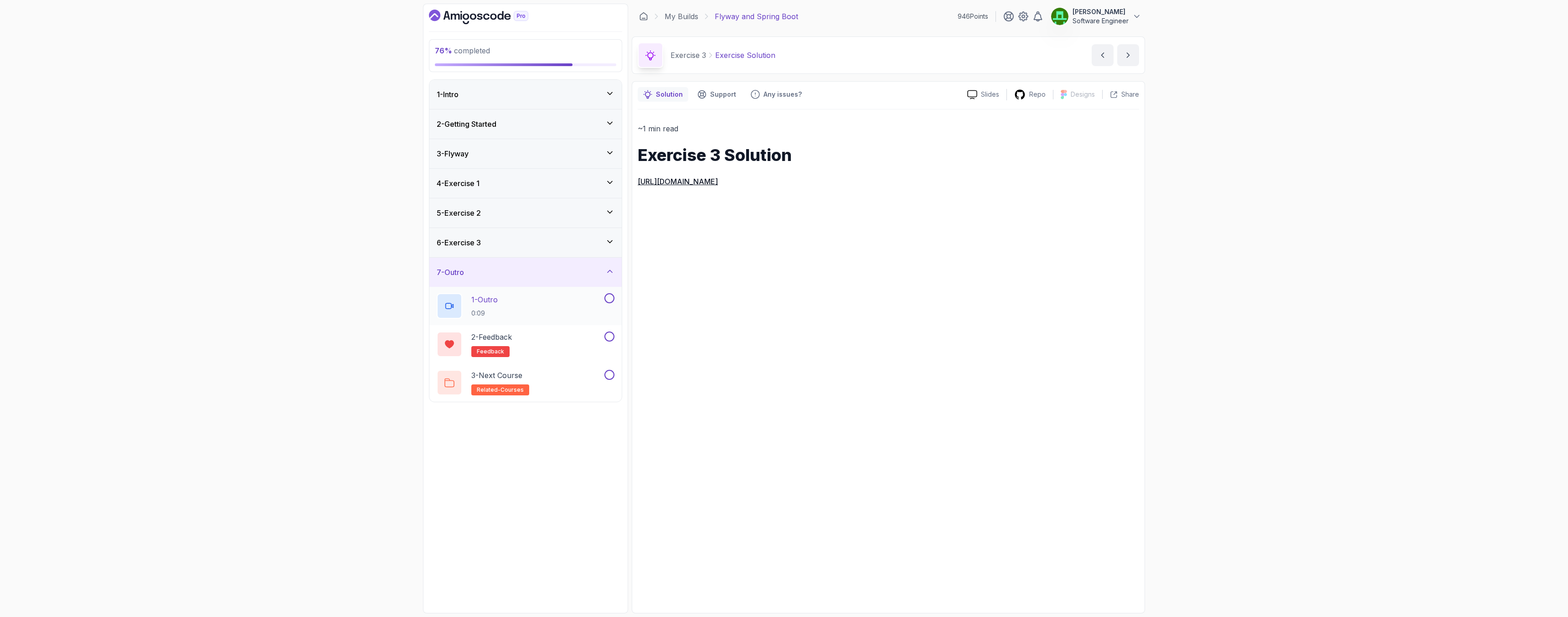
click at [607, 297] on button at bounding box center [609, 298] width 10 height 10
click at [611, 339] on button at bounding box center [609, 336] width 10 height 10
click at [613, 377] on button at bounding box center [609, 375] width 10 height 10
click at [606, 98] on div "1 - Intro" at bounding box center [525, 94] width 178 height 11
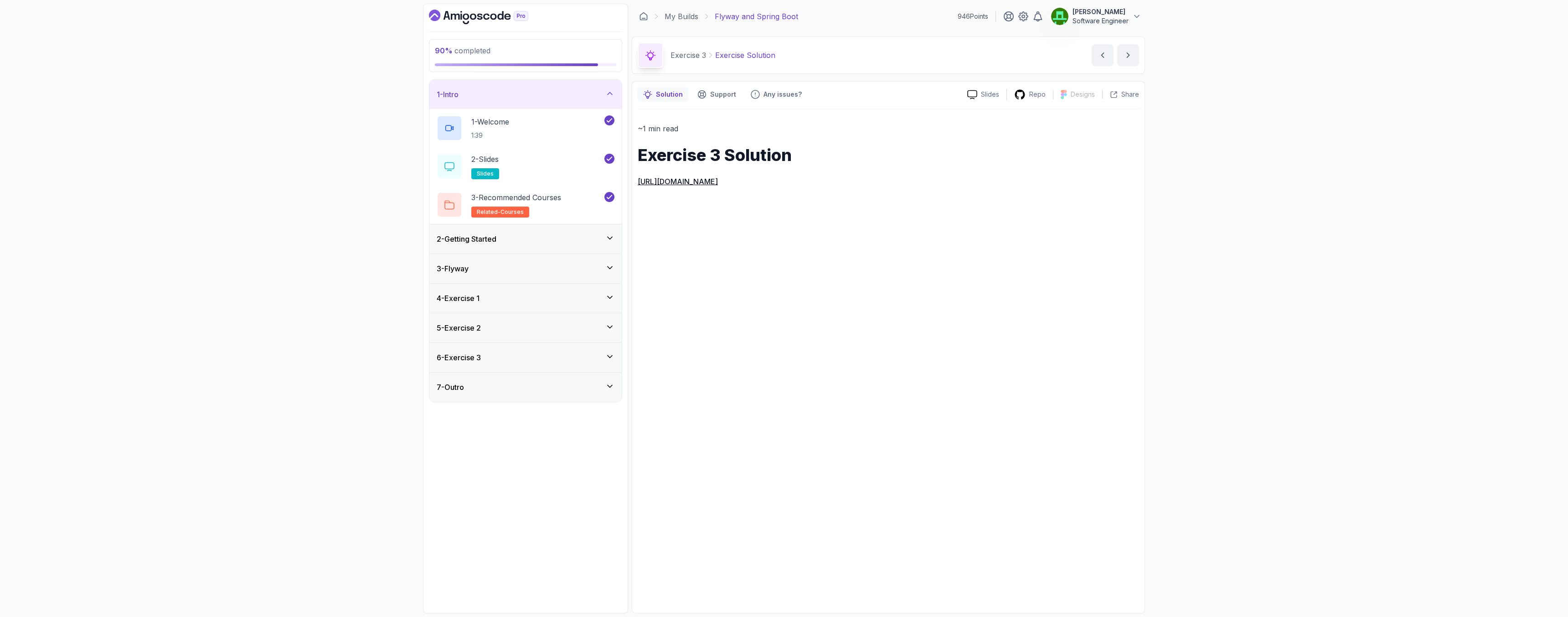
click at [608, 237] on icon at bounding box center [609, 238] width 9 height 9
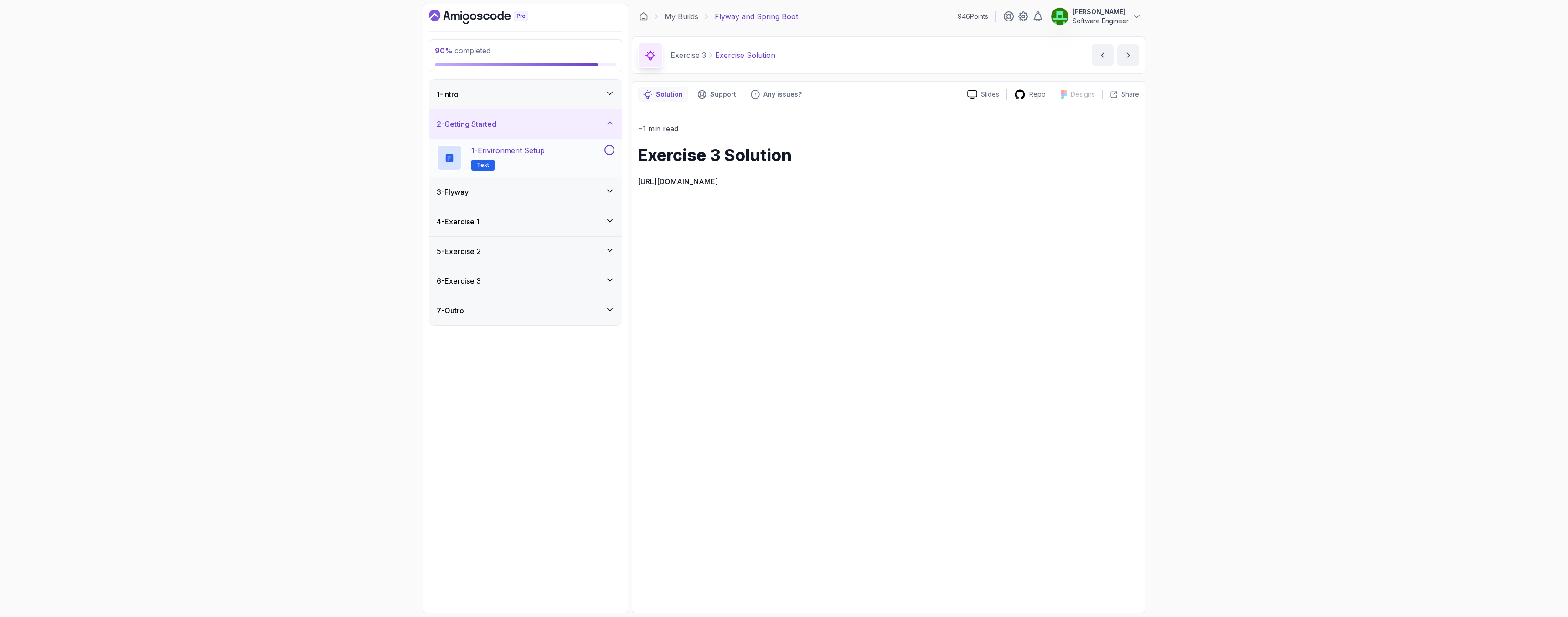
click at [605, 152] on button at bounding box center [609, 150] width 10 height 10
click at [611, 193] on icon at bounding box center [609, 191] width 9 height 9
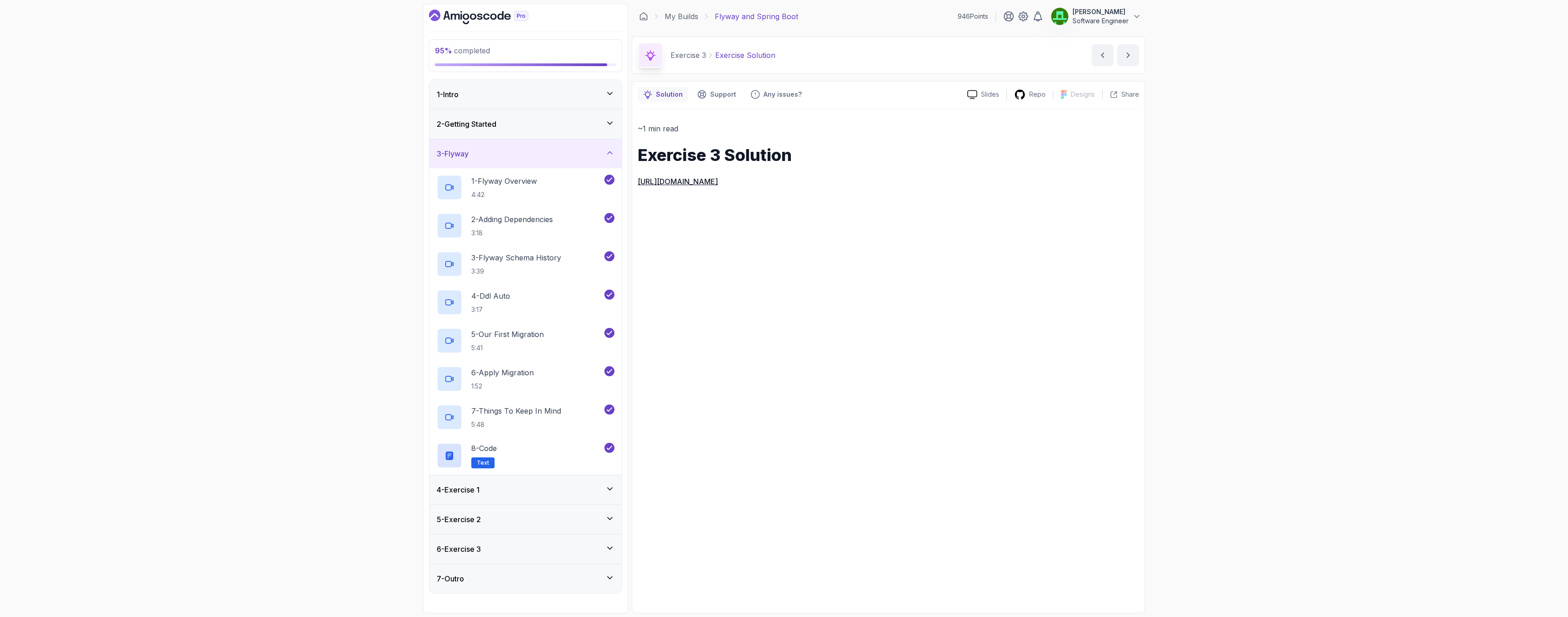
click at [611, 490] on icon at bounding box center [609, 488] width 9 height 9
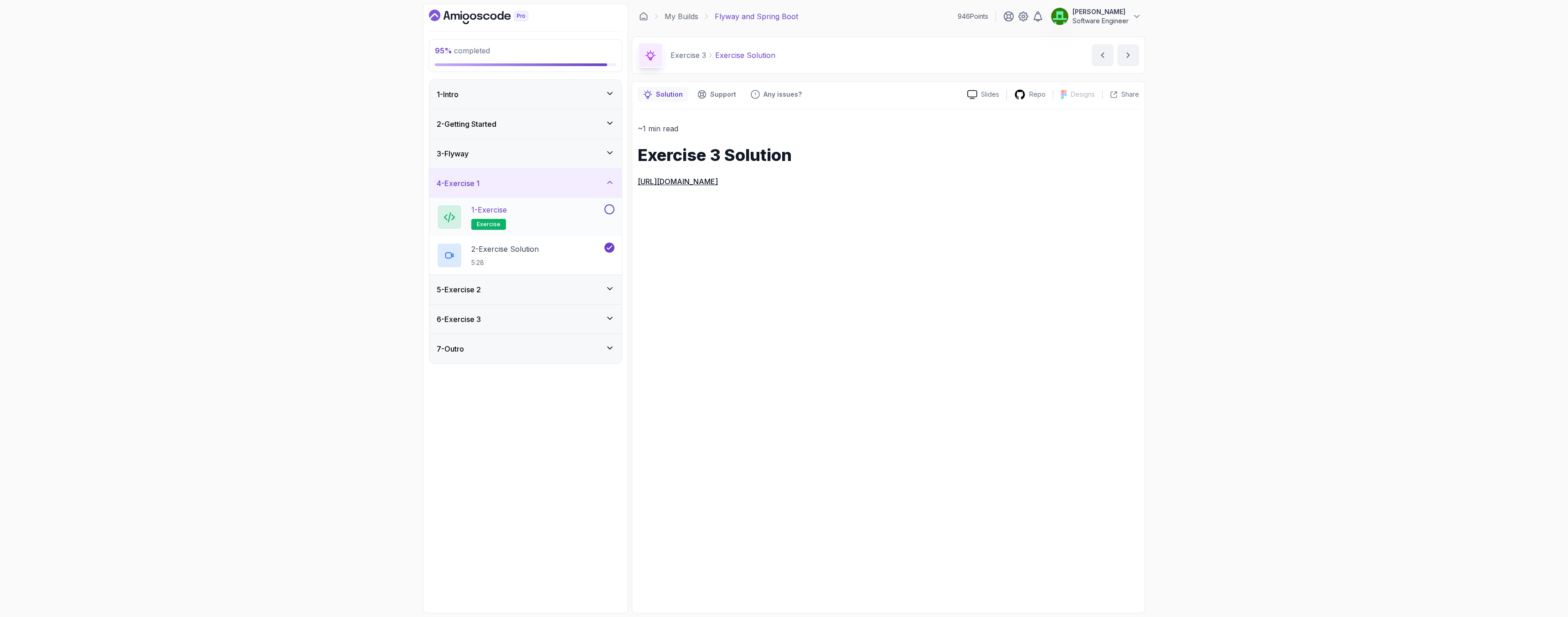
click at [607, 210] on button at bounding box center [609, 209] width 10 height 10
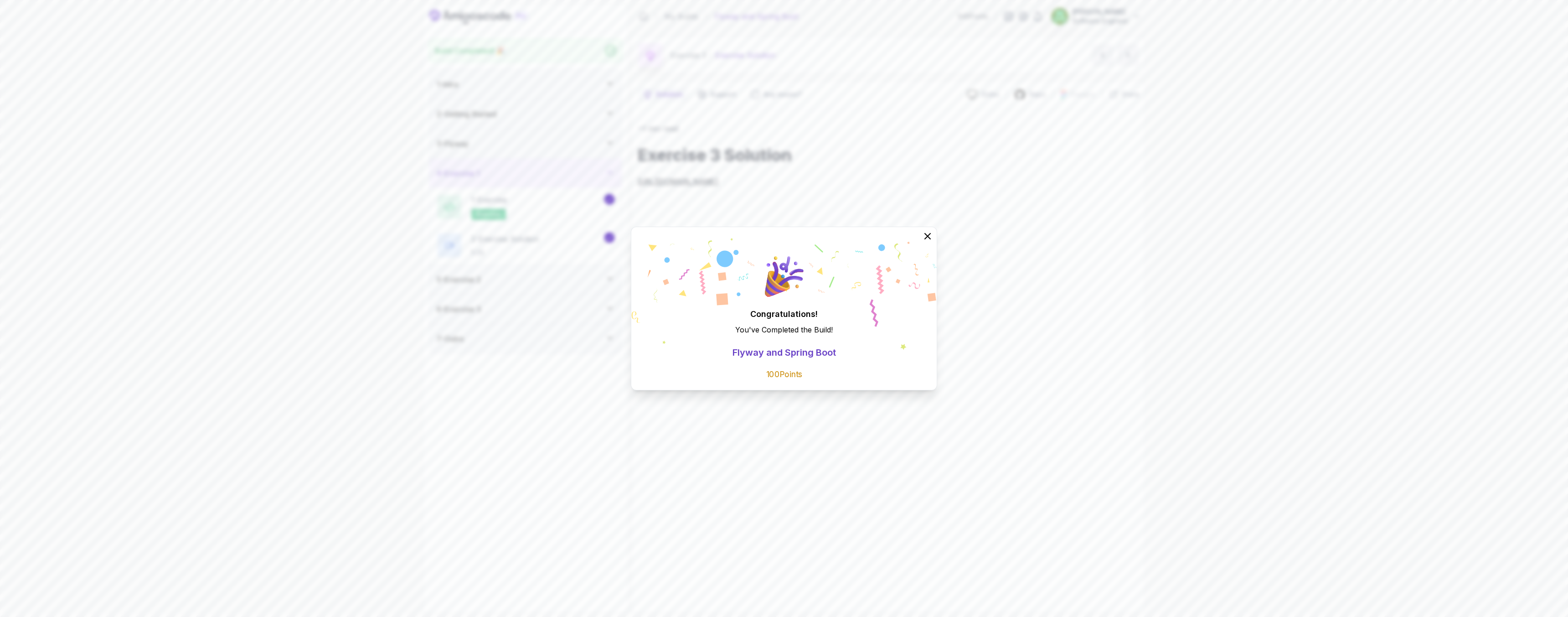
click at [926, 236] on icon at bounding box center [928, 236] width 11 height 11
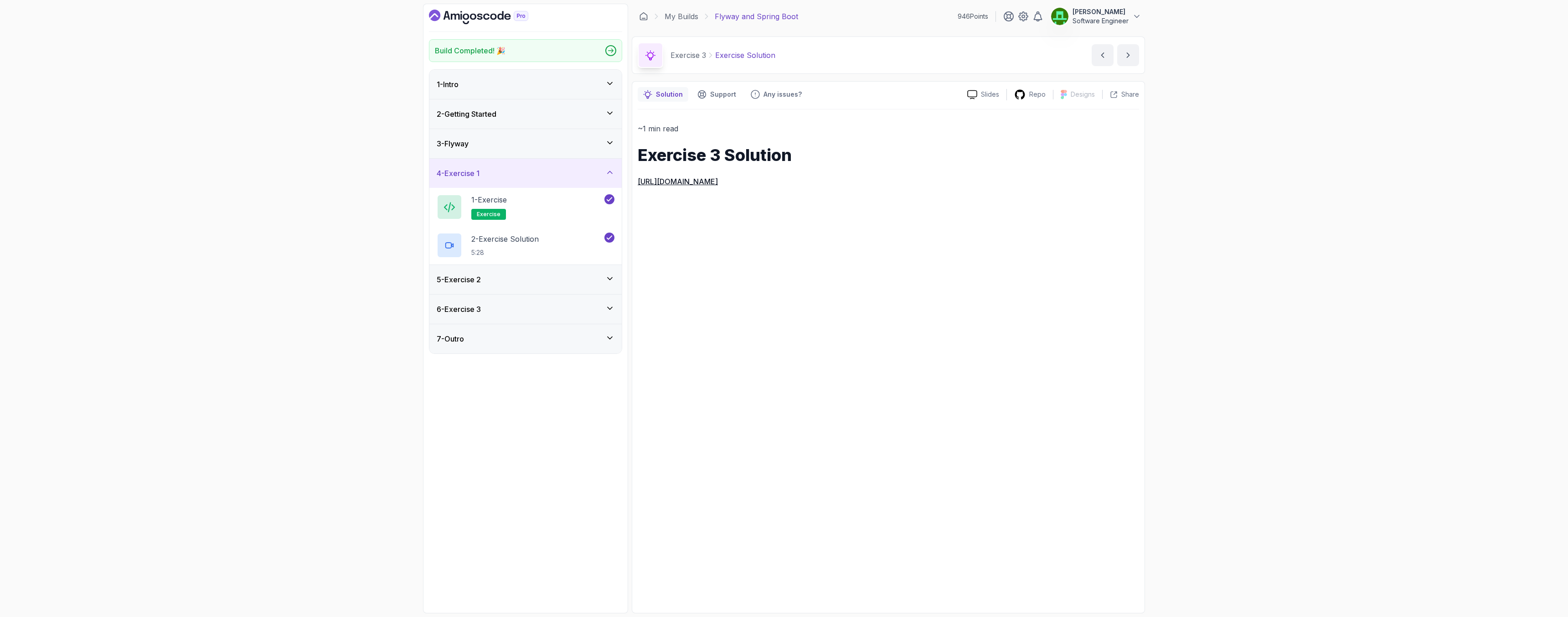
click at [489, 21] on icon "Dashboard" at bounding box center [478, 17] width 99 height 15
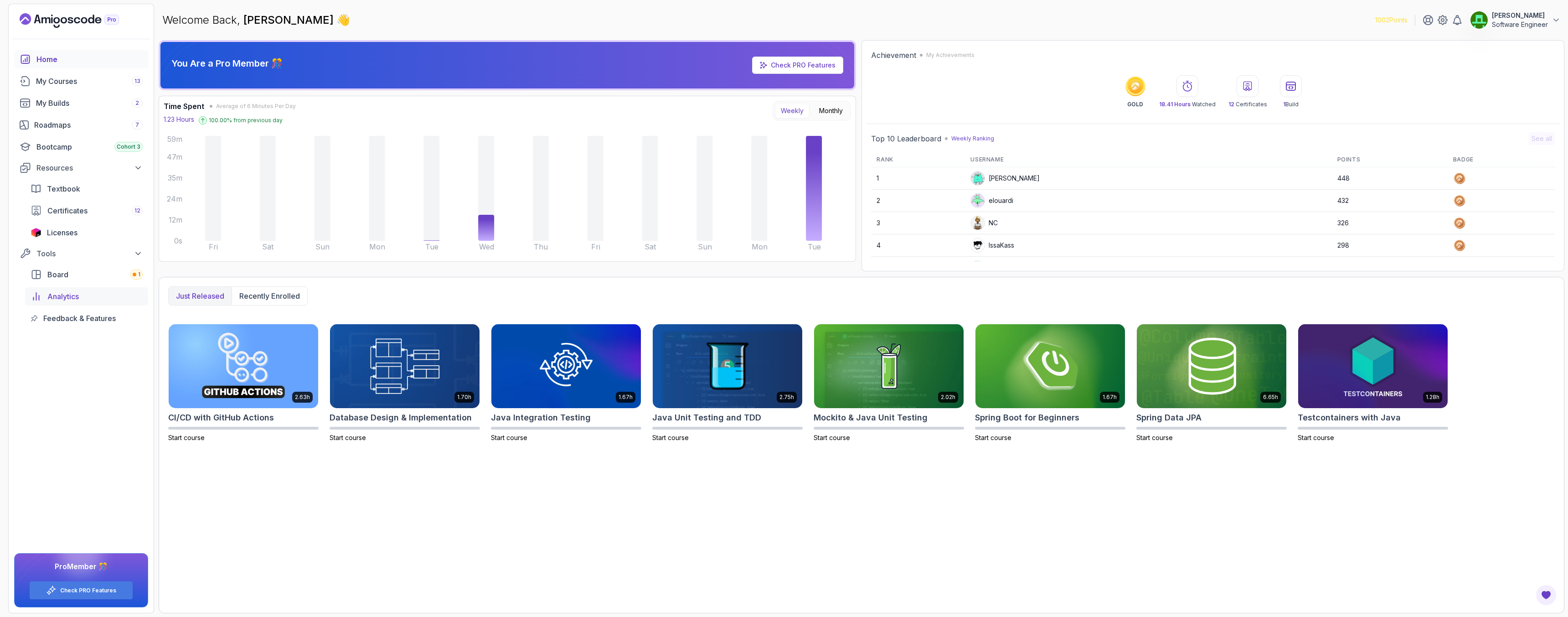
click at [69, 295] on span "Analytics" at bounding box center [63, 297] width 32 height 11
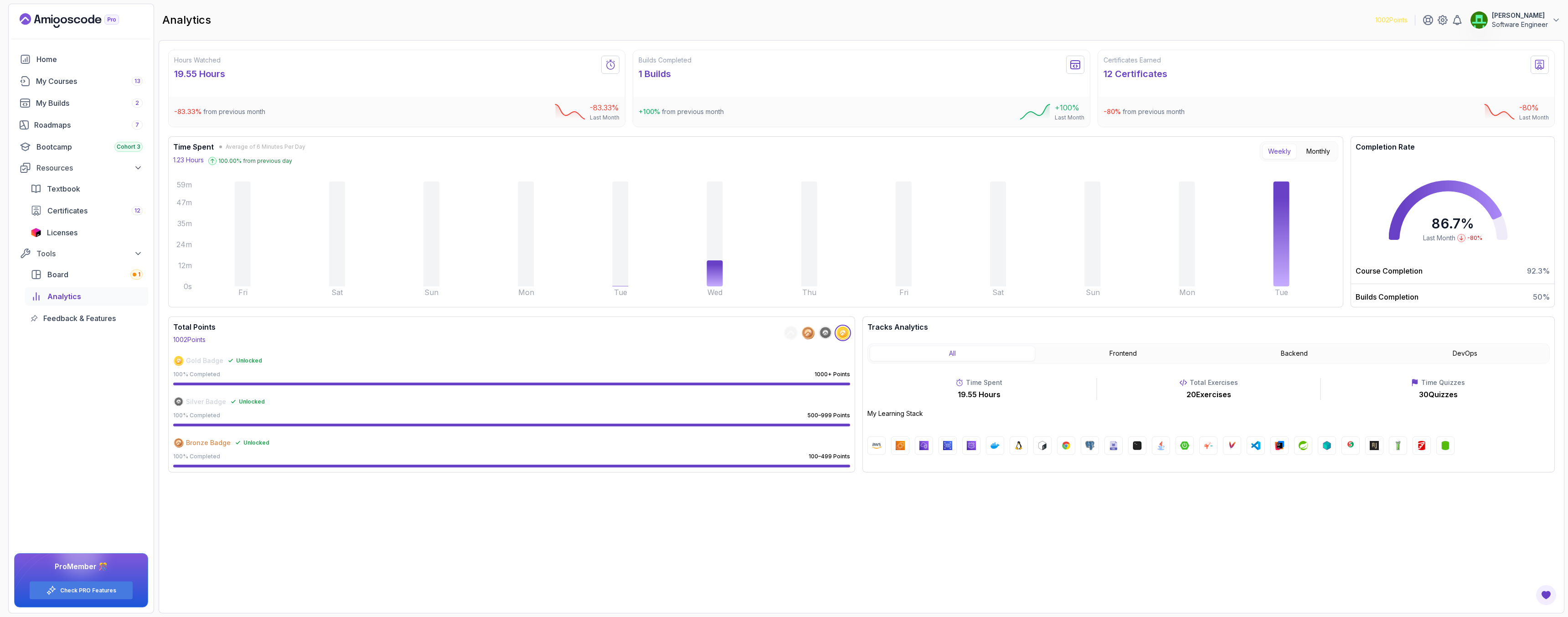
click at [1374, 446] on img at bounding box center [1374, 445] width 9 height 9
click at [50, 79] on div "My Courses 13" at bounding box center [89, 81] width 107 height 11
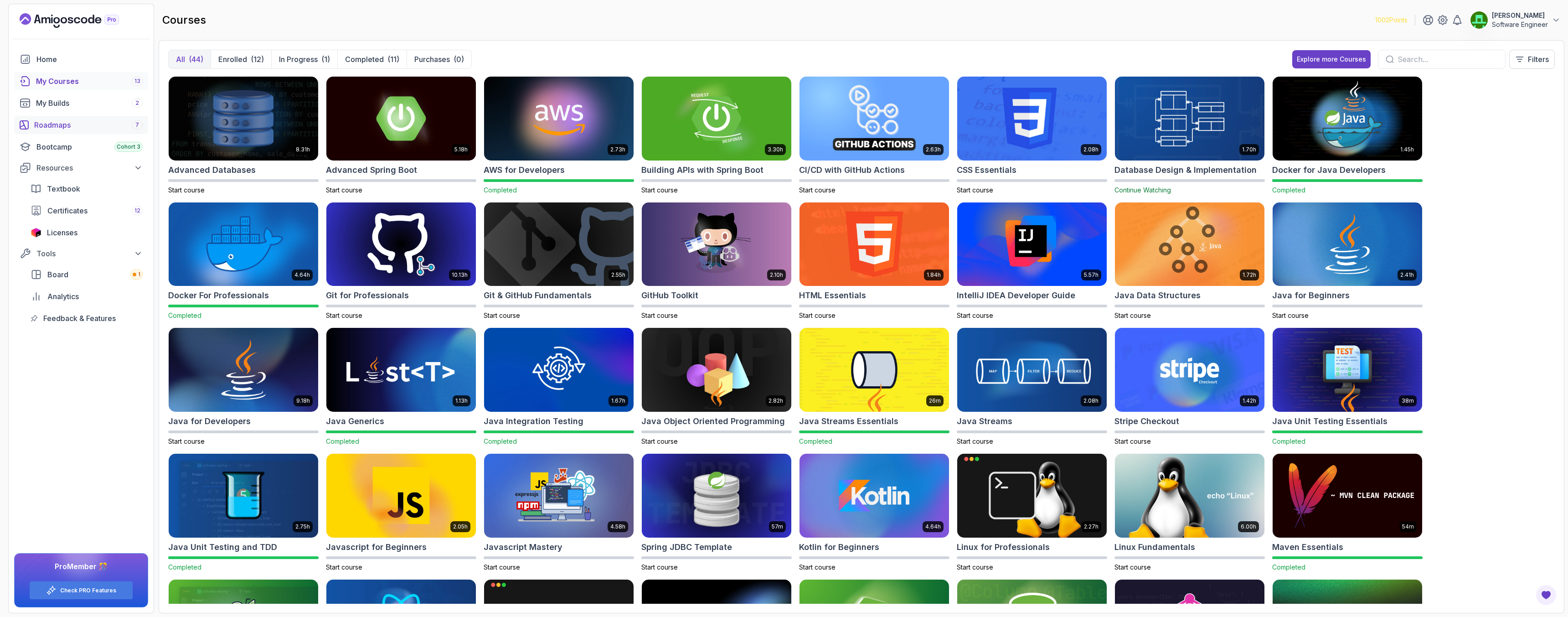
click at [55, 128] on div "Roadmaps 7" at bounding box center [88, 125] width 108 height 11
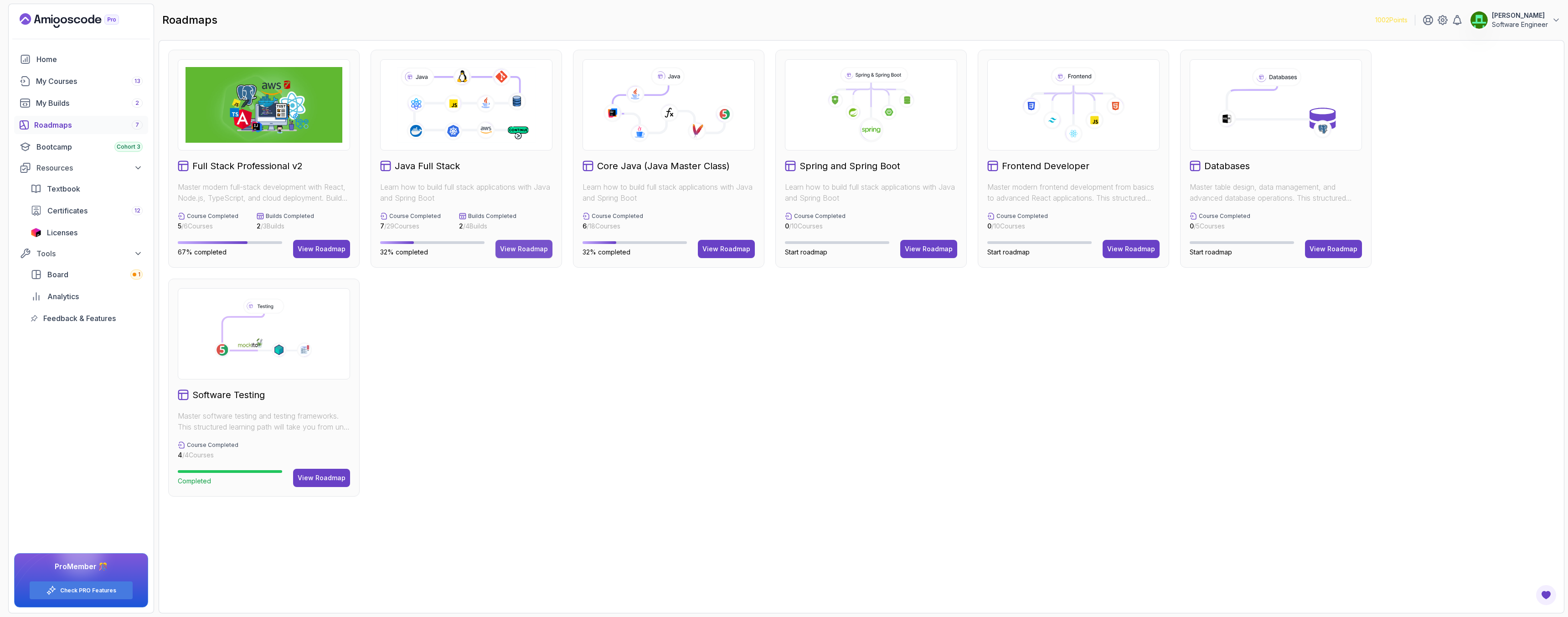
click at [538, 252] on div "View Roadmap" at bounding box center [523, 249] width 48 height 9
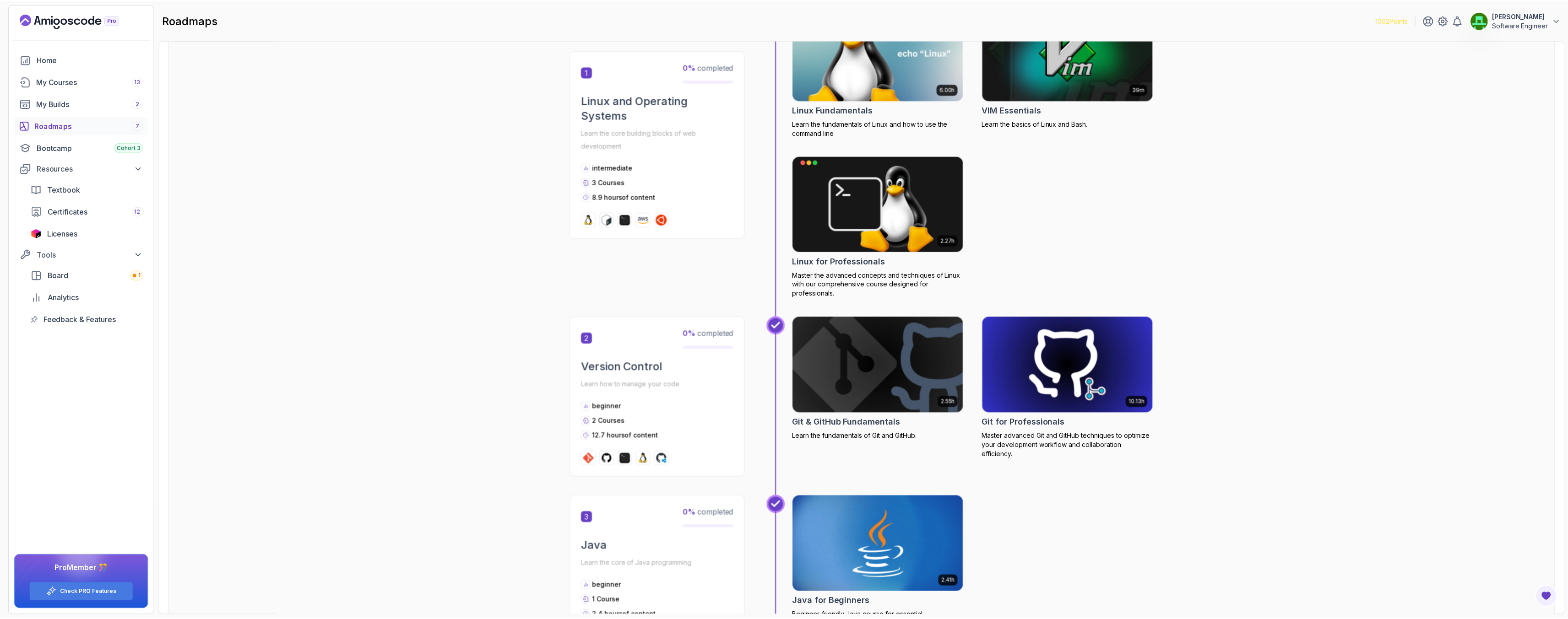
scroll to position [215, 0]
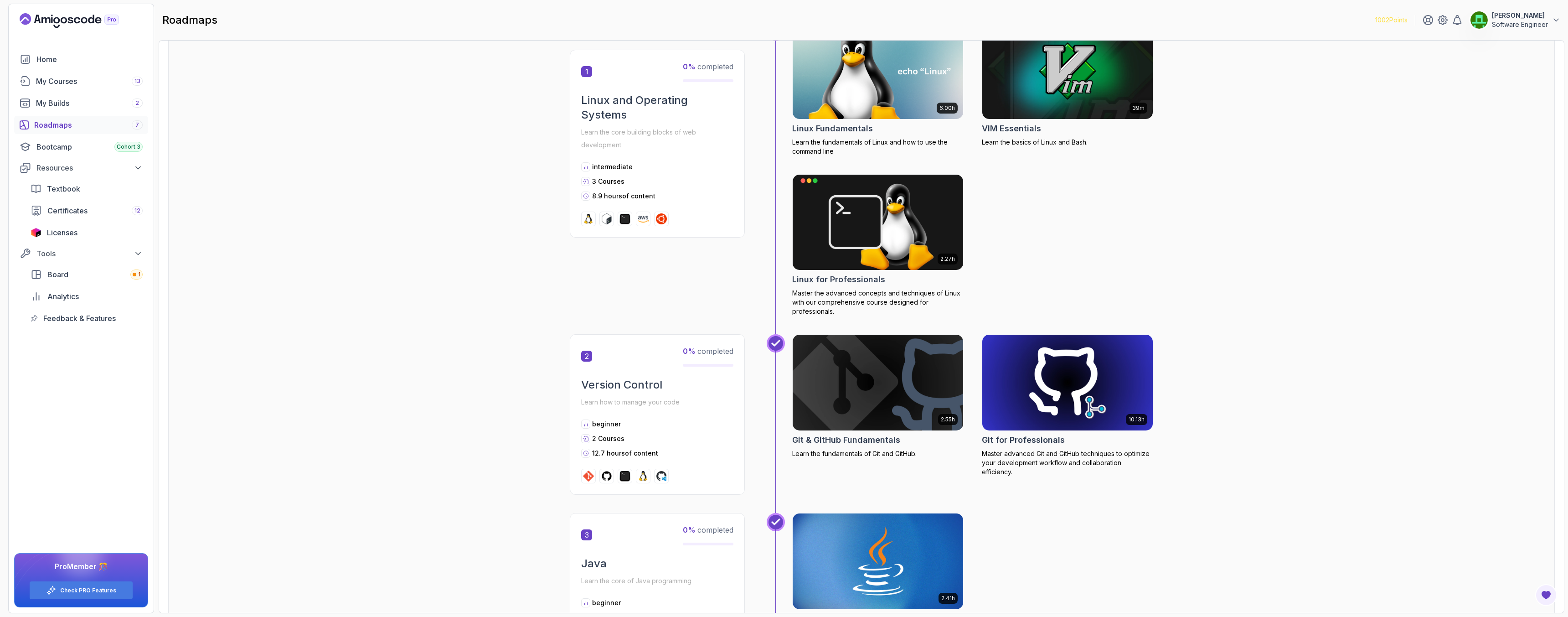
click at [835, 359] on img at bounding box center [878, 383] width 179 height 100
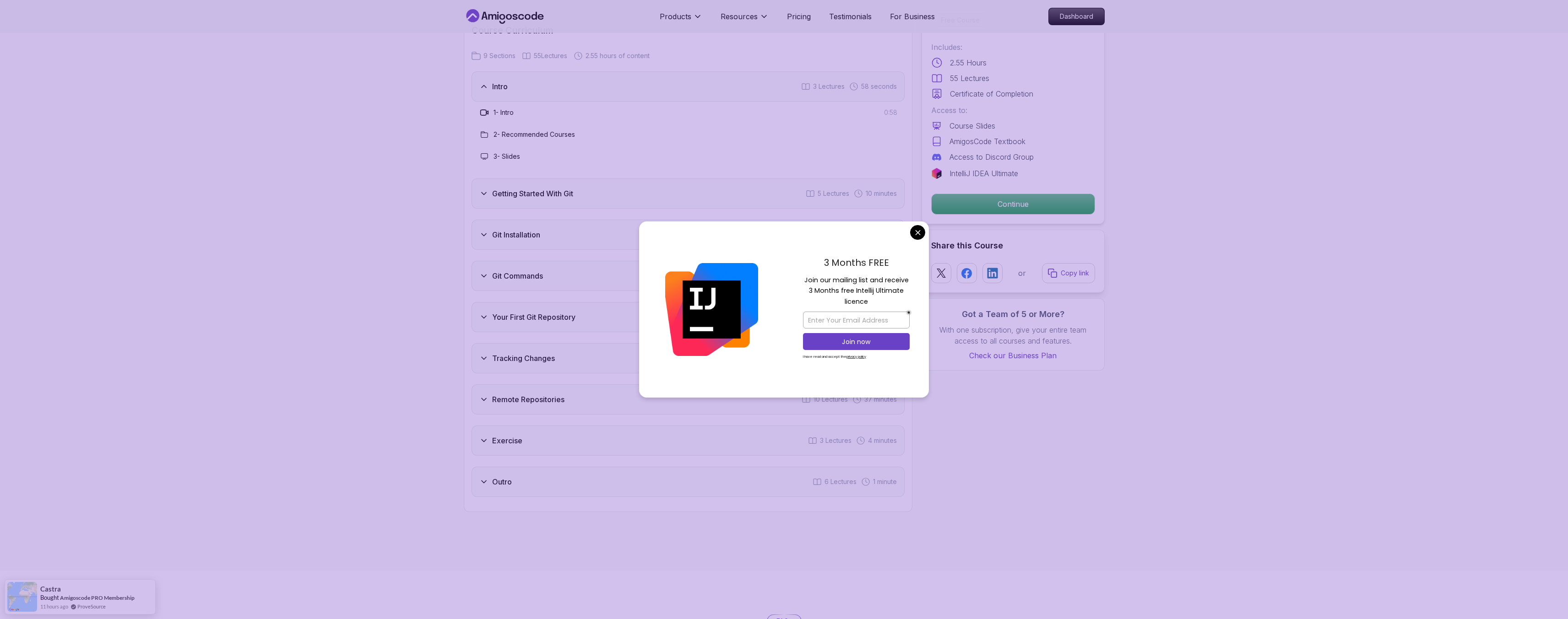
scroll to position [1153, 0]
click at [922, 236] on body "Products Resources Pricing Testimonials For Business Dashboard Products Resourc…" at bounding box center [784, 346] width 1568 height 2999
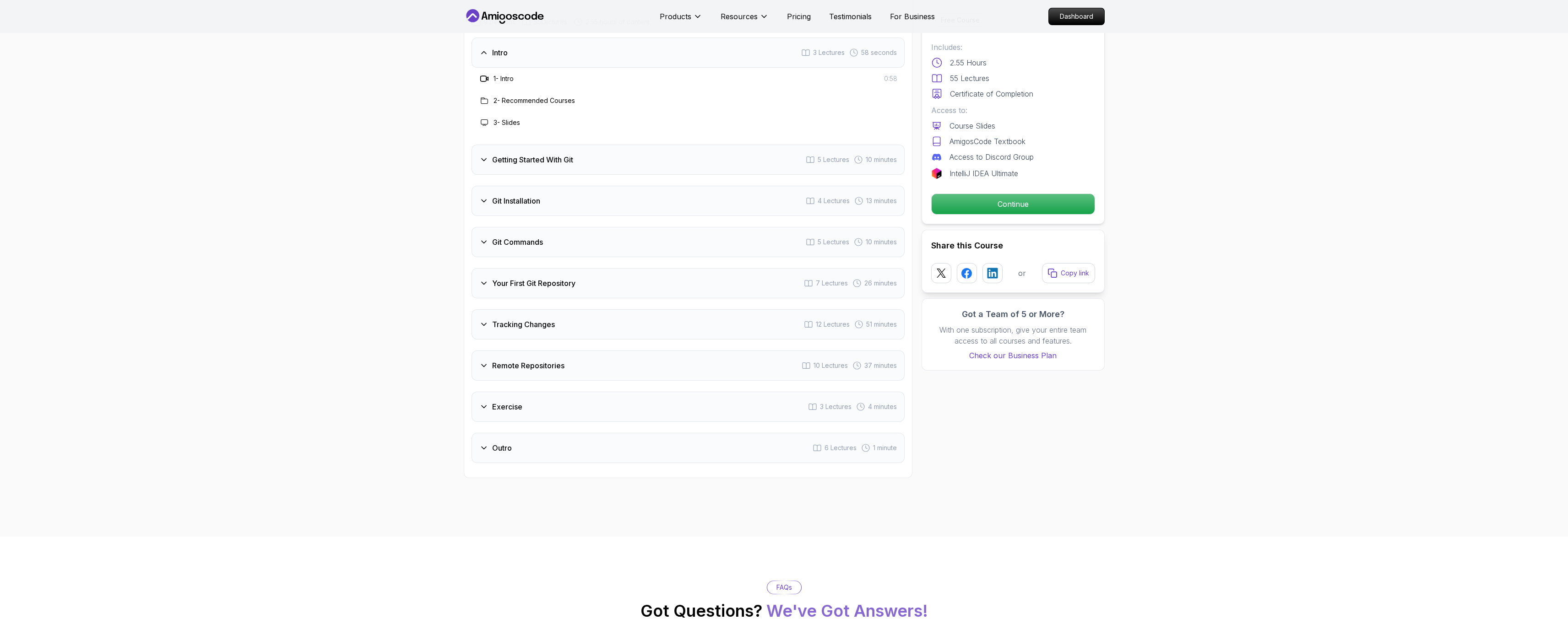
click at [537, 291] on div "Your First Git Repository 7 Lectures 26 minutes" at bounding box center [688, 283] width 433 height 30
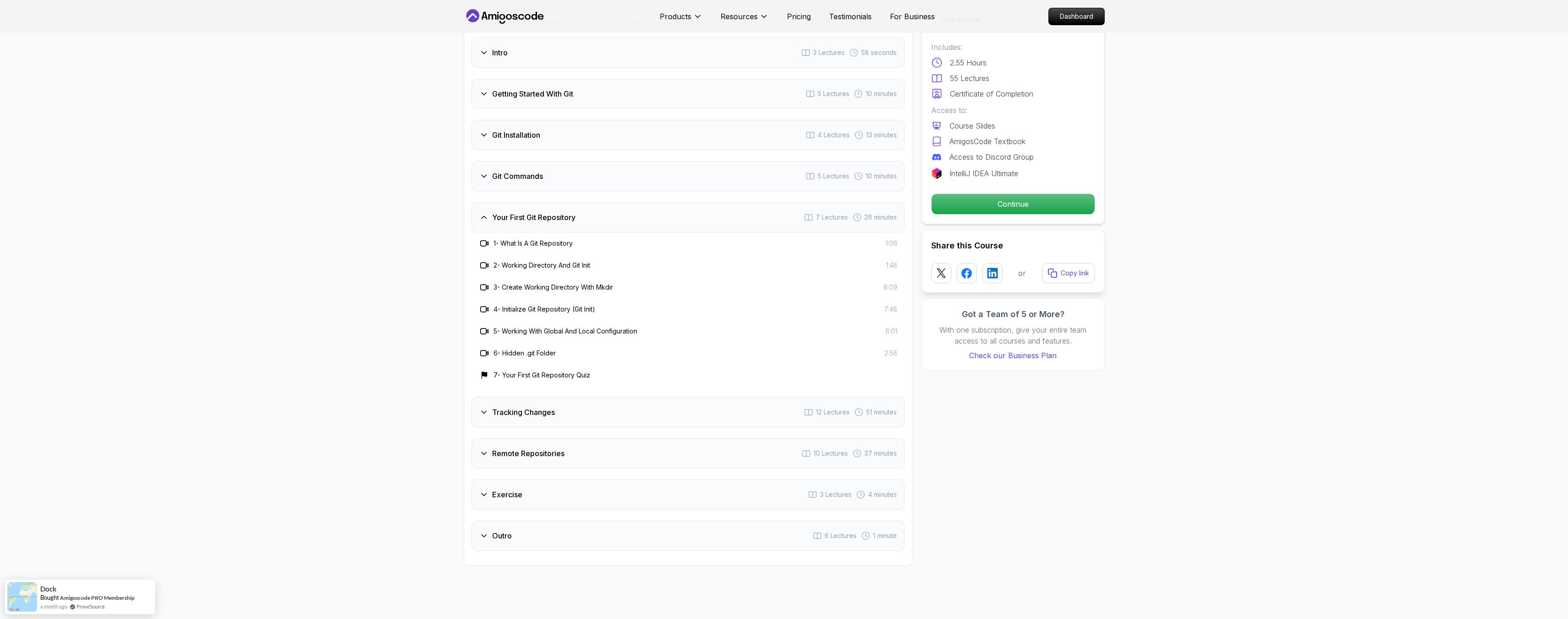
click at [543, 218] on h3 "Your First Git Repository" at bounding box center [534, 218] width 83 height 11
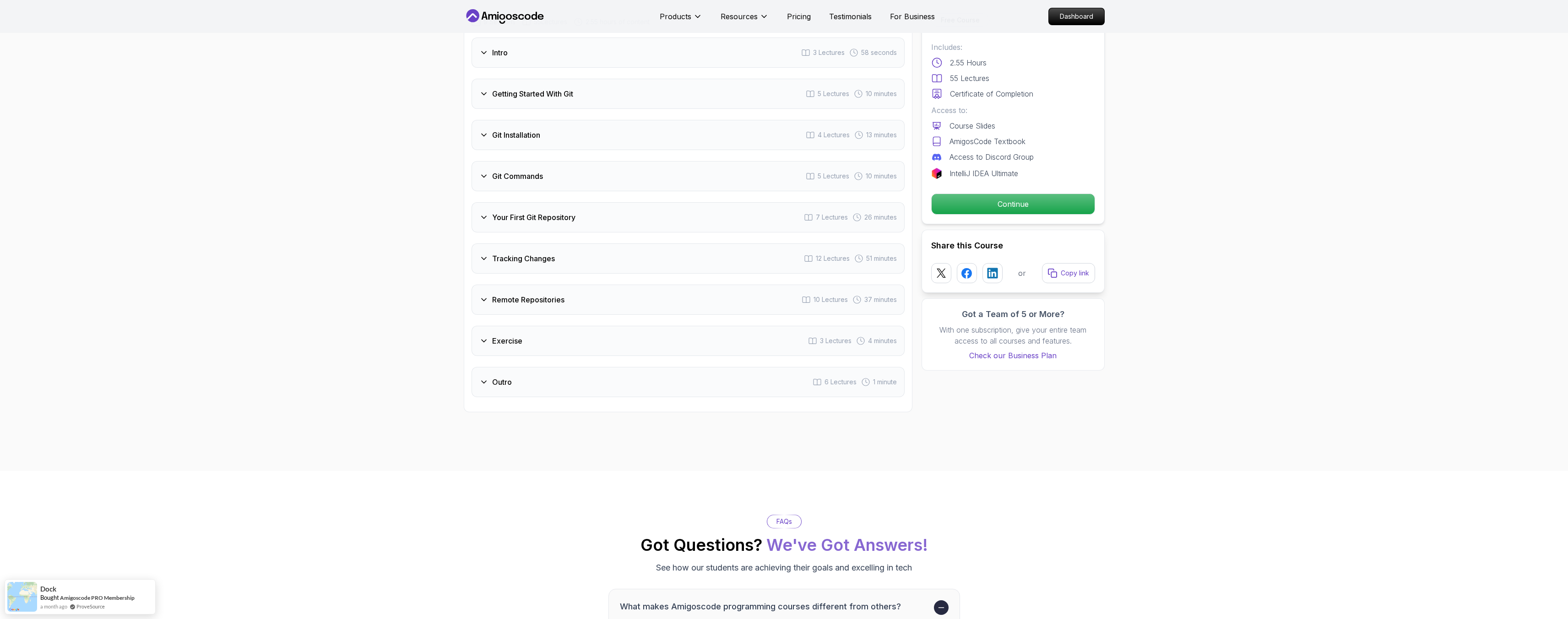
click at [517, 184] on div "Git Commands 5 Lectures 10 minutes" at bounding box center [688, 176] width 433 height 30
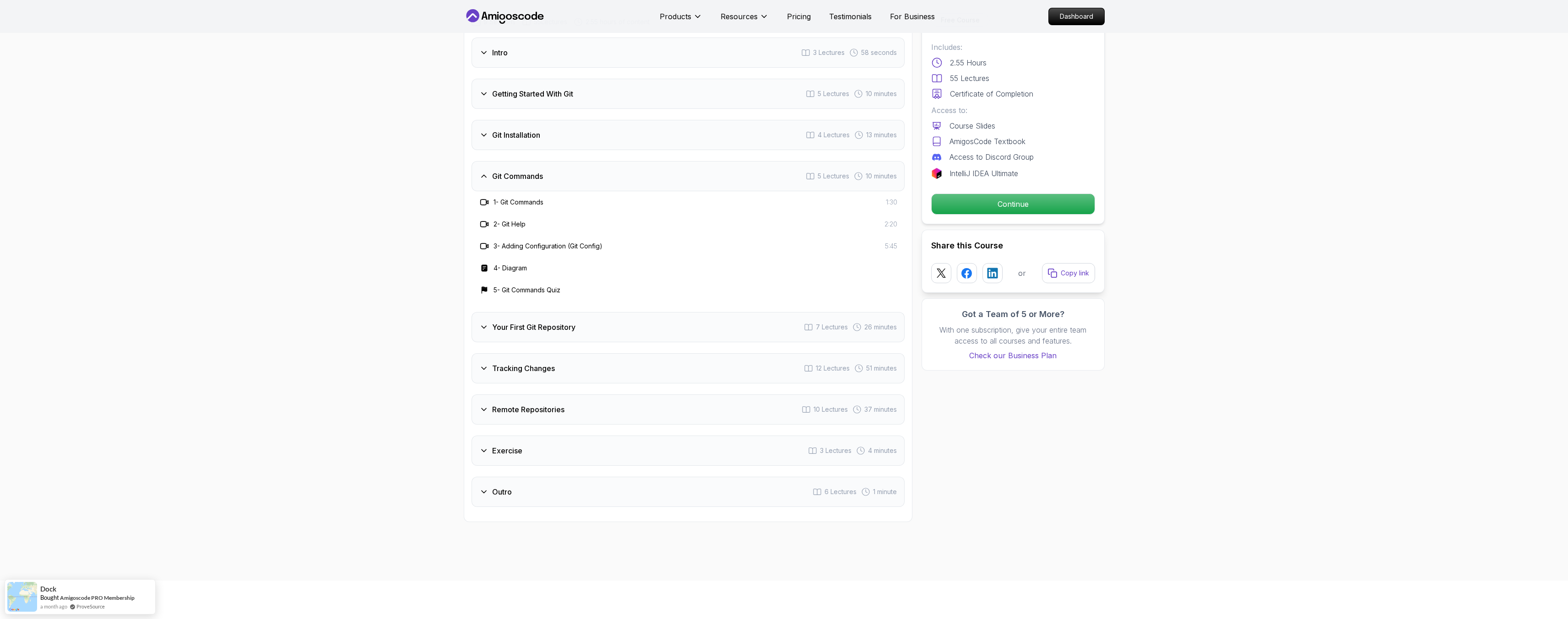
click at [514, 183] on div "Git Commands 5 Lectures 10 minutes" at bounding box center [688, 176] width 433 height 30
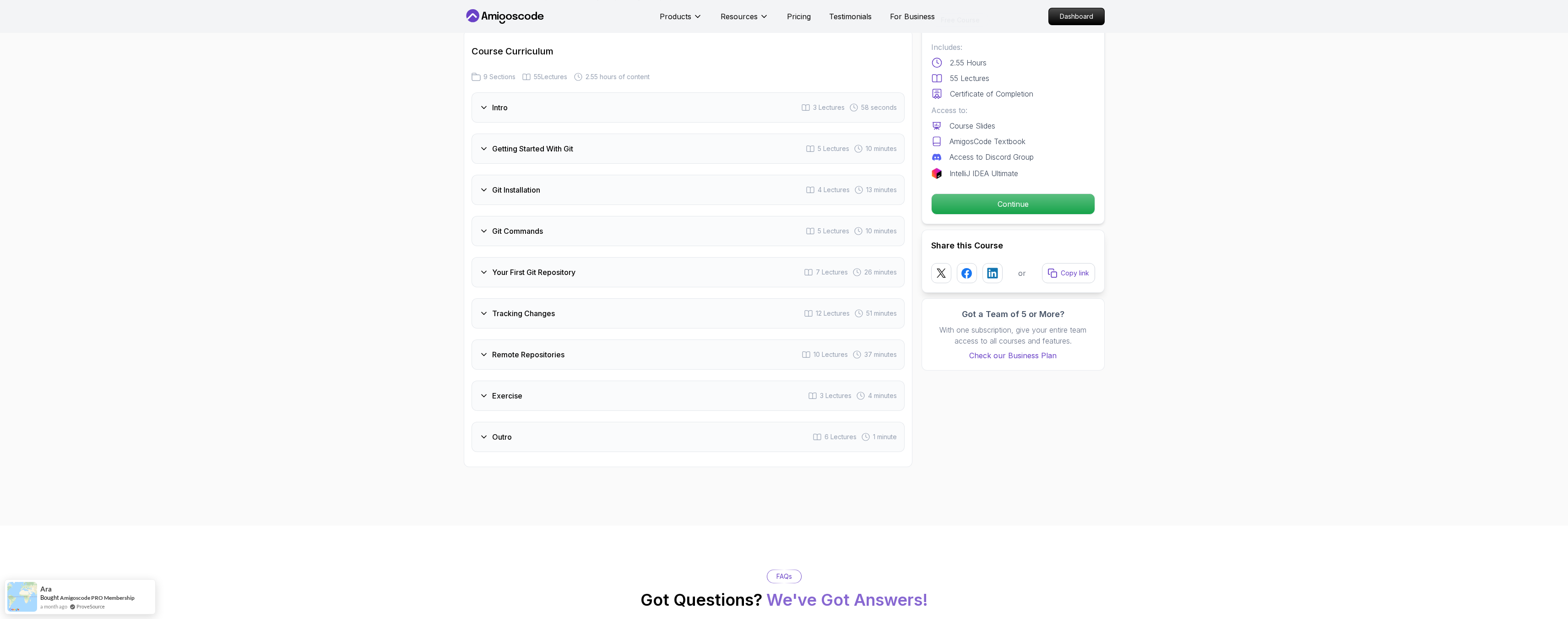
scroll to position [1043, 0]
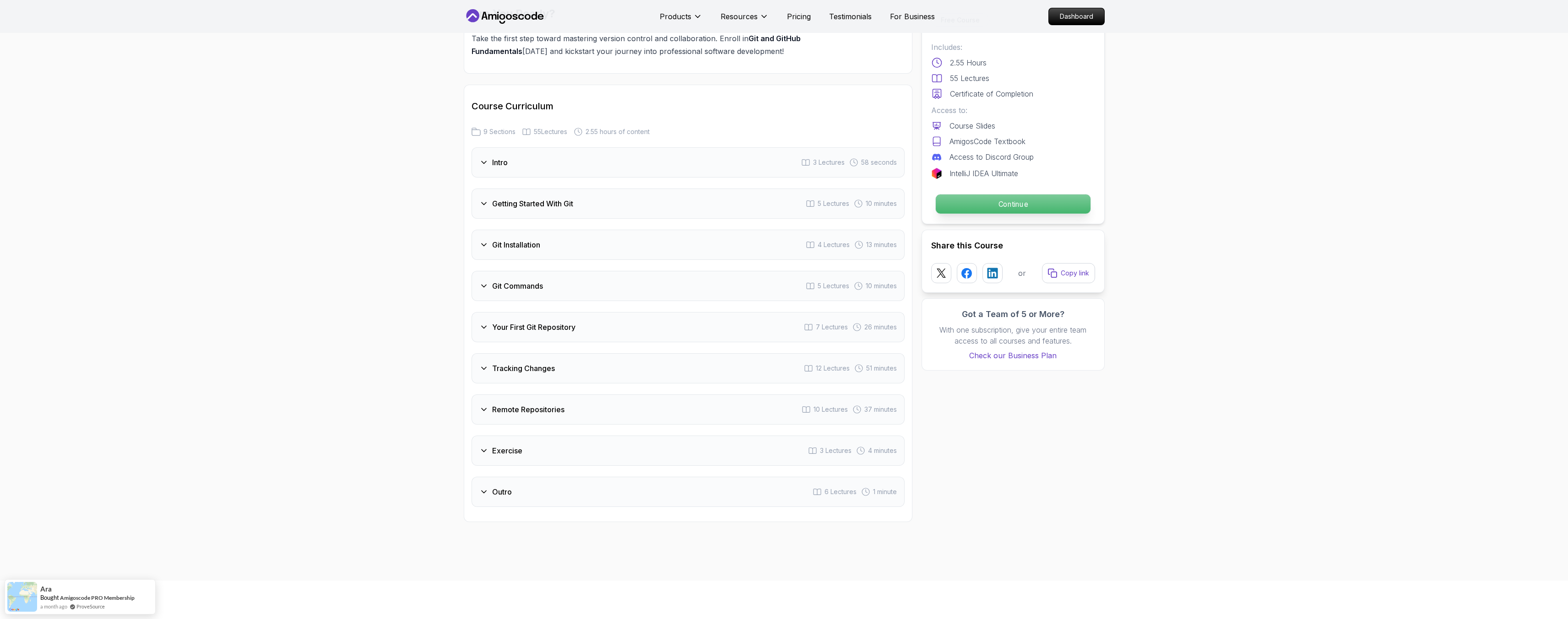
click at [1007, 205] on p "Continue" at bounding box center [1012, 203] width 155 height 19
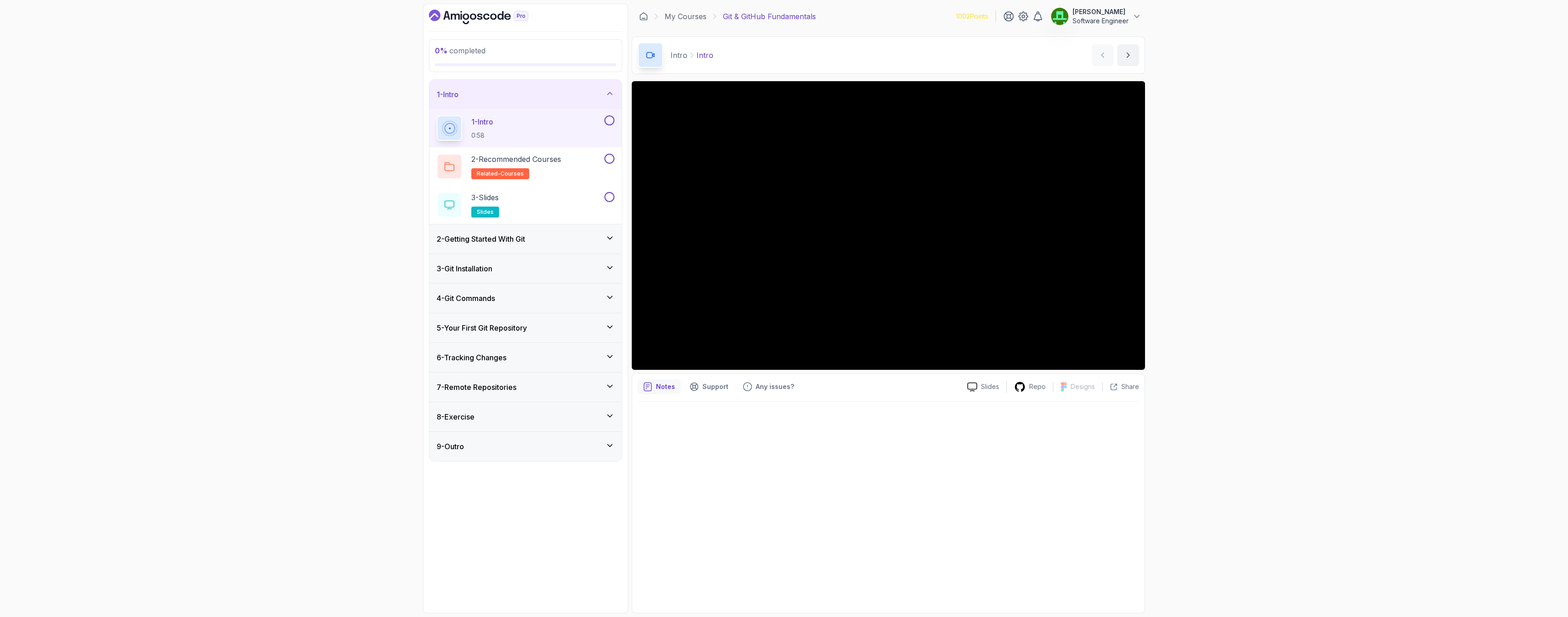
click at [609, 125] on button at bounding box center [609, 120] width 10 height 10
click at [609, 159] on button at bounding box center [609, 158] width 10 height 10
click at [610, 200] on button at bounding box center [609, 197] width 10 height 10
click at [609, 239] on icon at bounding box center [609, 238] width 9 height 9
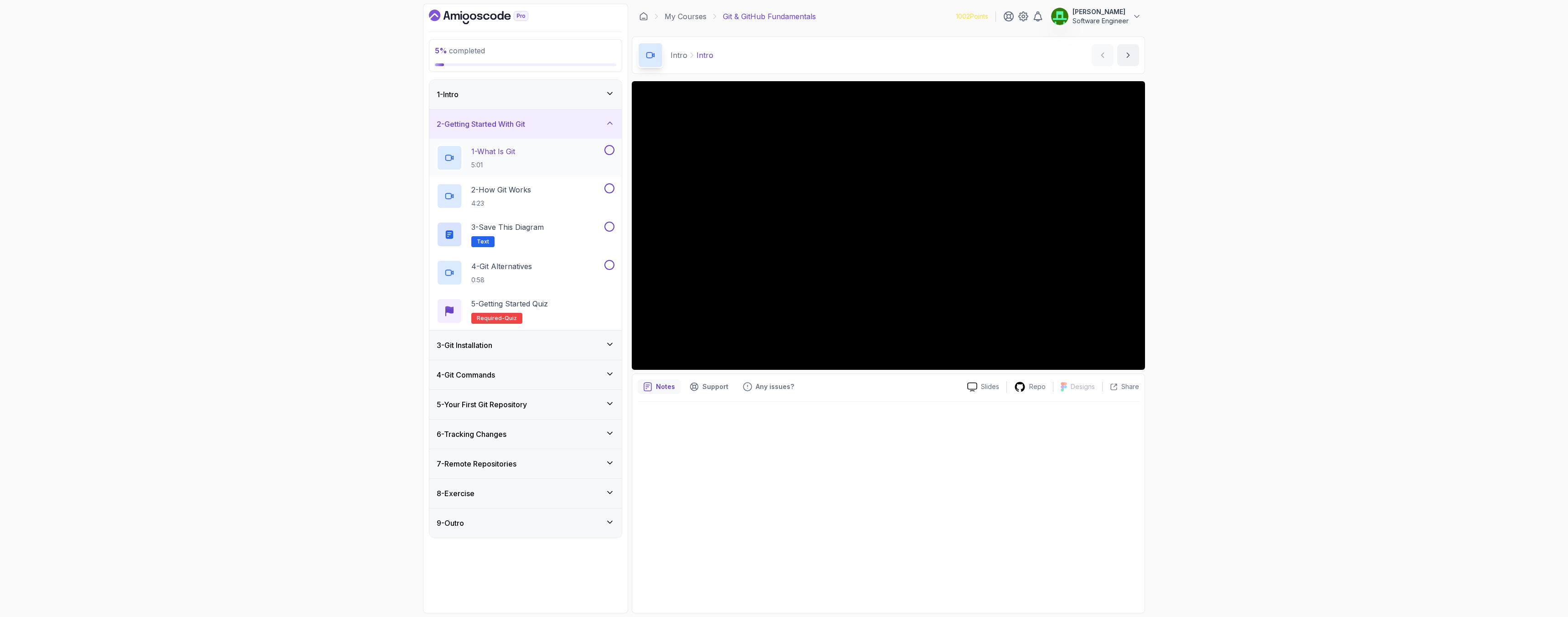
click at [492, 152] on p "1 - What Is Git" at bounding box center [493, 152] width 44 height 11
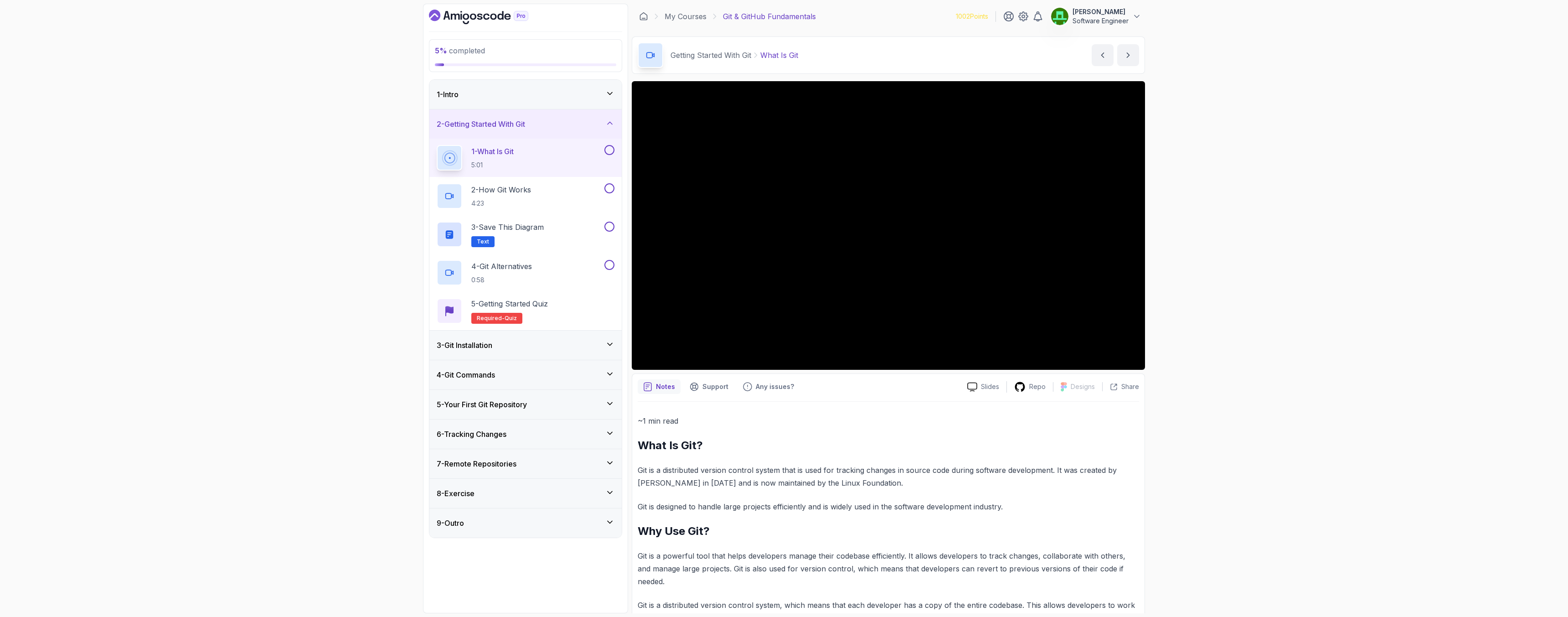
click at [608, 147] on button at bounding box center [609, 150] width 10 height 10
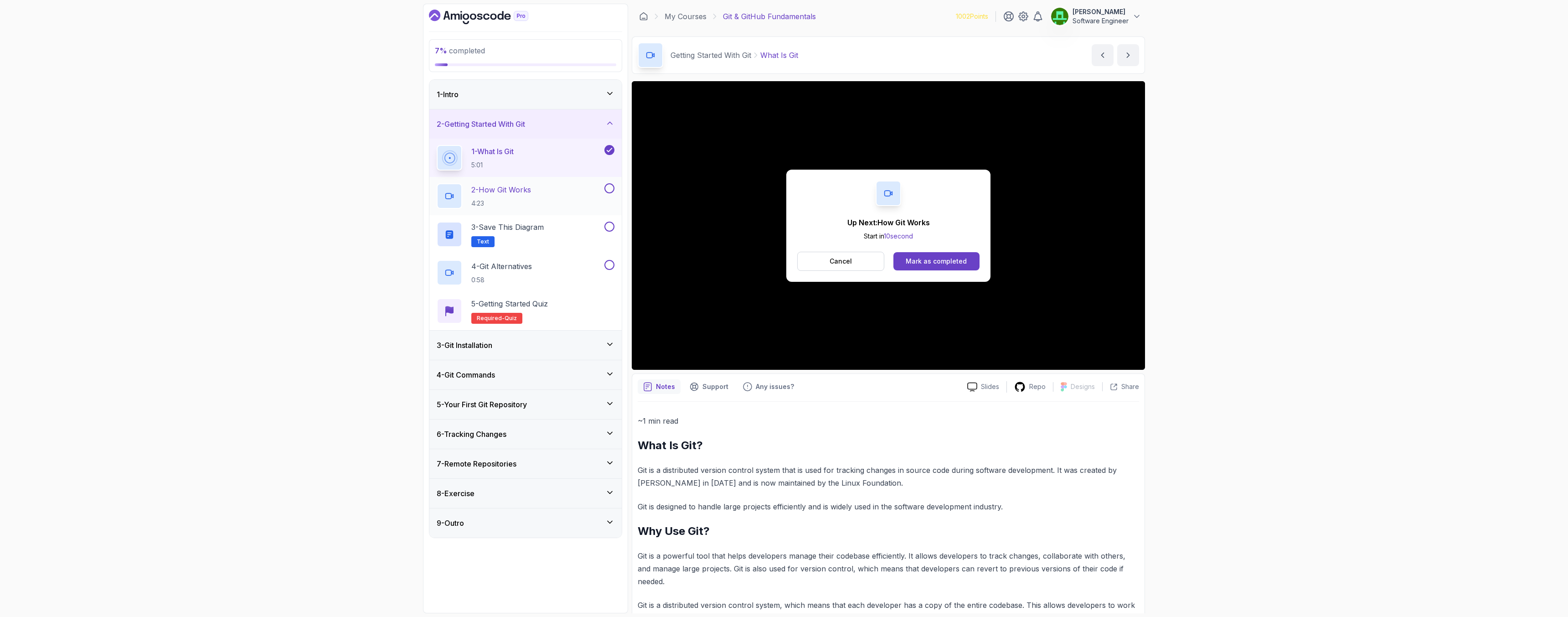
click at [517, 194] on p "2 - How Git Works" at bounding box center [501, 190] width 60 height 11
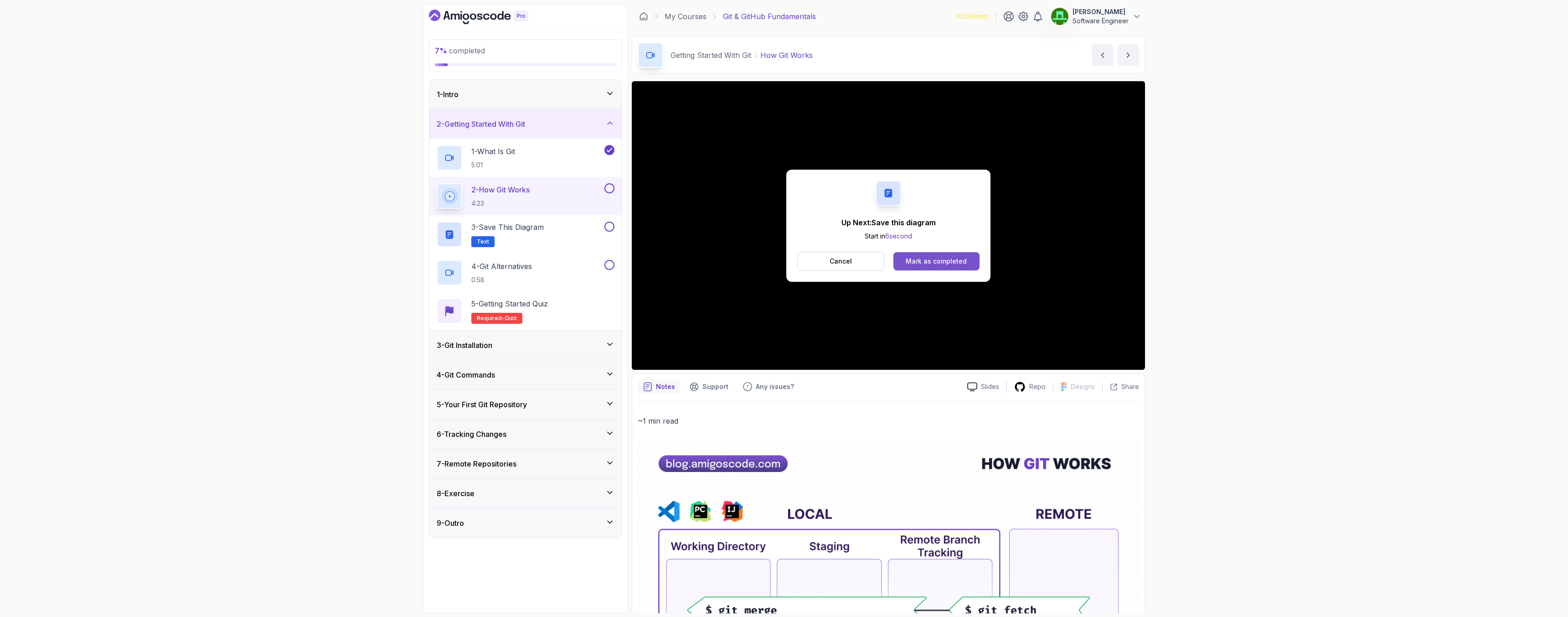
click at [953, 261] on div "Mark as completed" at bounding box center [936, 261] width 61 height 9
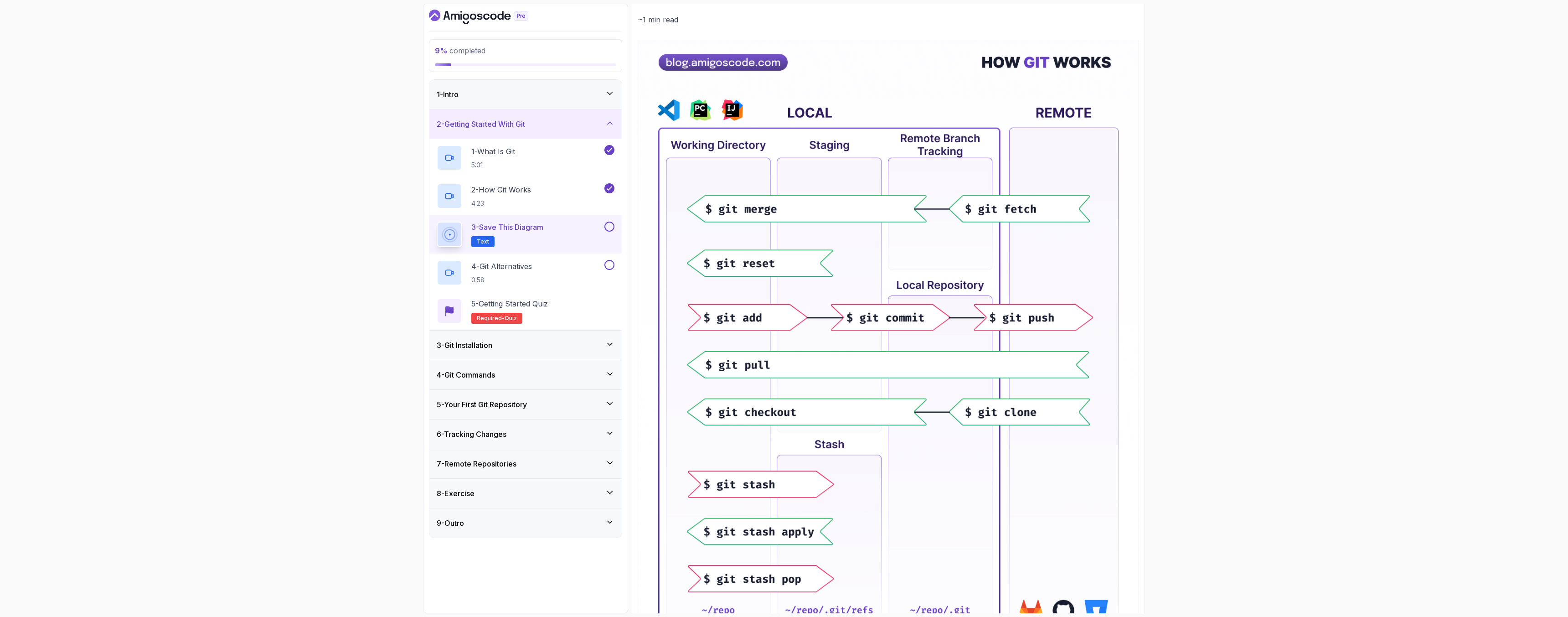
scroll to position [191, 0]
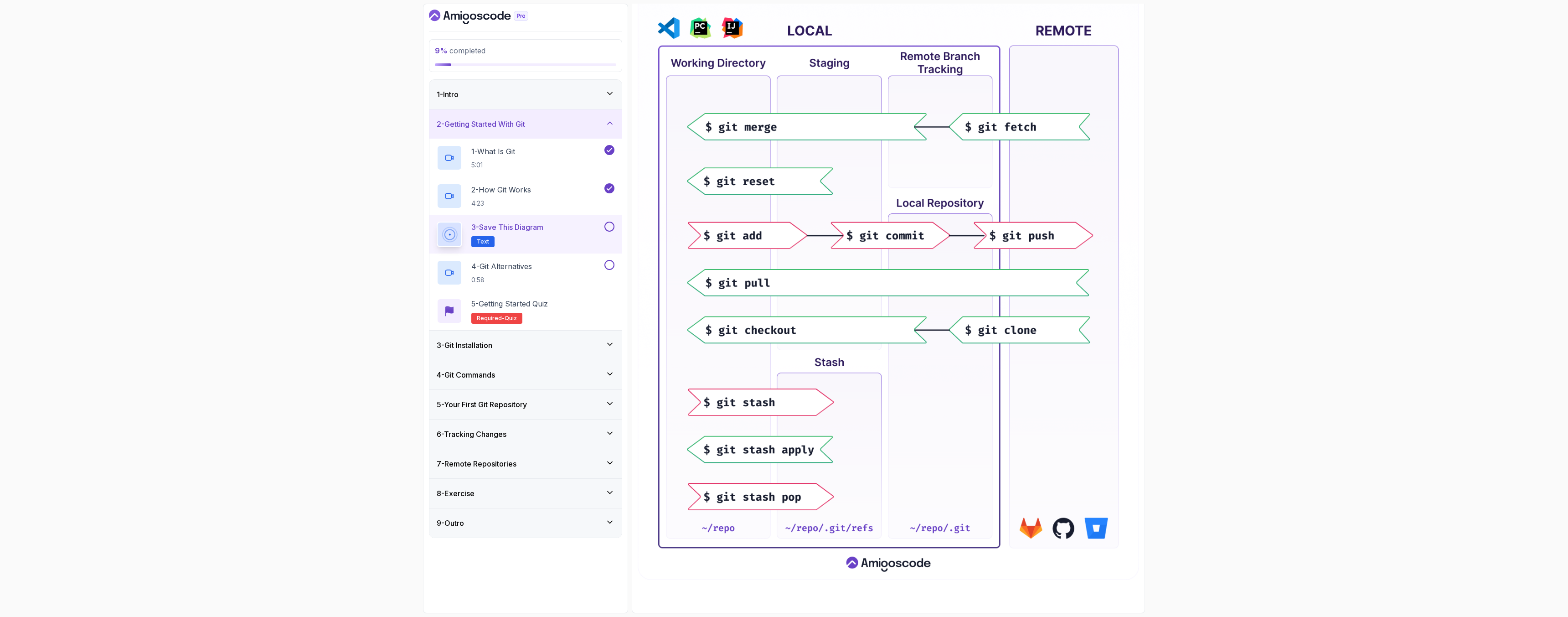
click at [608, 228] on button at bounding box center [609, 227] width 10 height 10
click at [611, 268] on button at bounding box center [609, 265] width 10 height 10
click at [609, 344] on icon at bounding box center [609, 344] width 9 height 9
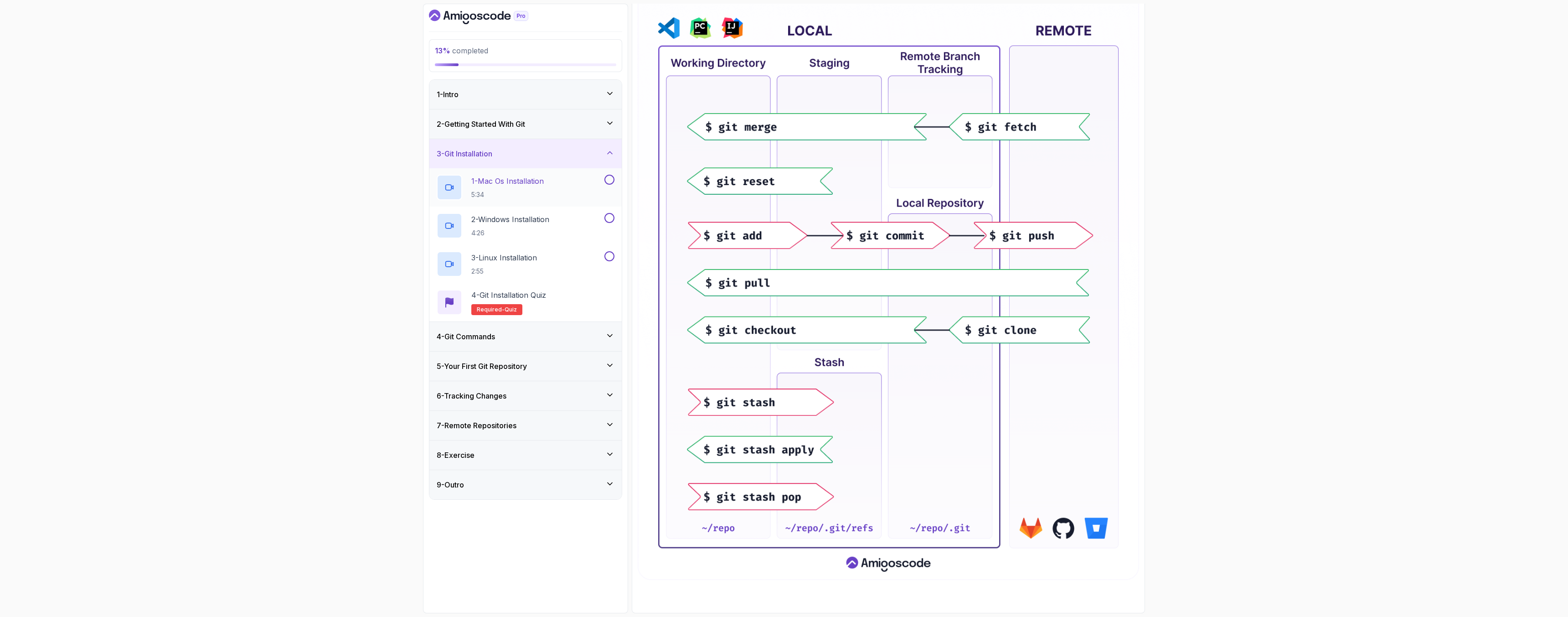
click at [516, 185] on p "1 - Mac Os Installation" at bounding box center [507, 181] width 72 height 11
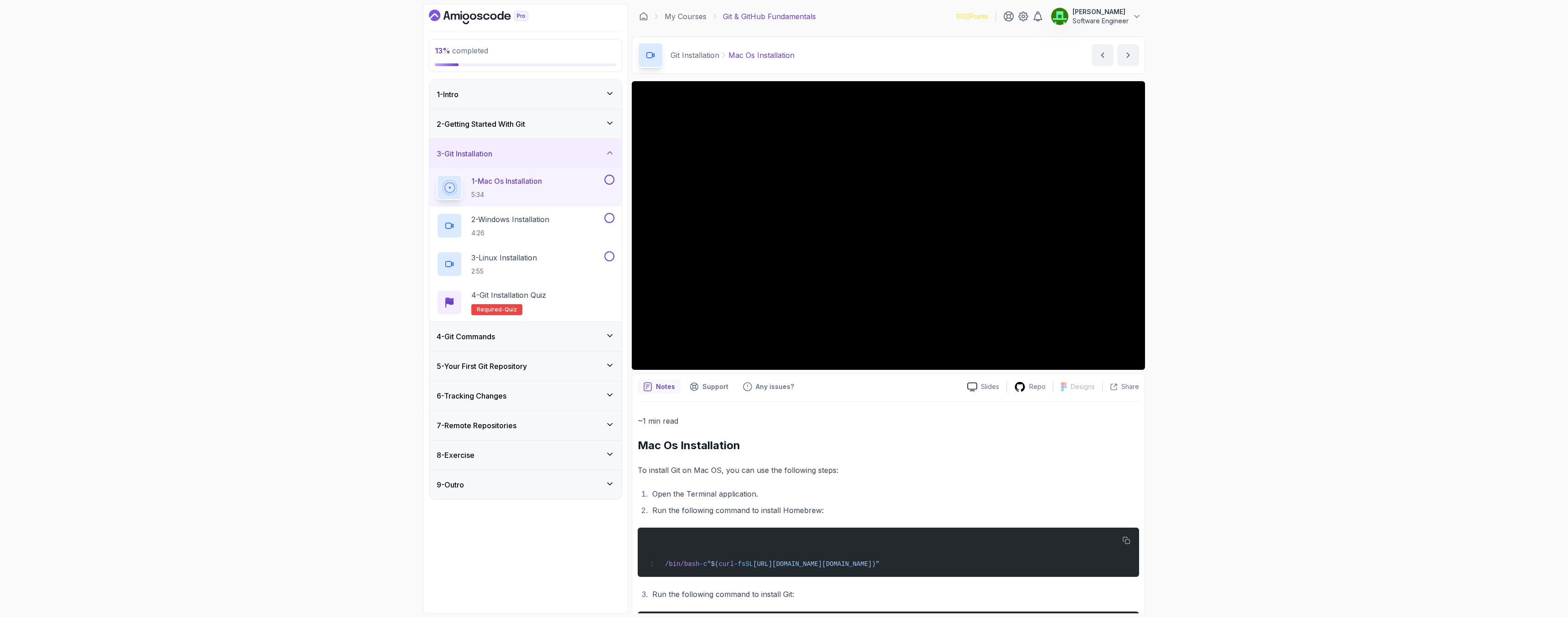
click at [609, 185] on button "1 - Mac Os Installation 5:34" at bounding box center [525, 188] width 178 height 26
click at [603, 221] on div at bounding box center [608, 218] width 12 height 10
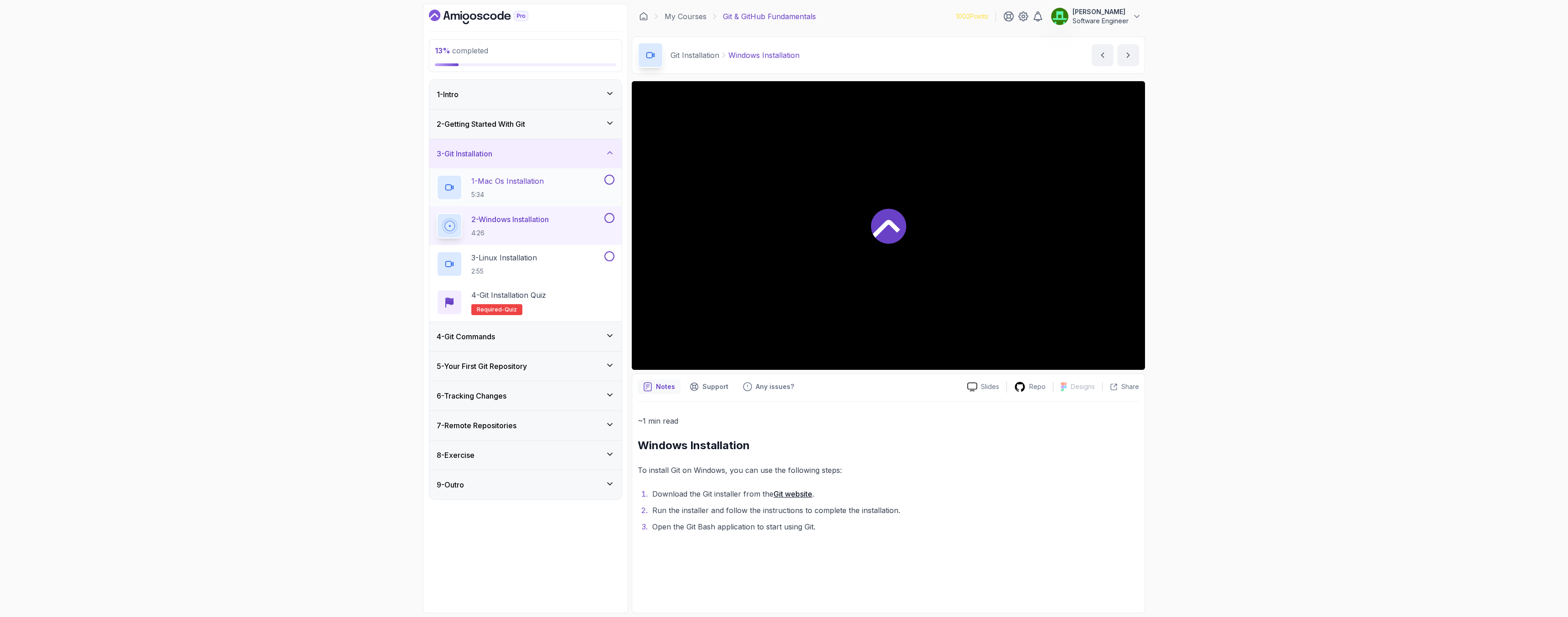
click at [607, 180] on button at bounding box center [609, 180] width 10 height 10
click at [612, 220] on button at bounding box center [609, 218] width 10 height 10
click at [609, 259] on button at bounding box center [609, 256] width 10 height 10
click at [587, 339] on div "4 - Git Commands" at bounding box center [525, 337] width 178 height 11
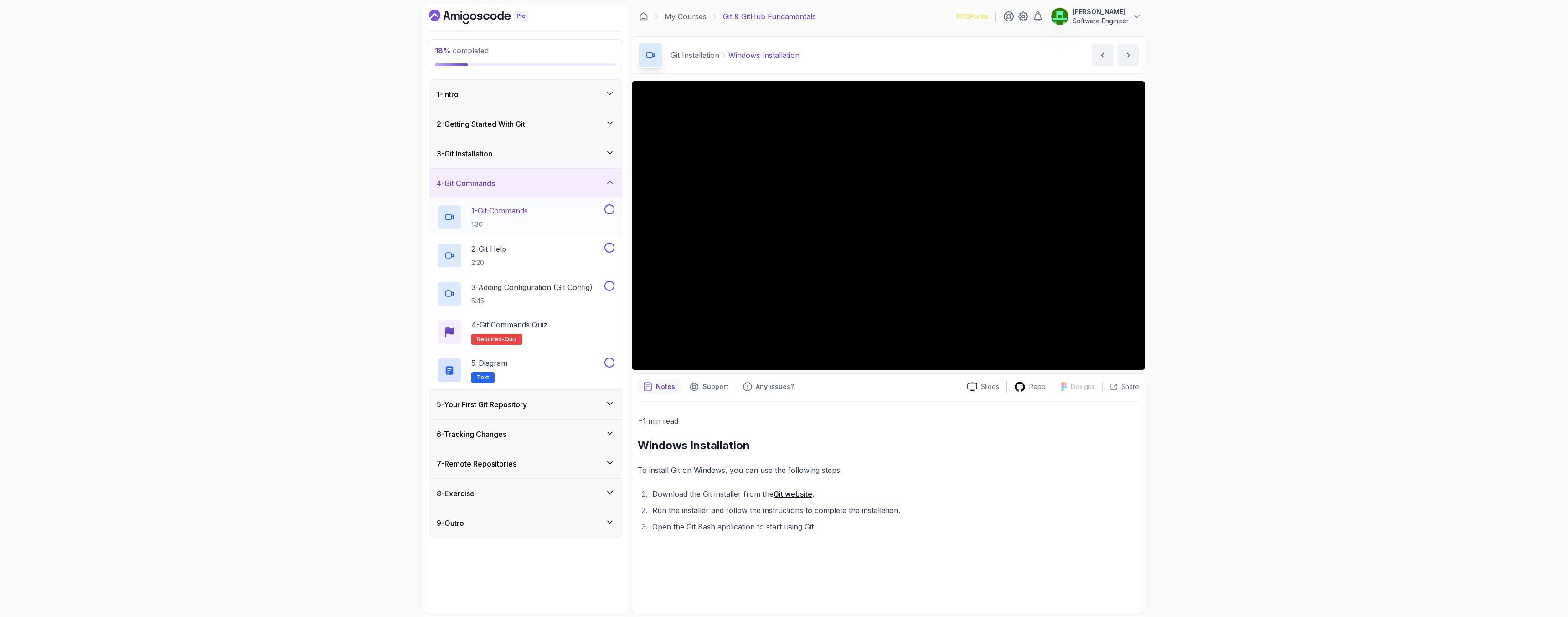
click at [514, 213] on p "1 - Git Commands" at bounding box center [499, 211] width 57 height 11
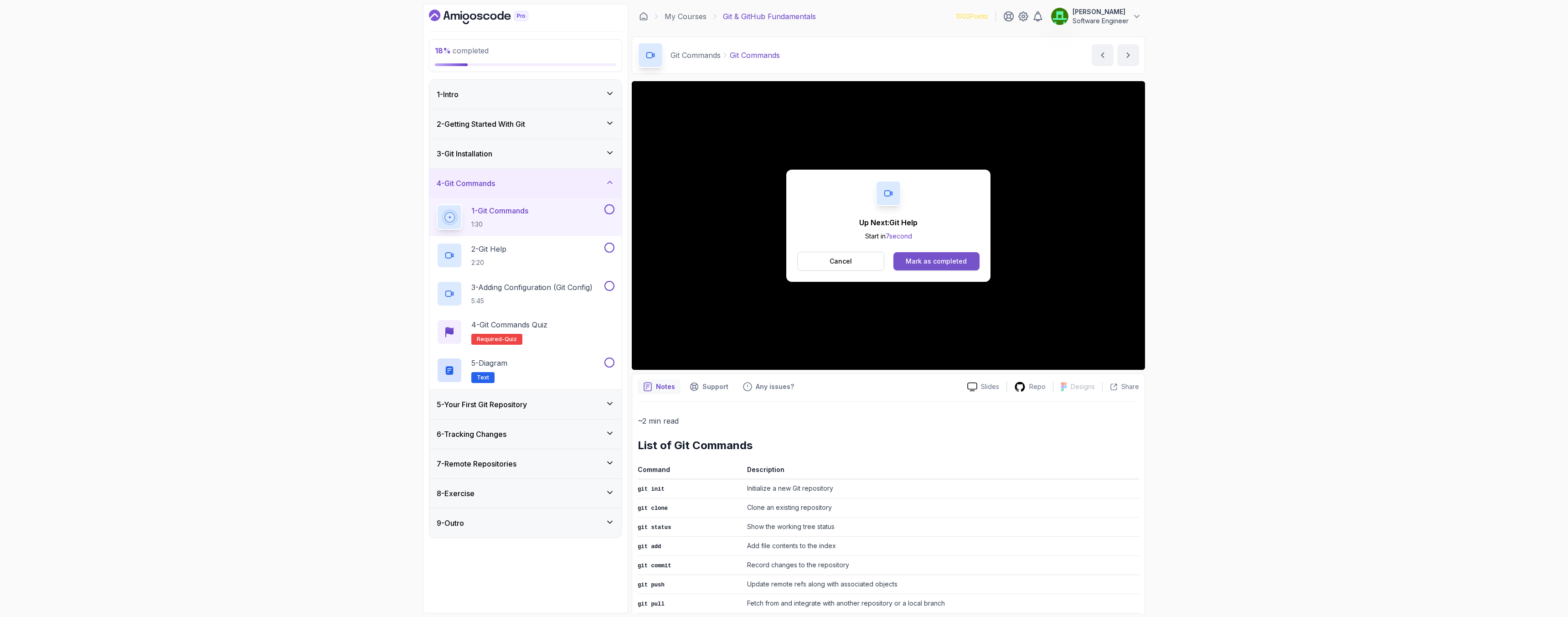
click at [964, 259] on div "Mark as completed" at bounding box center [936, 261] width 61 height 9
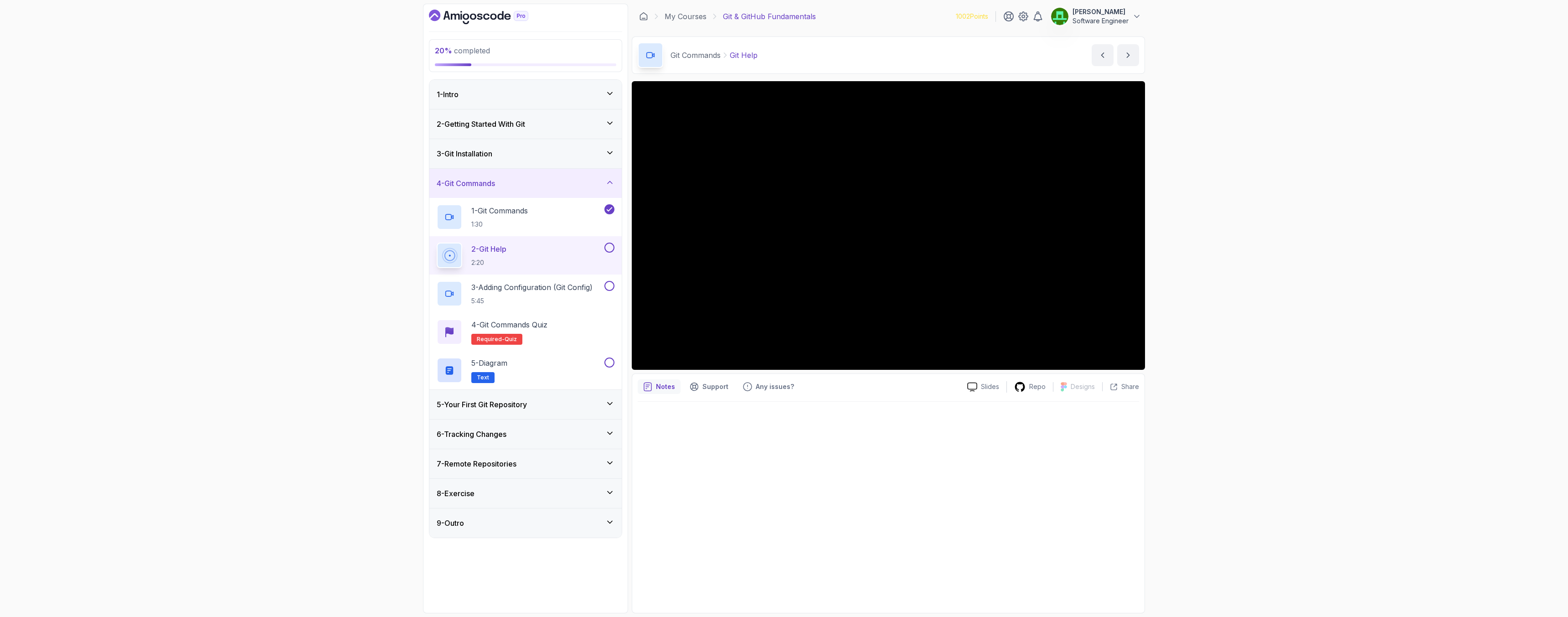
click at [485, 470] on div "7 - Remote Repositories" at bounding box center [525, 464] width 192 height 29
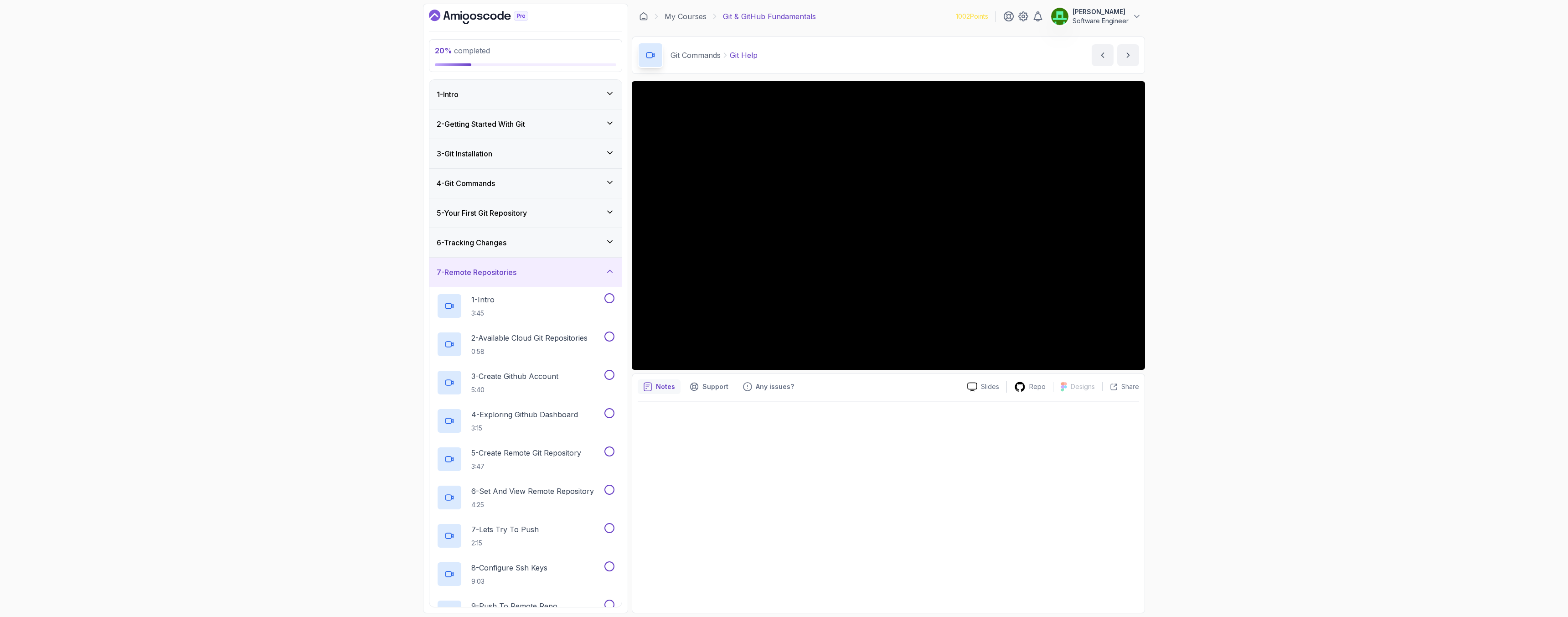
click at [513, 272] on h3 "7 - Remote Repositories" at bounding box center [476, 272] width 80 height 11
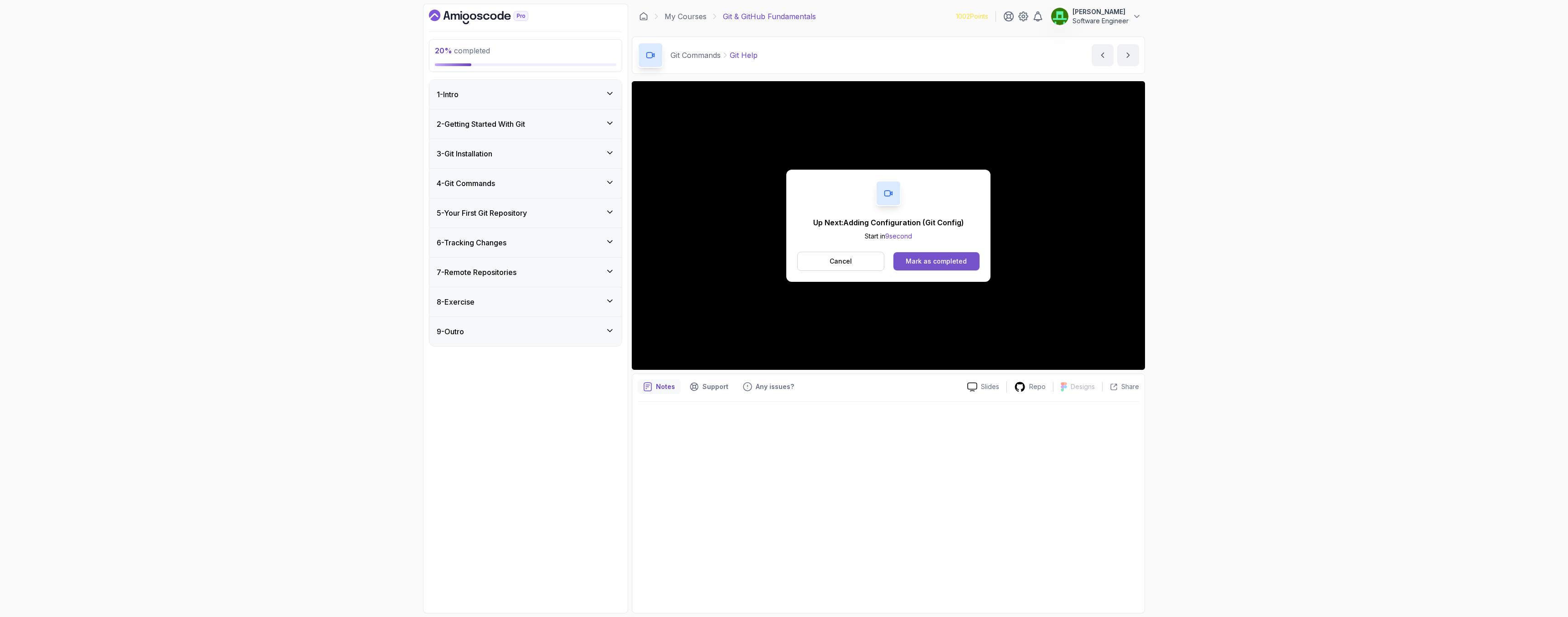
click at [923, 263] on div "Mark as completed" at bounding box center [936, 261] width 61 height 9
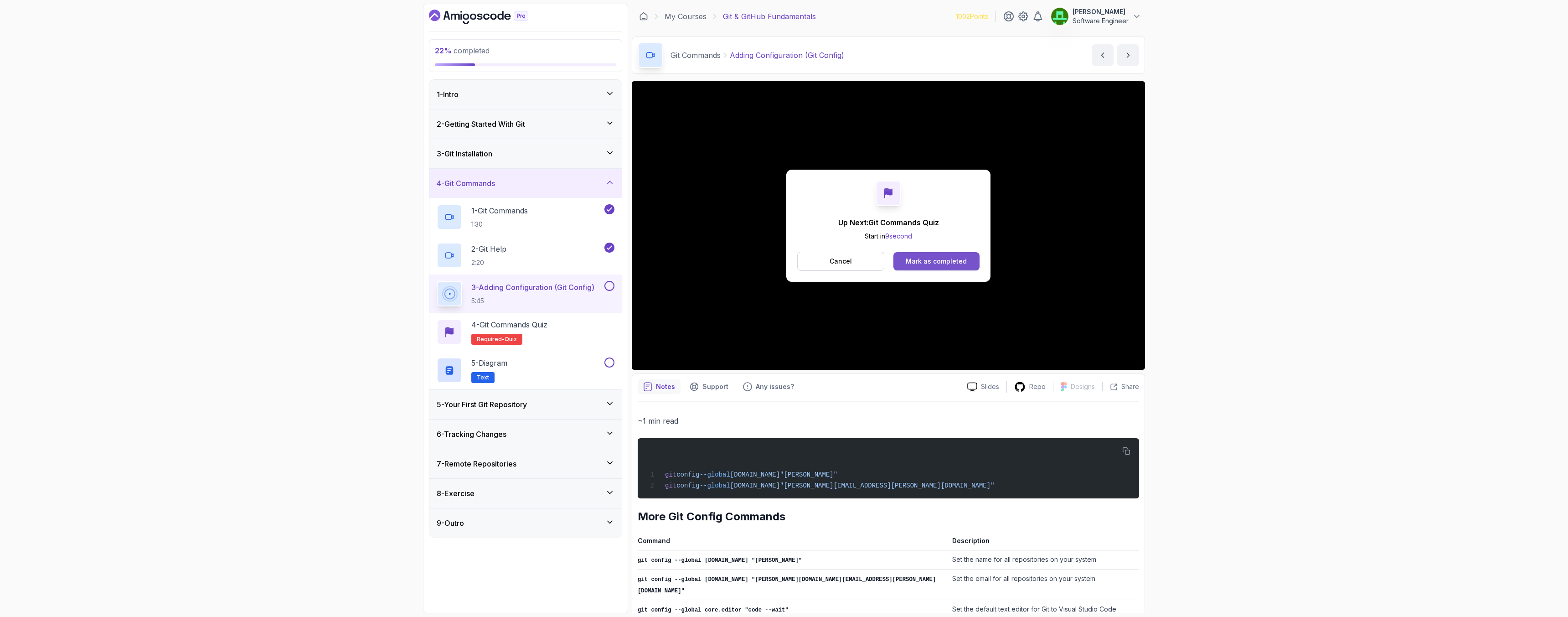
click at [951, 262] on div "Mark as completed" at bounding box center [936, 261] width 61 height 9
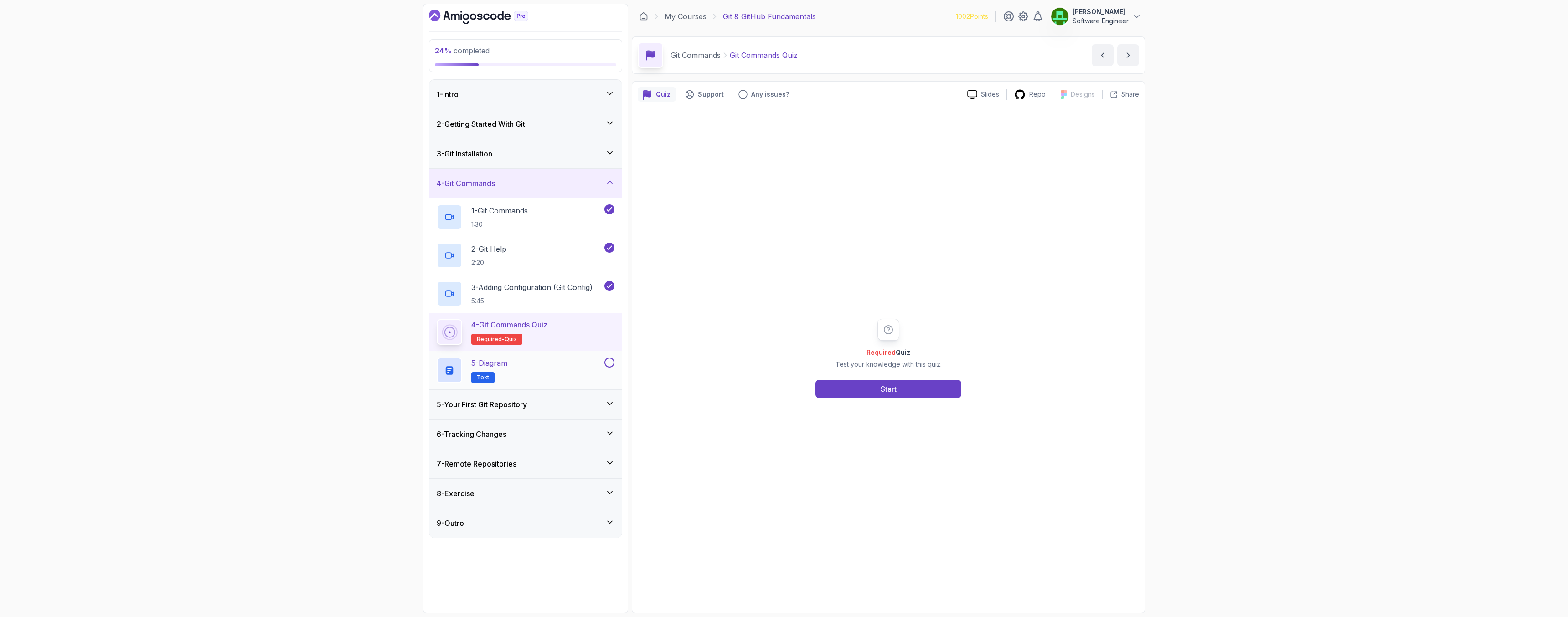
click at [607, 362] on button at bounding box center [609, 362] width 10 height 10
click at [507, 362] on p "5 - Diagram" at bounding box center [489, 363] width 36 height 11
